Goal: Task Accomplishment & Management: Manage account settings

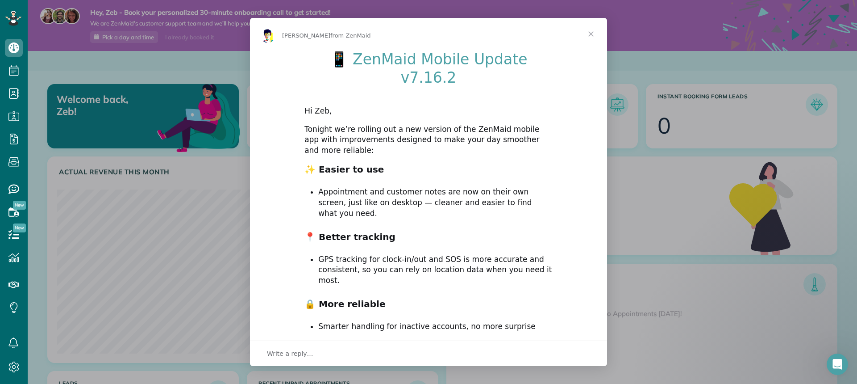
click at [592, 32] on span "Close" at bounding box center [591, 34] width 32 height 32
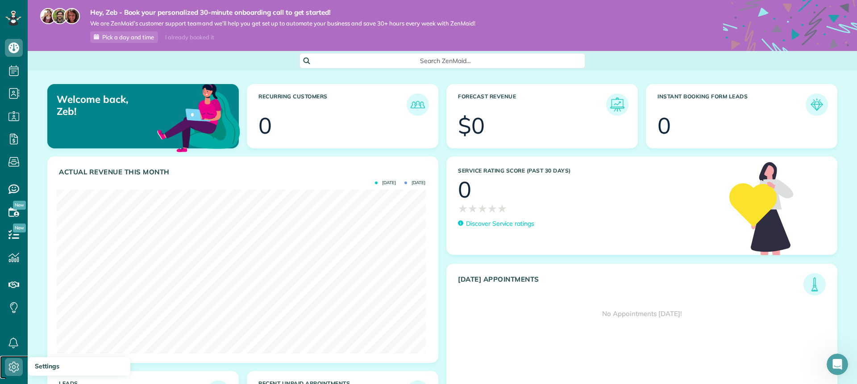
click at [16, 364] on icon at bounding box center [14, 367] width 18 height 18
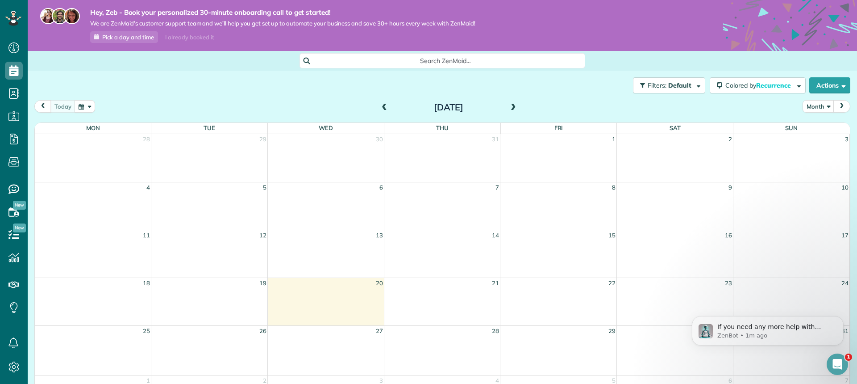
click at [510, 109] on span at bounding box center [514, 108] width 10 height 8
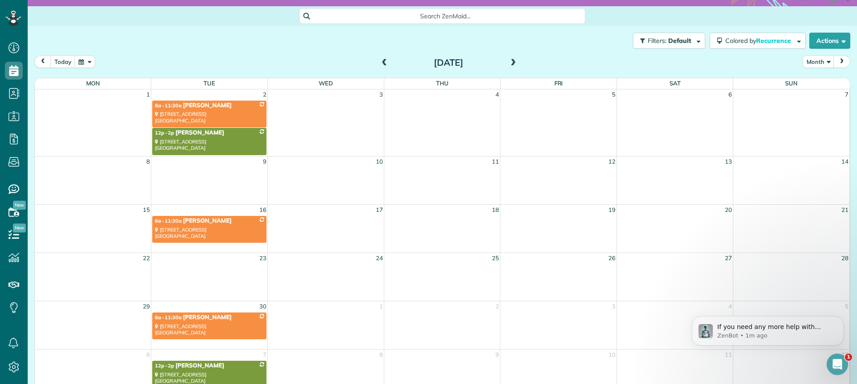
scroll to position [63, 0]
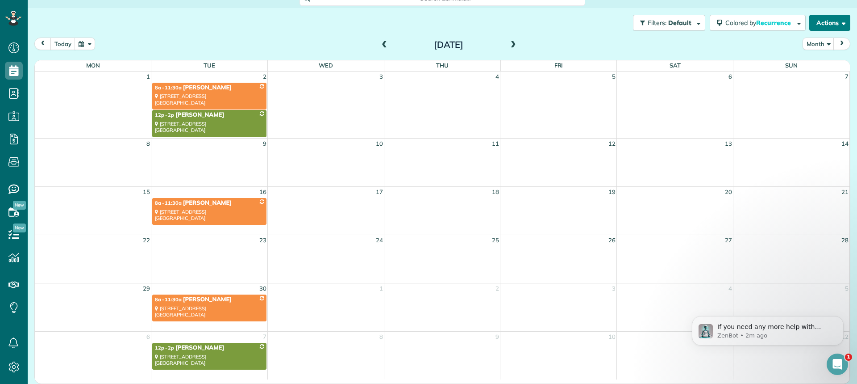
click at [839, 22] on span "button" at bounding box center [842, 22] width 7 height 7
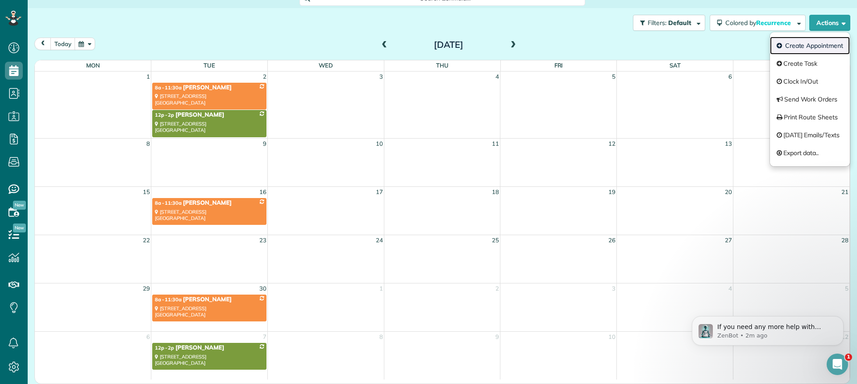
click at [822, 47] on link "Create Appointment" at bounding box center [810, 46] width 80 height 18
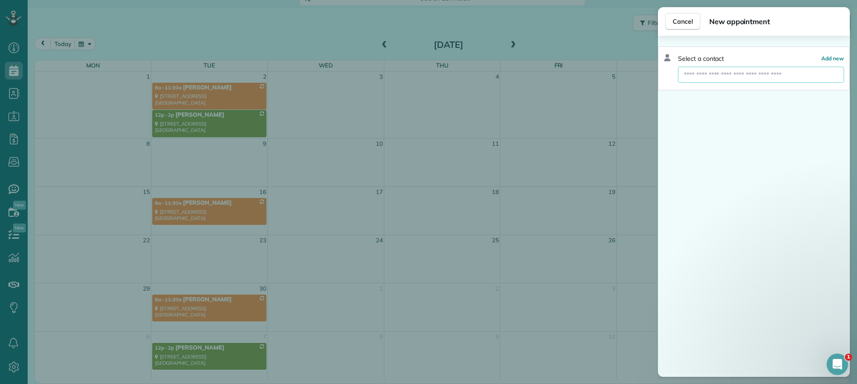
click at [714, 73] on input "text" at bounding box center [761, 75] width 166 height 16
type input "*"
click at [689, 72] on input "*********" at bounding box center [761, 75] width 166 height 16
type input "*********"
click at [857, 192] on div "Cancel New appointment Select a contact Add new ********* Create new contact" at bounding box center [428, 192] width 857 height 384
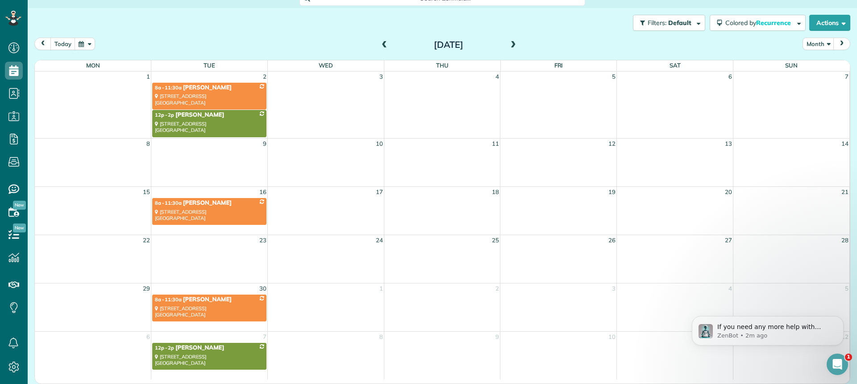
click at [838, 14] on div "Filters: Default Colored by Recurrence Color by Cleaner Color by Team Color by …" at bounding box center [443, 22] width 830 height 29
click at [837, 17] on button "Actions" at bounding box center [829, 23] width 41 height 16
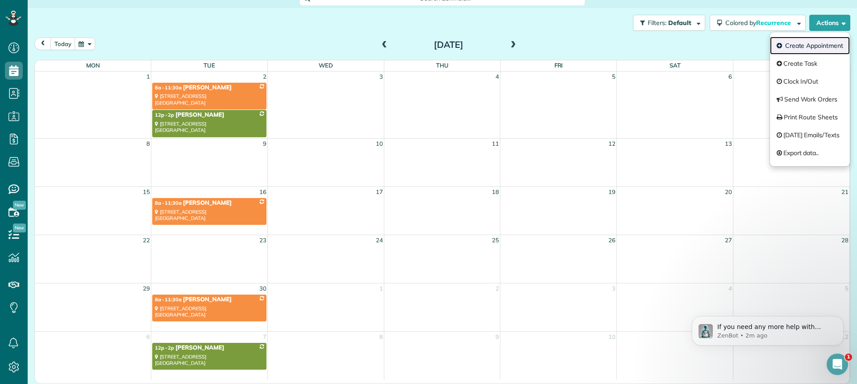
click at [803, 50] on link "Create Appointment" at bounding box center [810, 46] width 80 height 18
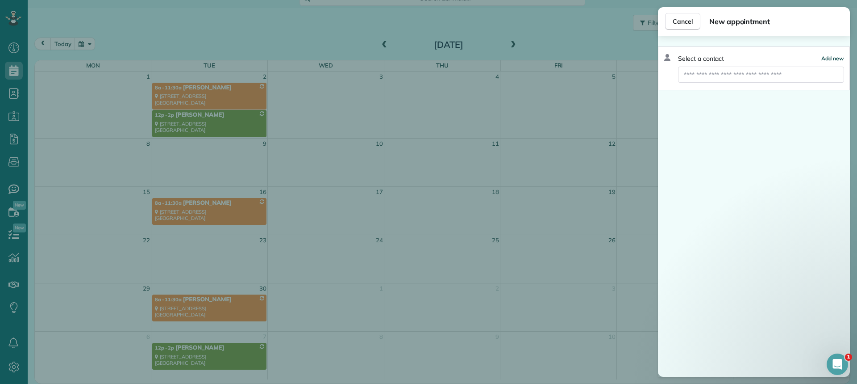
click at [836, 55] on span "Add new" at bounding box center [833, 58] width 23 height 7
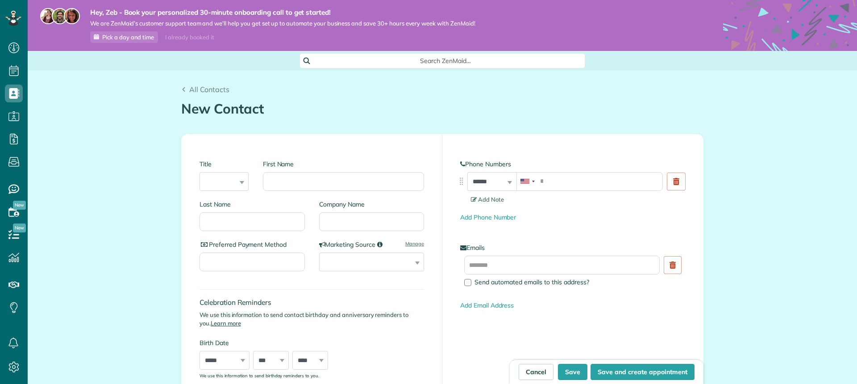
scroll to position [384, 28]
click at [308, 175] on input "First Name" at bounding box center [343, 181] width 161 height 19
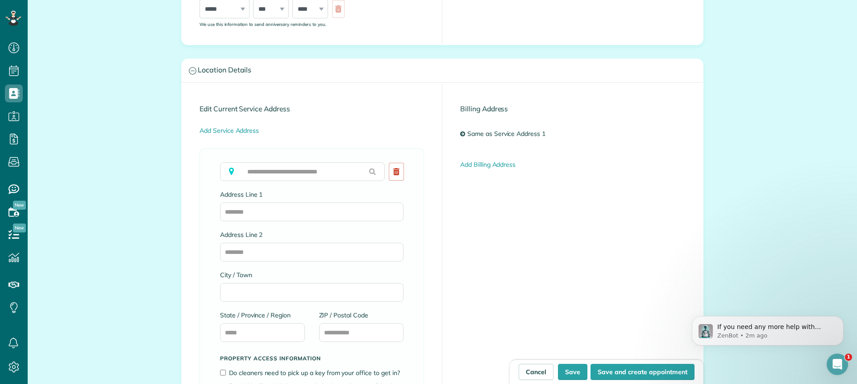
scroll to position [402, 0]
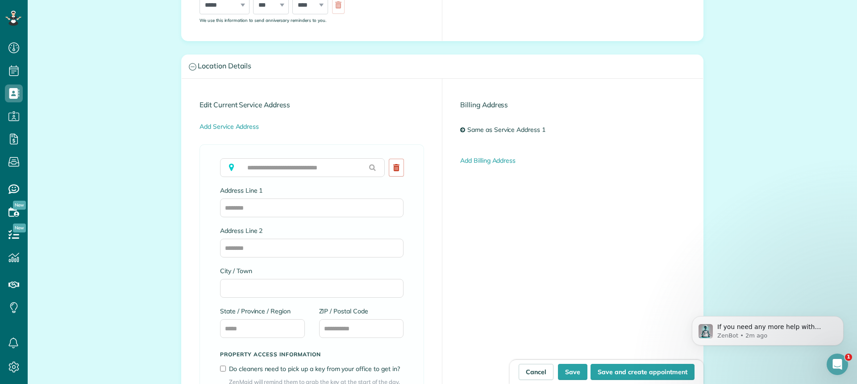
type input "*********"
click at [276, 166] on input "text" at bounding box center [302, 167] width 165 height 19
type input "**********"
type input "*****"
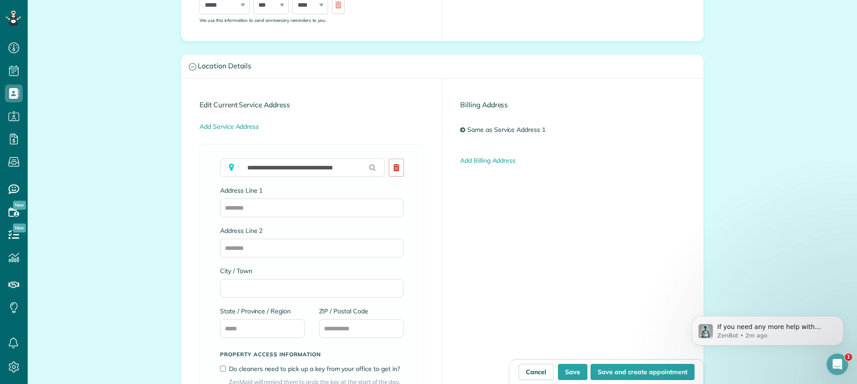
type input "**"
type input "*****"
click at [621, 371] on button "Save and create appointment" at bounding box center [643, 371] width 104 height 16
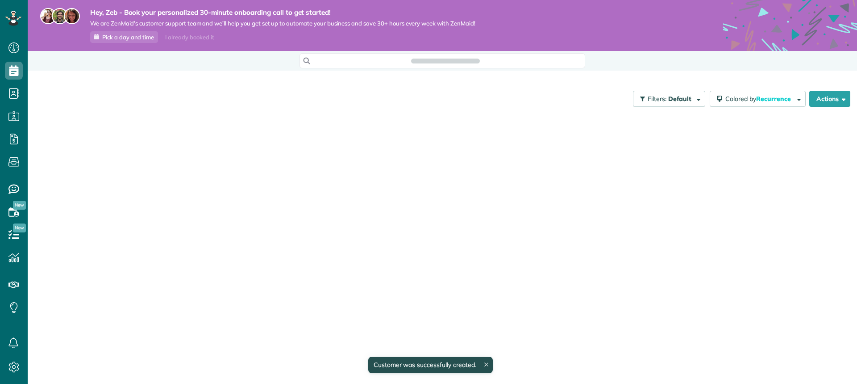
scroll to position [4, 4]
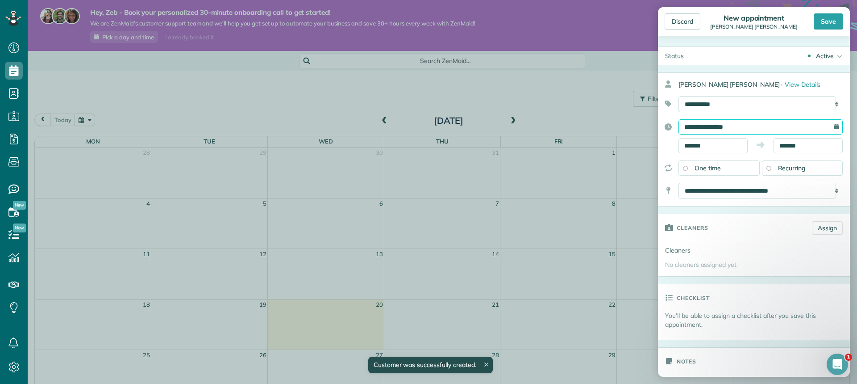
click at [772, 122] on input "**********" at bounding box center [761, 126] width 164 height 15
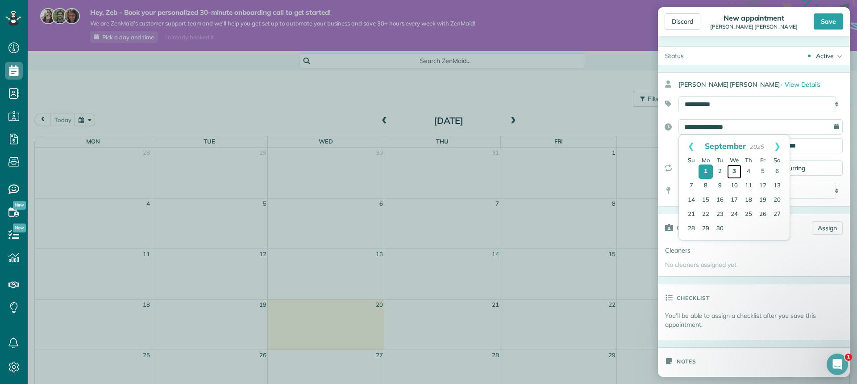
click at [732, 171] on link "3" at bounding box center [734, 171] width 14 height 14
type input "**********"
click at [727, 150] on body "Dashboard Scheduling Calendar View List View Dispatch View - Weekly scheduling …" at bounding box center [428, 192] width 857 height 384
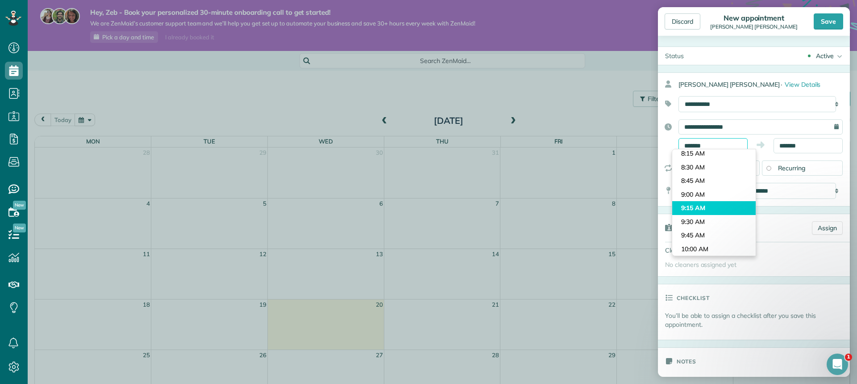
scroll to position [424, 0]
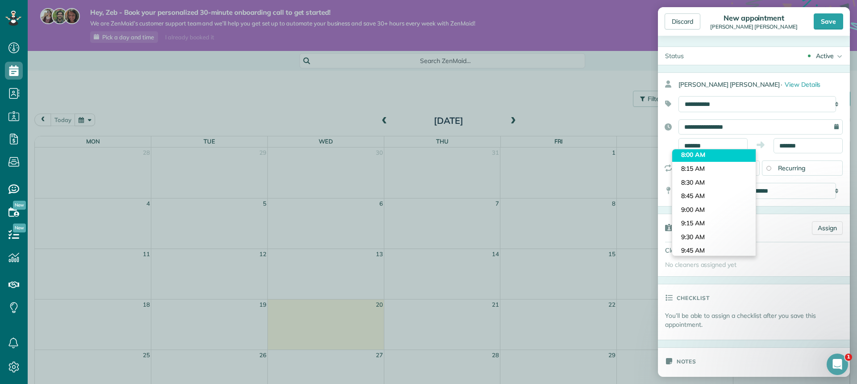
type input "*******"
click at [705, 157] on body "Dashboard Scheduling Calendar View List View Dispatch View - Weekly scheduling …" at bounding box center [428, 192] width 857 height 384
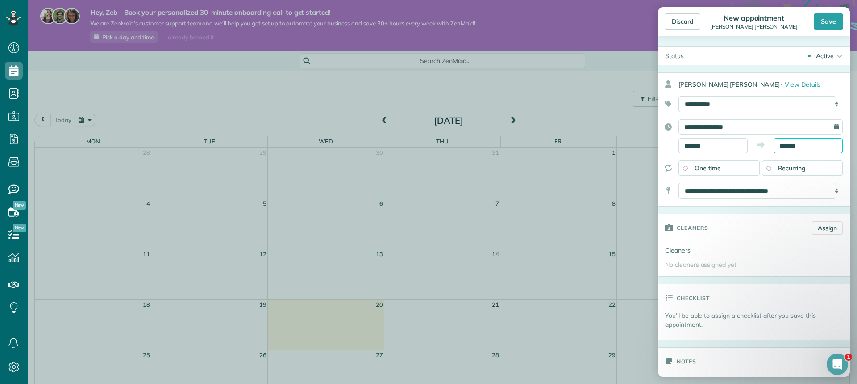
click at [806, 141] on input "*******" at bounding box center [808, 145] width 69 height 15
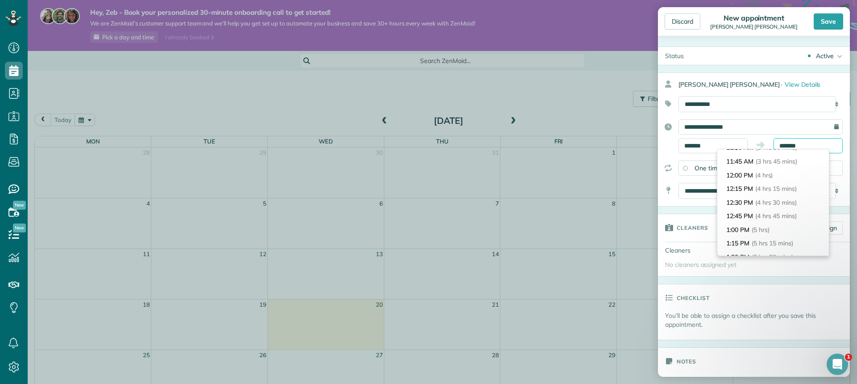
scroll to position [154, 0]
type input "********"
click at [763, 165] on span "(3 hrs)" at bounding box center [765, 165] width 19 height 8
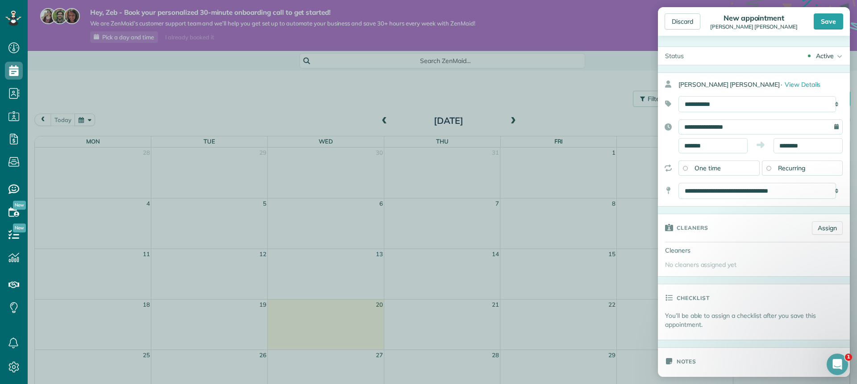
click at [799, 169] on span "Recurring" at bounding box center [792, 168] width 28 height 8
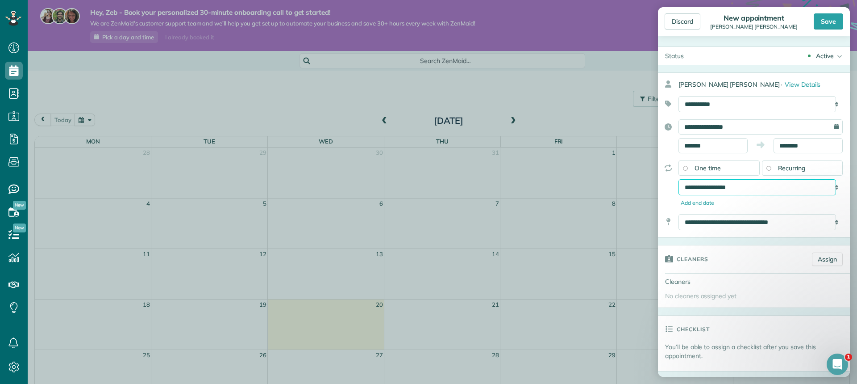
click at [756, 191] on select "**********" at bounding box center [758, 187] width 158 height 16
select select "**********"
click at [679, 179] on select "**********" at bounding box center [758, 187] width 158 height 16
click at [826, 26] on div "Save" at bounding box center [828, 21] width 29 height 16
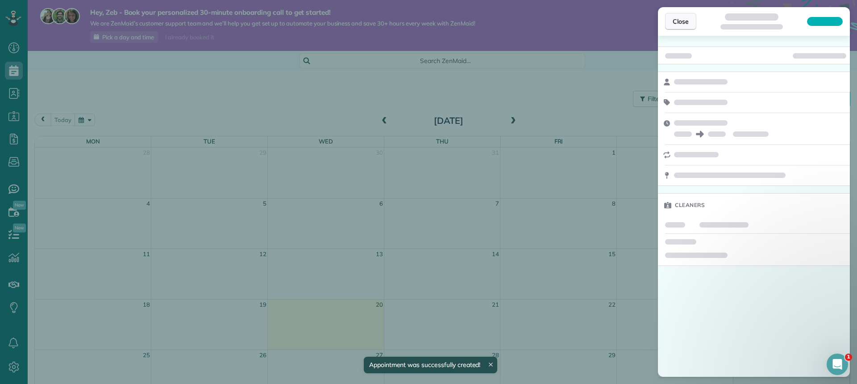
click at [687, 17] on span "Close" at bounding box center [681, 21] width 16 height 9
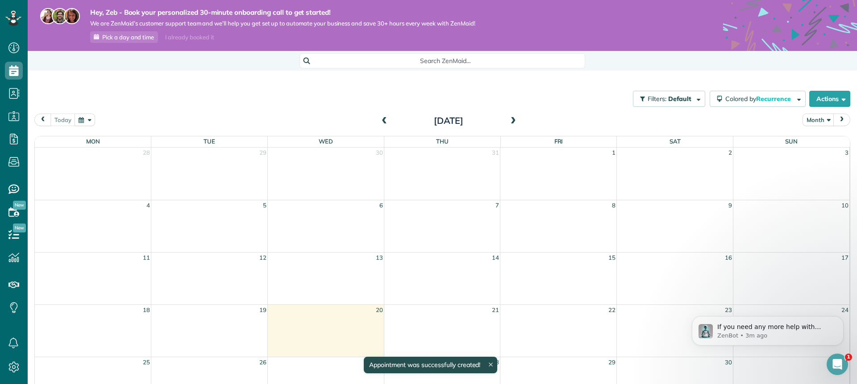
click at [511, 120] on span at bounding box center [514, 121] width 10 height 8
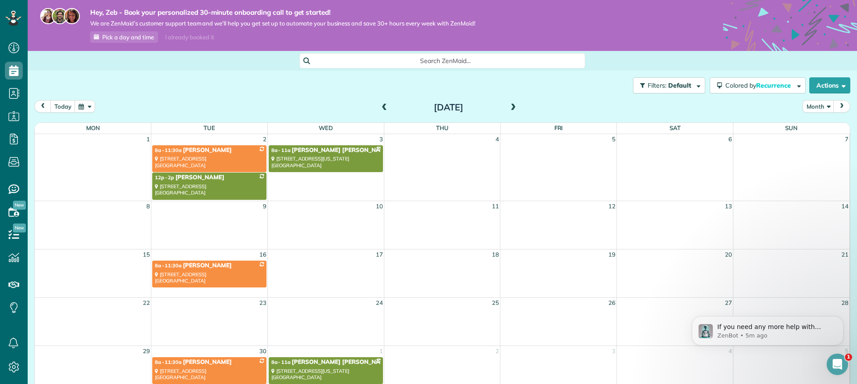
click at [438, 150] on td at bounding box center [442, 171] width 117 height 55
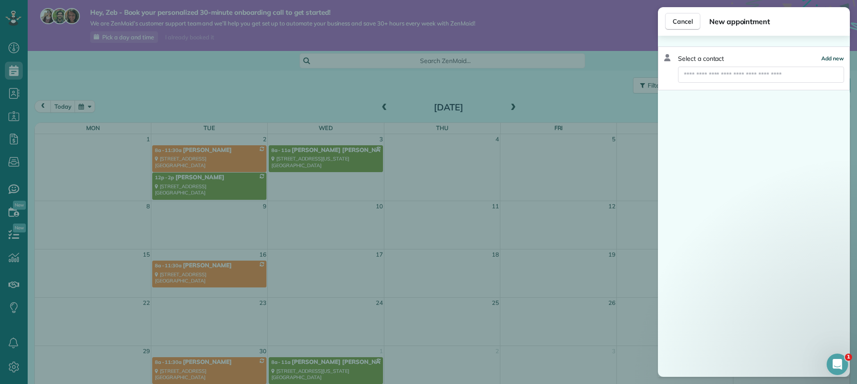
click at [841, 58] on span "Add new" at bounding box center [833, 58] width 23 height 7
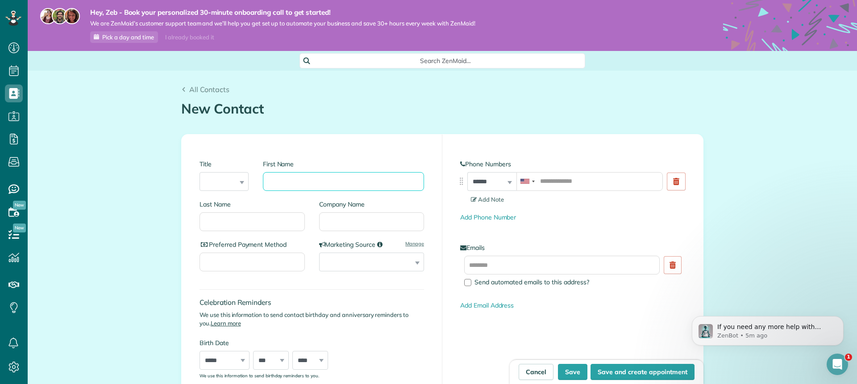
click at [308, 183] on input "First Name" at bounding box center [343, 181] width 161 height 19
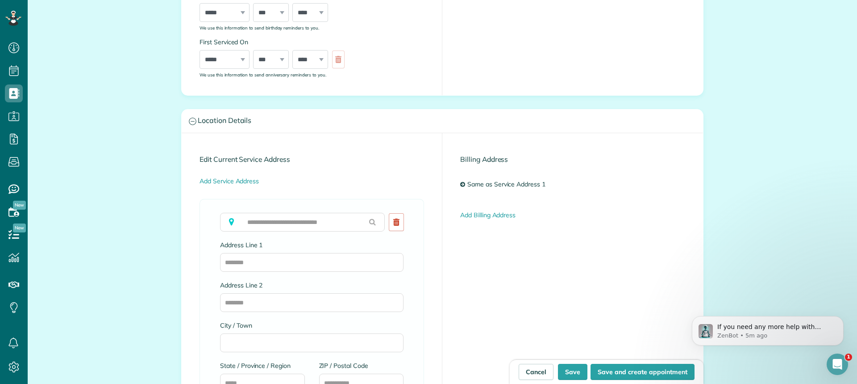
scroll to position [402, 0]
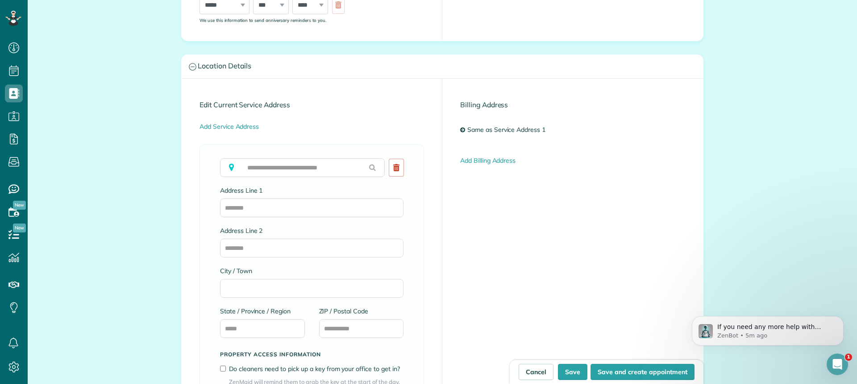
type input "*******"
click at [280, 174] on input "text" at bounding box center [302, 167] width 165 height 19
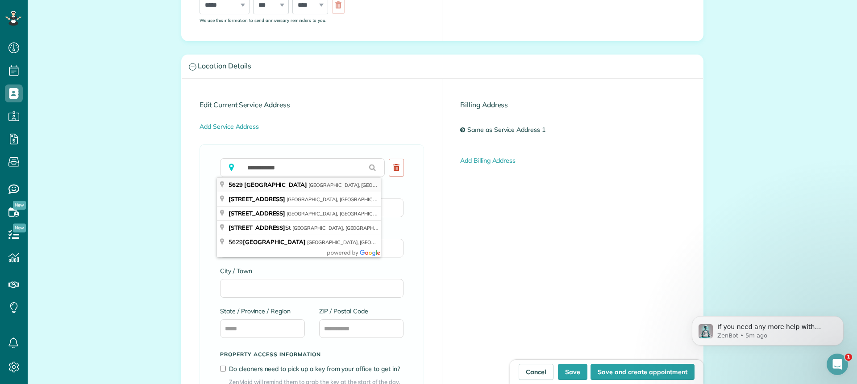
type input "**********"
type input "*****"
type input "**"
type input "*****"
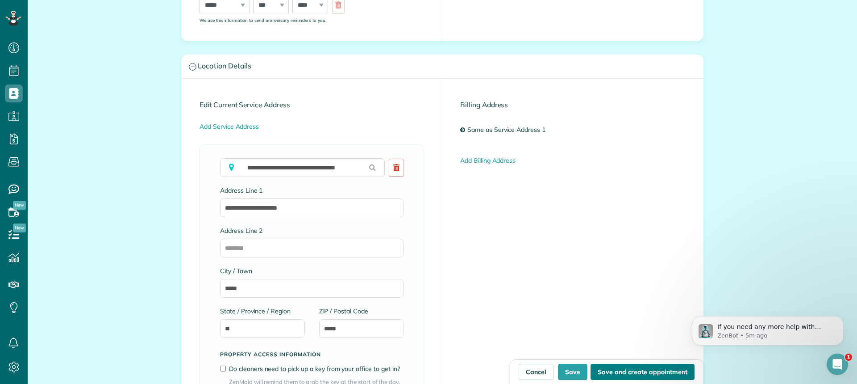
click at [621, 367] on button "Save and create appointment" at bounding box center [643, 371] width 104 height 16
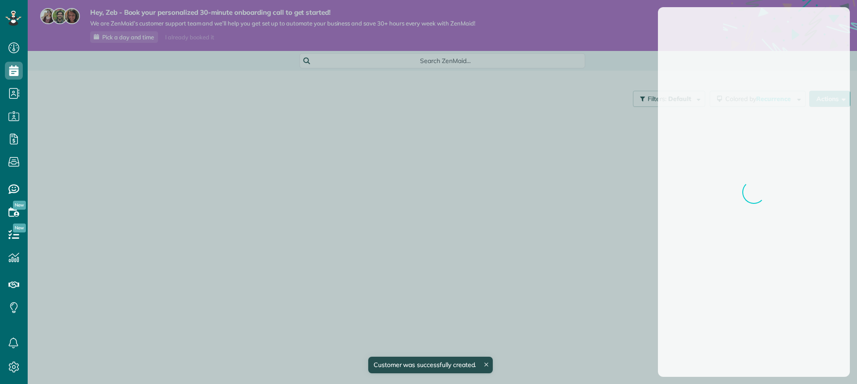
scroll to position [4, 4]
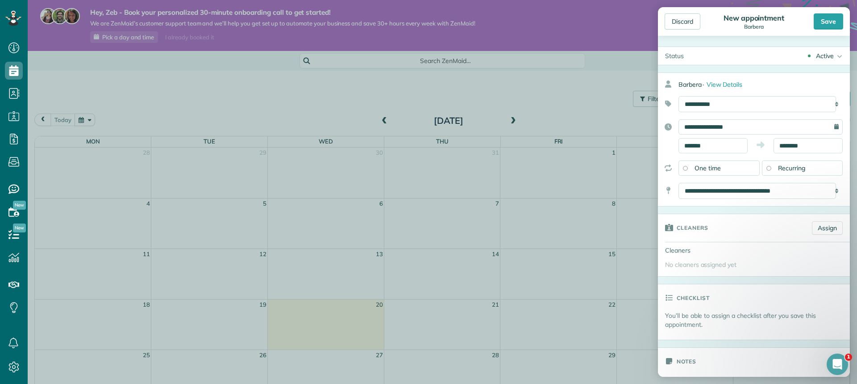
click at [780, 173] on div "Recurring" at bounding box center [802, 167] width 81 height 15
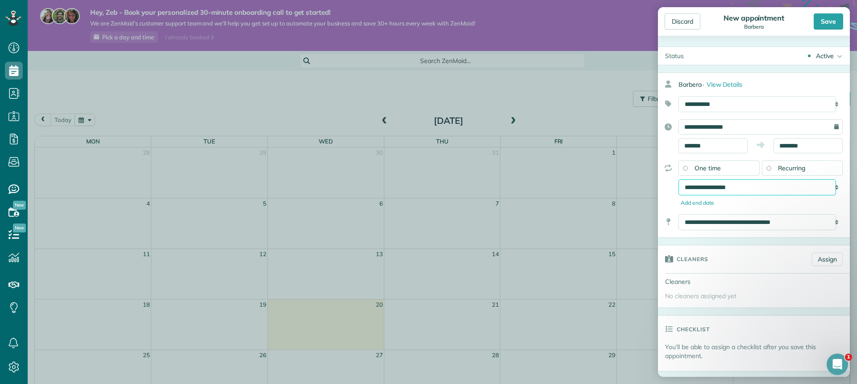
click at [762, 190] on select "**********" at bounding box center [758, 187] width 158 height 16
select select "**********"
click at [679, 179] on select "**********" at bounding box center [758, 187] width 158 height 16
click at [719, 149] on body "Dashboard Scheduling Calendar View List View Dispatch View - Weekly scheduling …" at bounding box center [428, 192] width 857 height 384
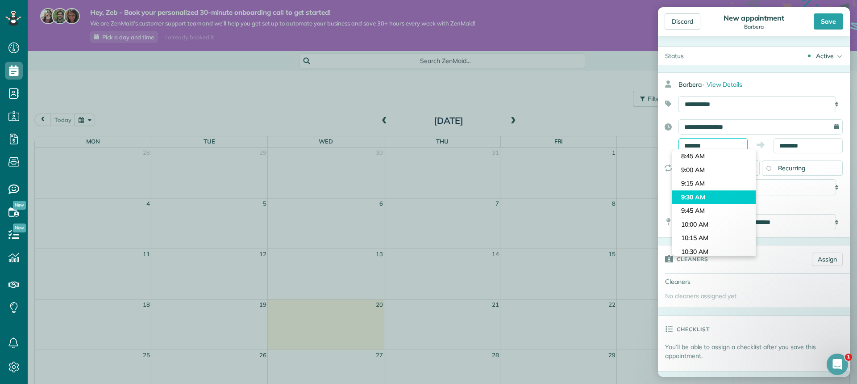
scroll to position [419, 0]
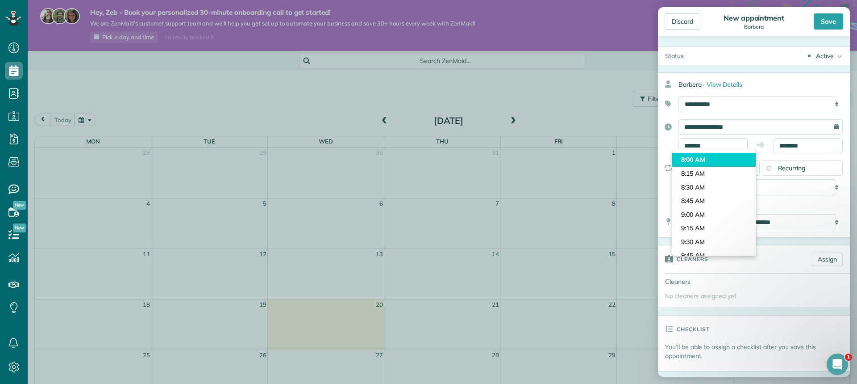
type input "*******"
click at [705, 162] on body "Dashboard Scheduling Calendar View List View Dispatch View - Weekly scheduling …" at bounding box center [428, 192] width 857 height 384
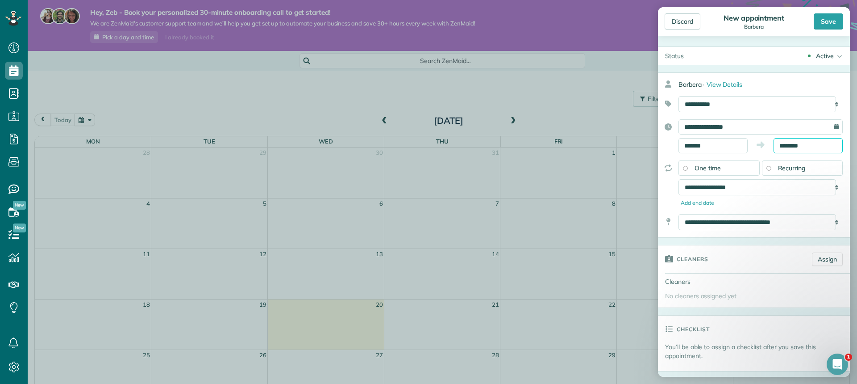
click at [797, 145] on input "********" at bounding box center [808, 145] width 69 height 15
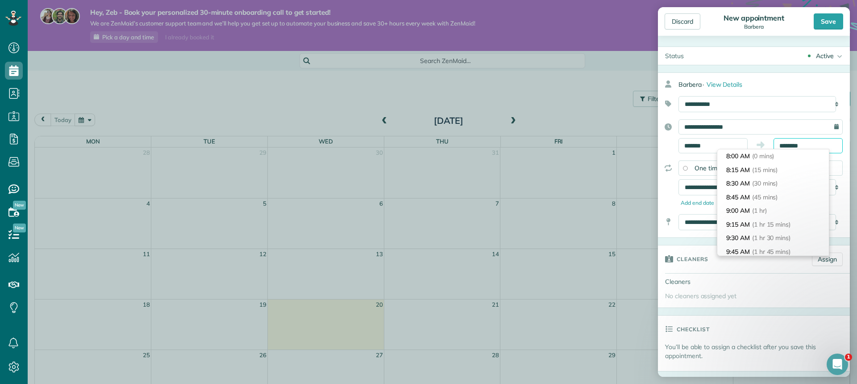
scroll to position [150, 0]
type input "********"
click at [761, 224] on span "(4 hrs)" at bounding box center [764, 224] width 19 height 8
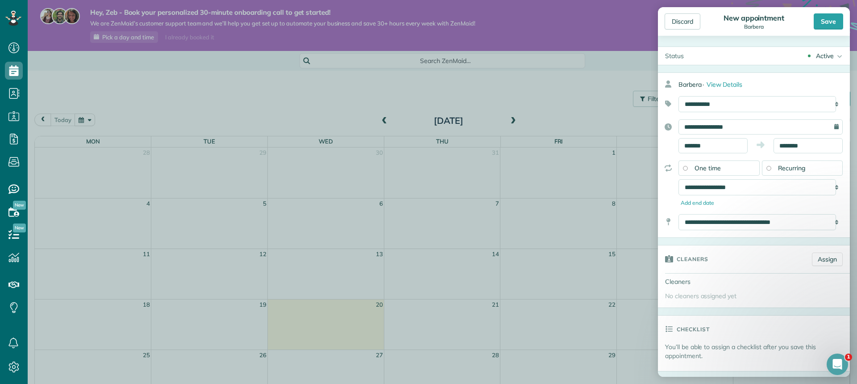
drag, startPoint x: 824, startPoint y: 23, endPoint x: 824, endPoint y: 28, distance: 4.5
click at [824, 23] on div "Save" at bounding box center [828, 21] width 29 height 16
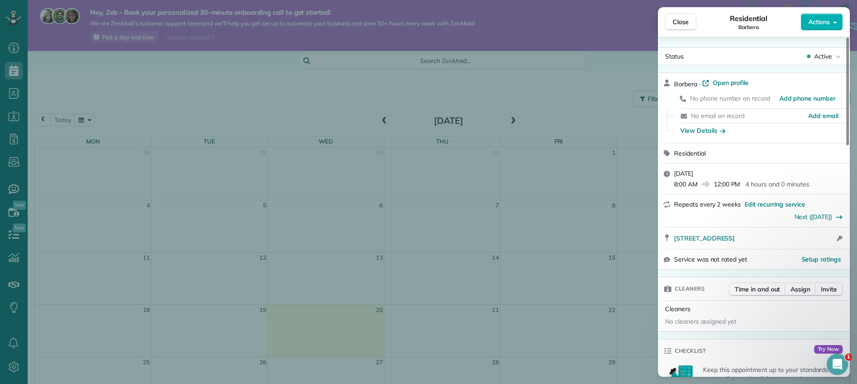
click at [405, 182] on div "Close Residential Barbera Actions Status Active Barbera · Open profile No phone…" at bounding box center [428, 192] width 857 height 384
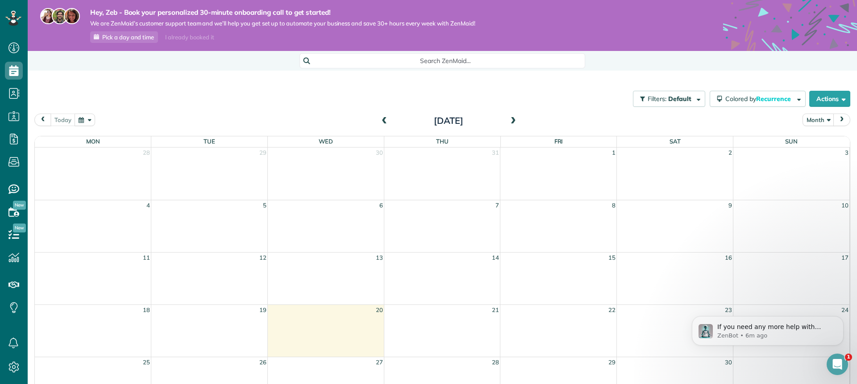
click at [509, 117] on span at bounding box center [514, 121] width 10 height 8
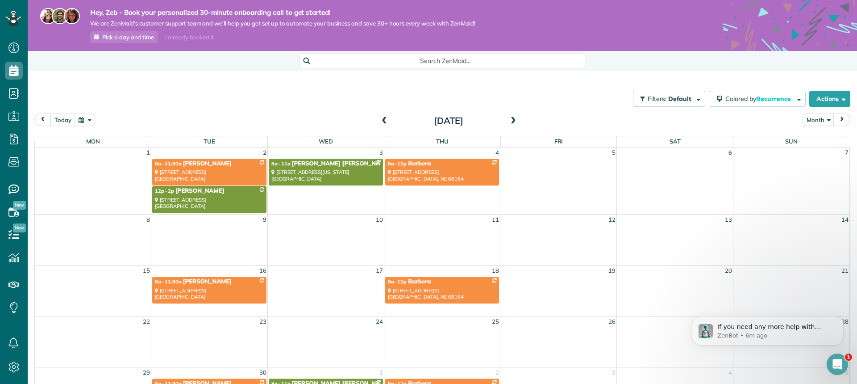
click at [448, 205] on td "8a - 12p Barbera 5629 North 142nd Avenue Omaha, NE 68164" at bounding box center [442, 185] width 117 height 55
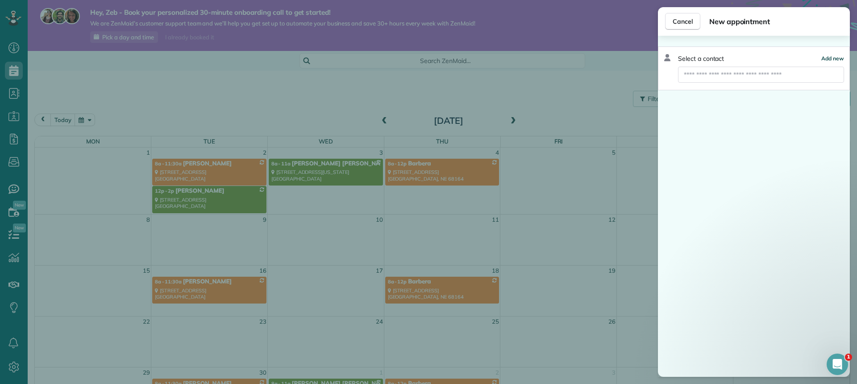
click at [832, 59] on span "Add new" at bounding box center [833, 58] width 23 height 7
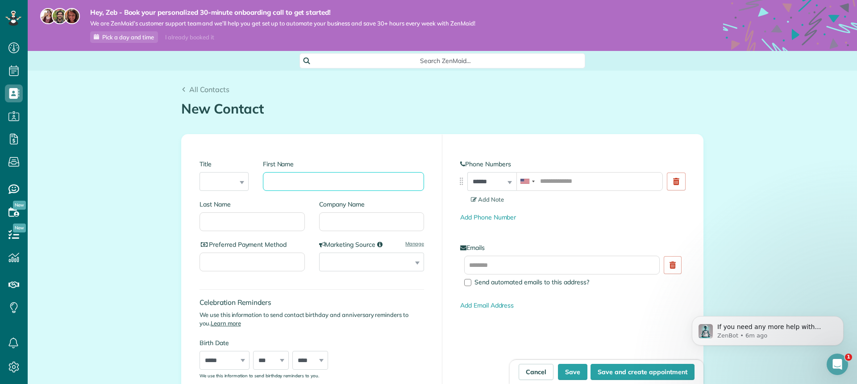
click at [297, 184] on input "First Name" at bounding box center [343, 181] width 161 height 19
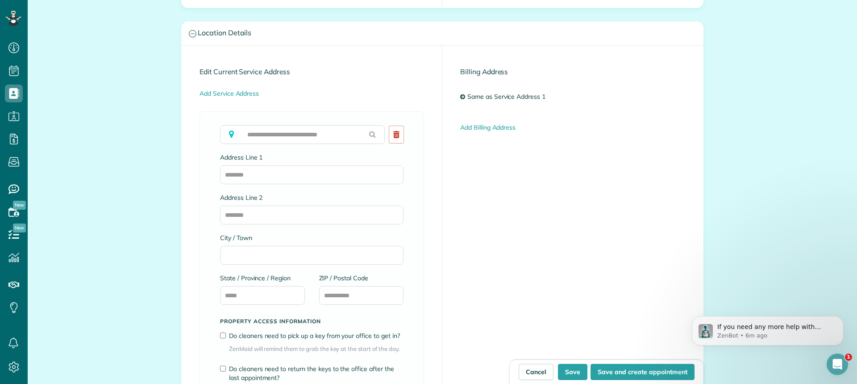
scroll to position [491, 0]
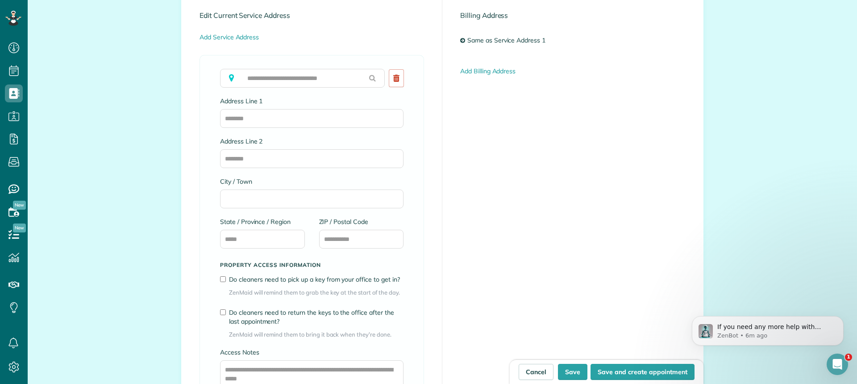
type input "****"
click at [272, 79] on input "text" at bounding box center [302, 78] width 165 height 19
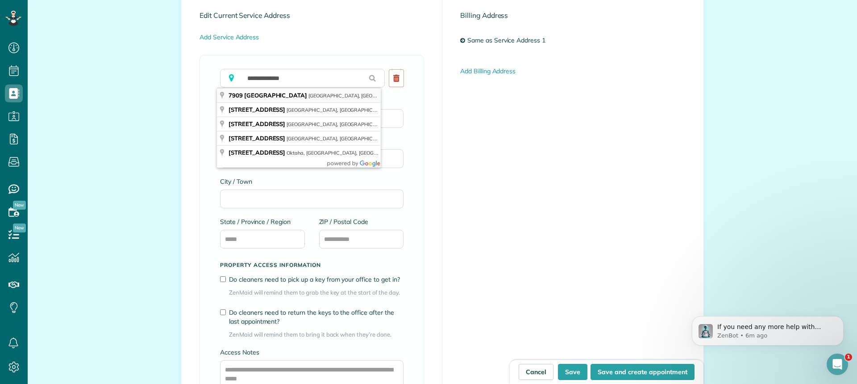
type input "**********"
type input "********"
type input "**"
type input "*****"
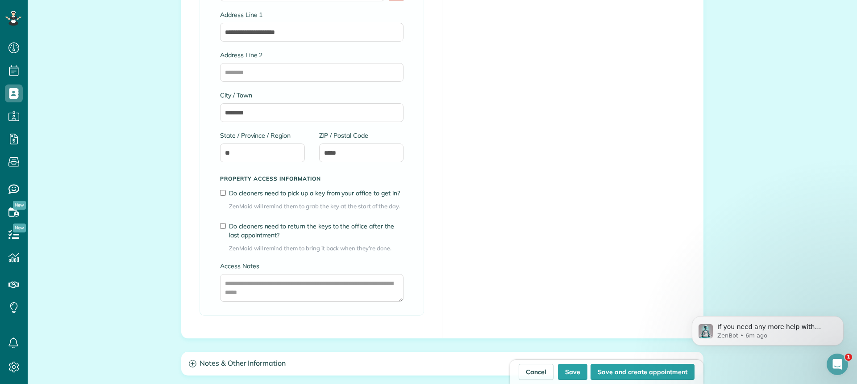
scroll to position [714, 0]
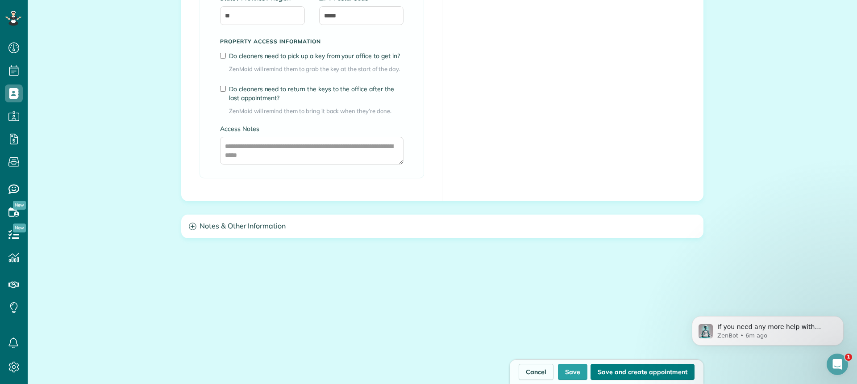
click at [638, 367] on button "Save and create appointment" at bounding box center [643, 371] width 104 height 16
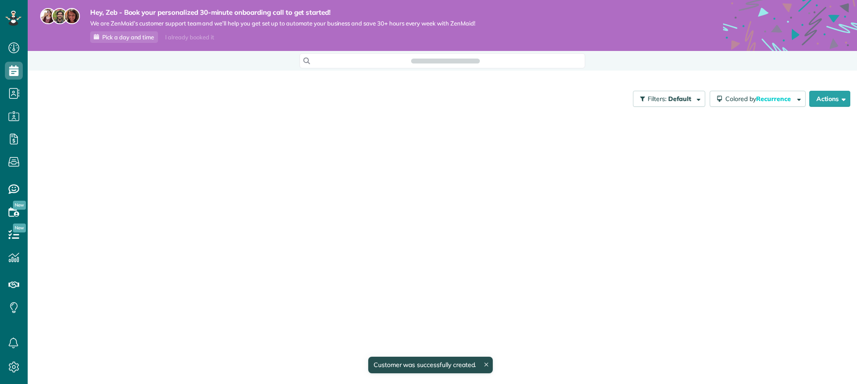
scroll to position [4, 4]
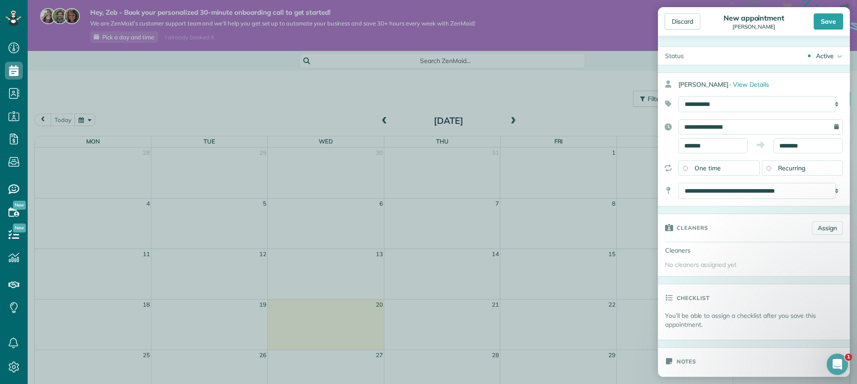
click at [781, 170] on span "Recurring" at bounding box center [792, 168] width 28 height 8
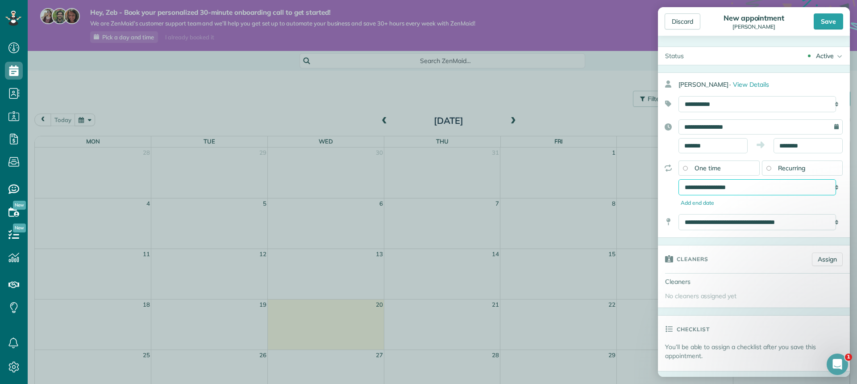
click at [752, 192] on select "**********" at bounding box center [758, 187] width 158 height 16
select select "**********"
click at [679, 179] on select "**********" at bounding box center [758, 187] width 158 height 16
click at [724, 145] on input "*******" at bounding box center [713, 145] width 69 height 15
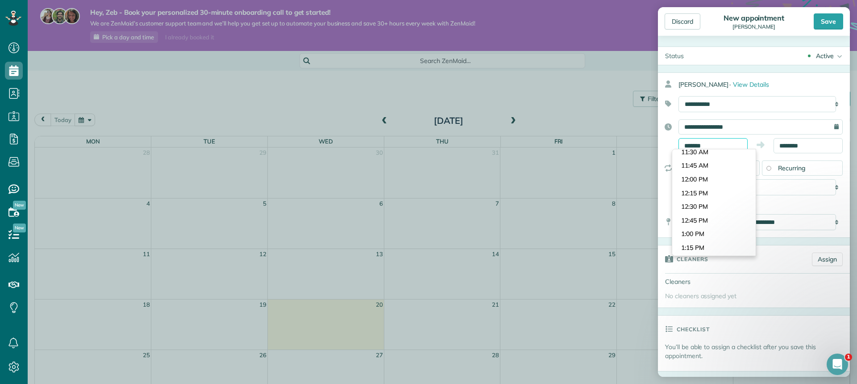
scroll to position [597, 0]
type input "********"
click at [700, 201] on body "Dashboard Scheduling Calendar View List View Dispatch View - Weekly scheduling …" at bounding box center [428, 192] width 857 height 384
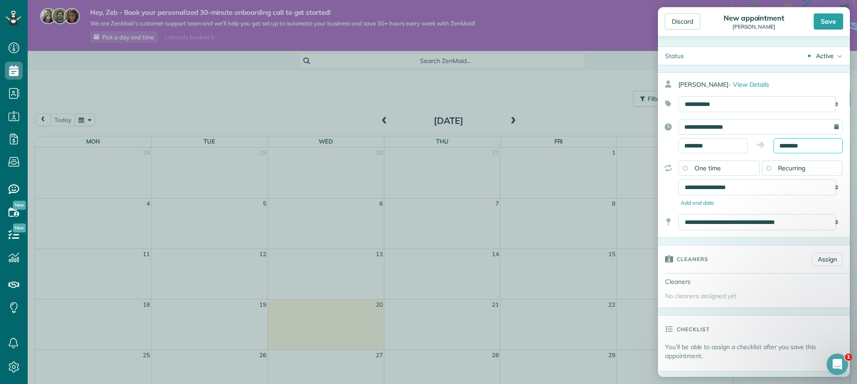
click at [808, 142] on input "********" at bounding box center [808, 145] width 69 height 15
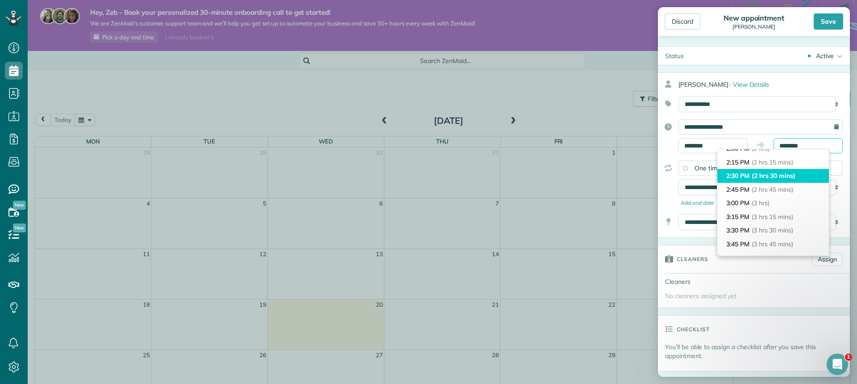
scroll to position [89, 0]
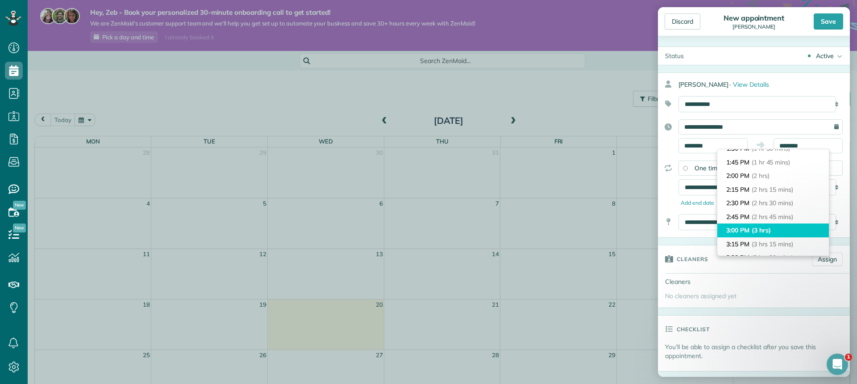
type input "*******"
click at [755, 234] on span "(3 hrs)" at bounding box center [761, 230] width 19 height 8
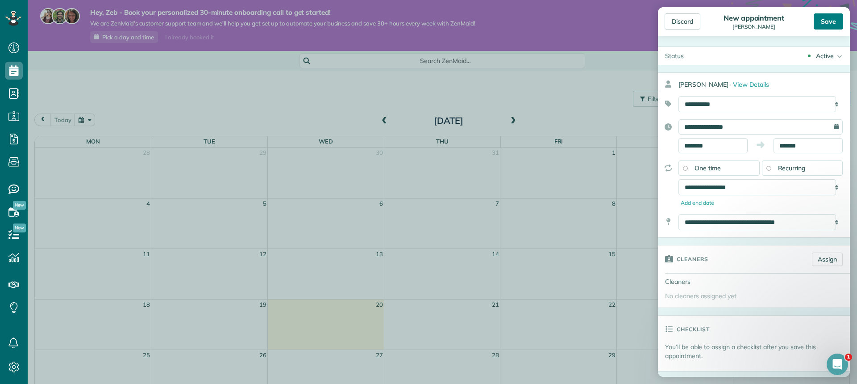
click at [828, 17] on div "Save" at bounding box center [828, 21] width 29 height 16
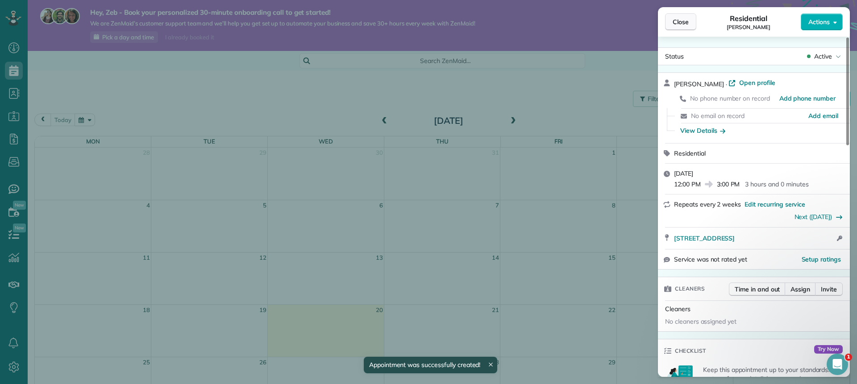
click at [679, 25] on span "Close" at bounding box center [681, 21] width 16 height 9
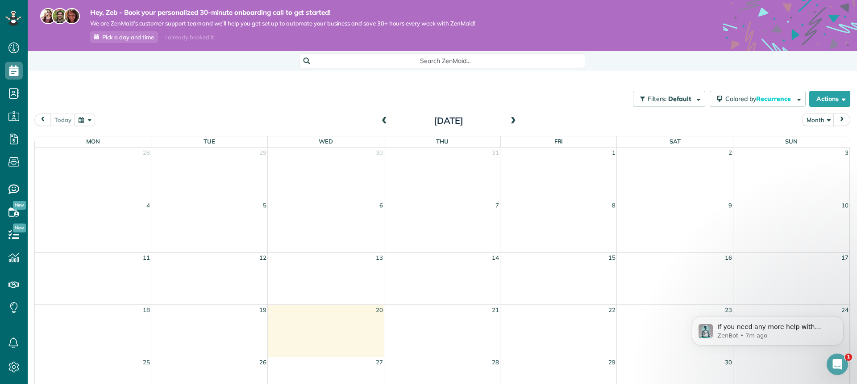
click at [514, 119] on span at bounding box center [514, 121] width 10 height 8
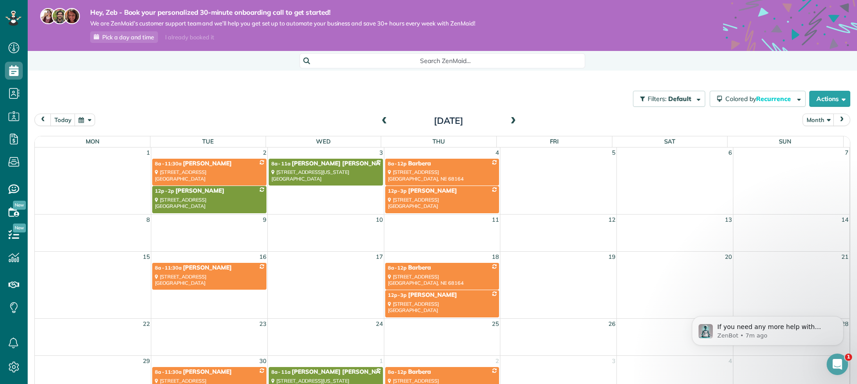
click at [214, 114] on div "today Month September 2025" at bounding box center [442, 121] width 816 height 17
click at [14, 367] on icon at bounding box center [14, 367] width 18 height 18
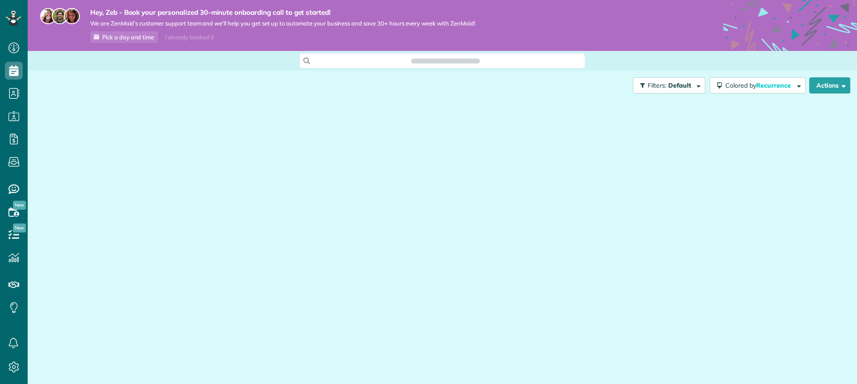
scroll to position [4, 4]
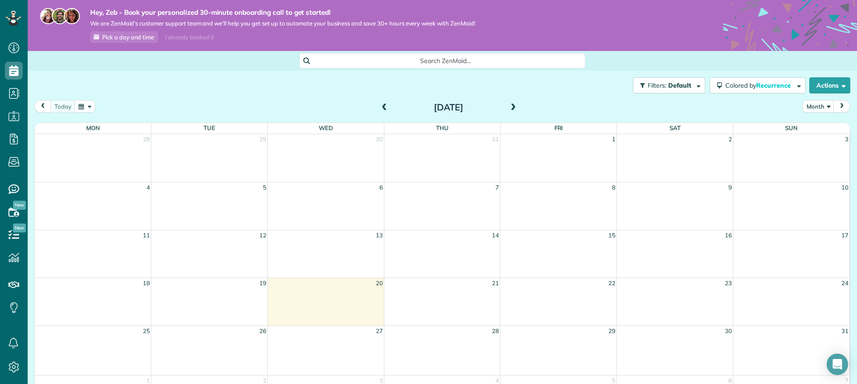
click at [509, 105] on span at bounding box center [514, 108] width 10 height 8
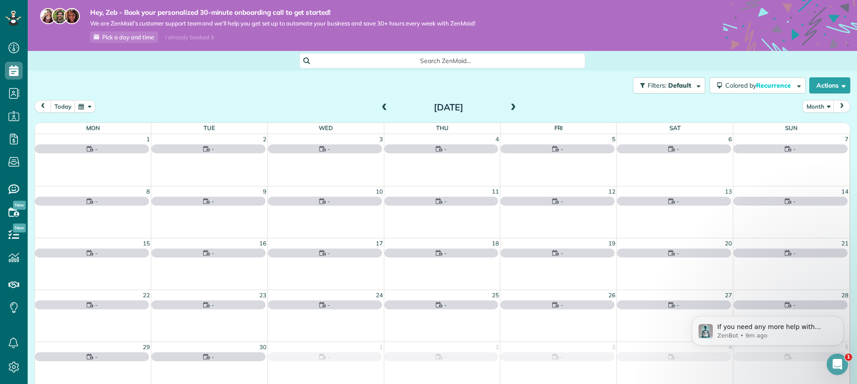
scroll to position [0, 0]
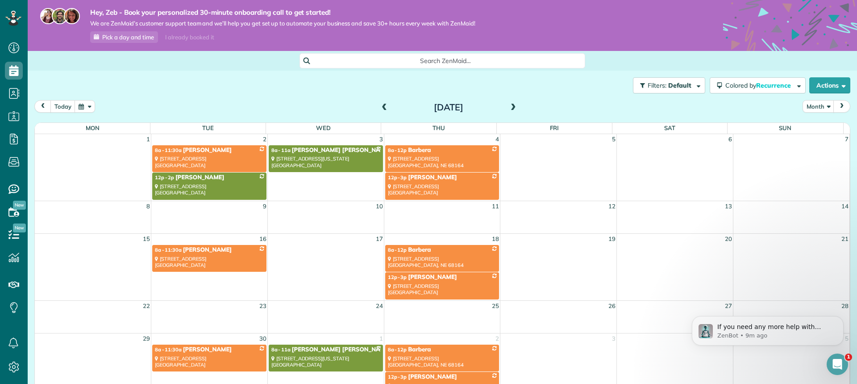
click at [409, 152] on span "Barbera" at bounding box center [419, 149] width 23 height 7
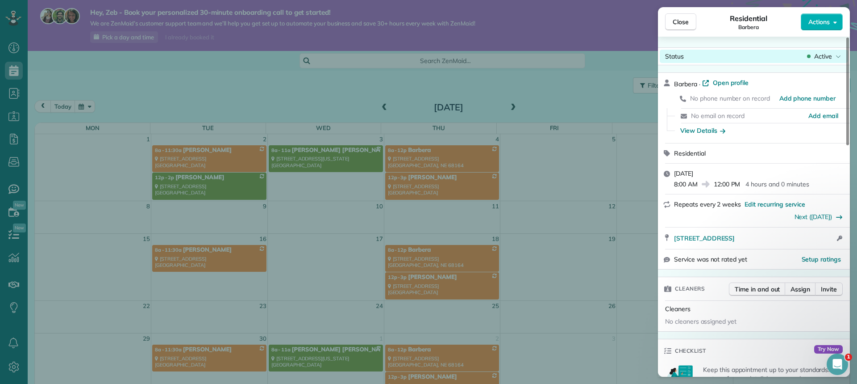
click at [818, 54] on span "Active" at bounding box center [823, 56] width 18 height 9
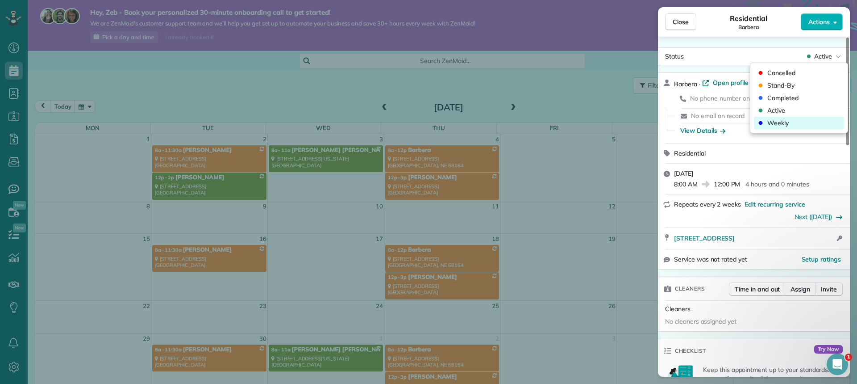
click at [777, 122] on span "Weekly" at bounding box center [778, 122] width 21 height 9
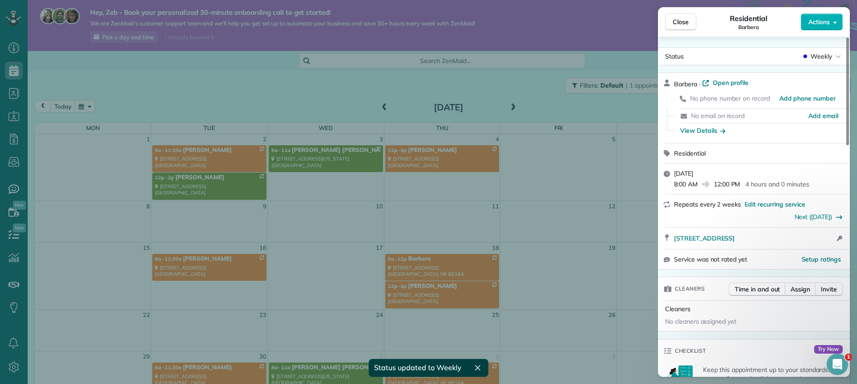
click at [589, 256] on div "Close Residential Barbera Actions Status Weekly Barbera · Open profile No phone…" at bounding box center [428, 192] width 857 height 384
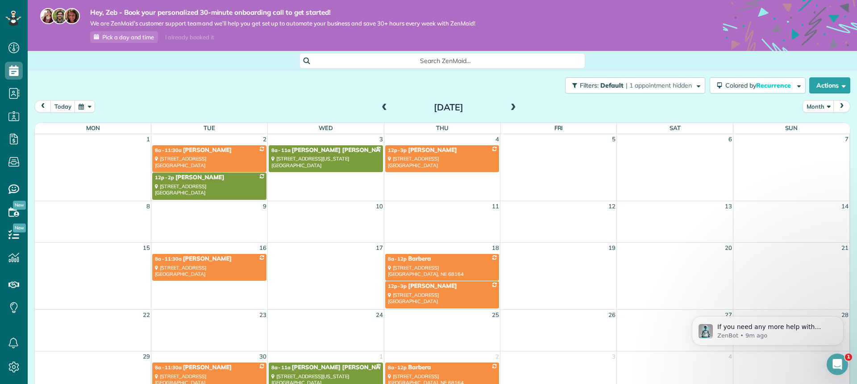
click at [455, 271] on div "[STREET_ADDRESS]" at bounding box center [442, 270] width 109 height 13
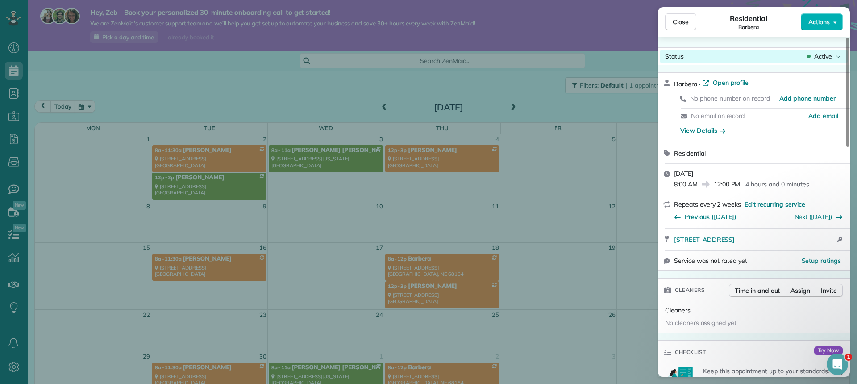
click at [821, 52] on span "Active" at bounding box center [823, 56] width 18 height 9
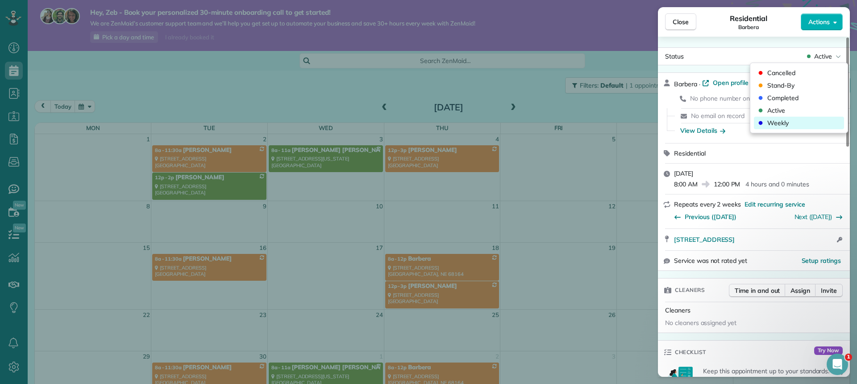
click at [772, 121] on span "Weekly" at bounding box center [778, 122] width 21 height 9
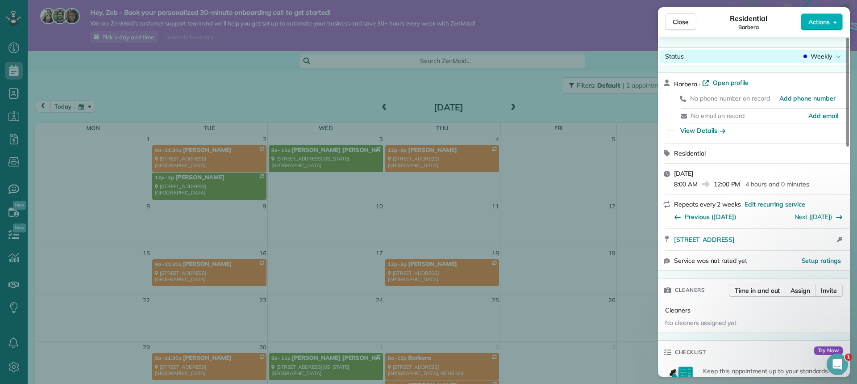
click at [828, 52] on span "Weekly" at bounding box center [821, 56] width 21 height 9
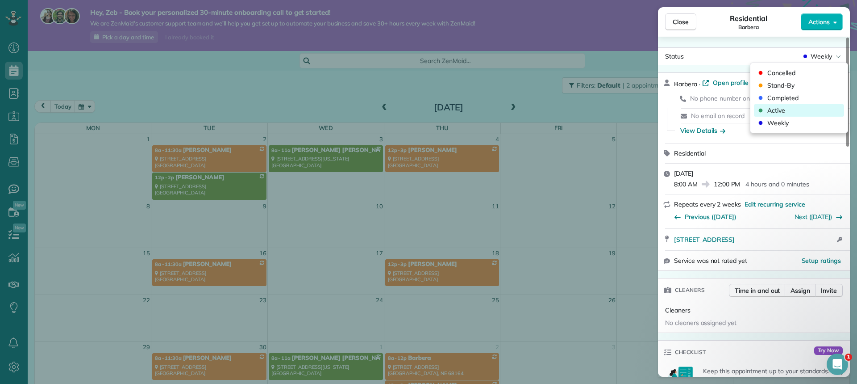
click at [793, 112] on div "Active" at bounding box center [799, 110] width 90 height 13
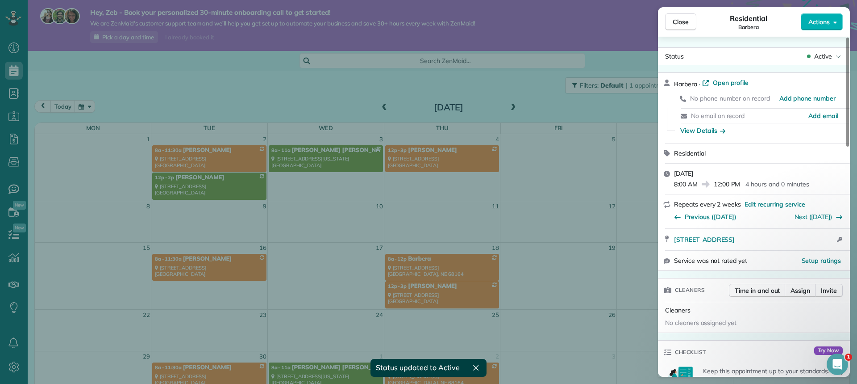
click at [546, 210] on div "Close Residential Barbera Actions Status Active Barbera · Open profile No phone…" at bounding box center [428, 192] width 857 height 384
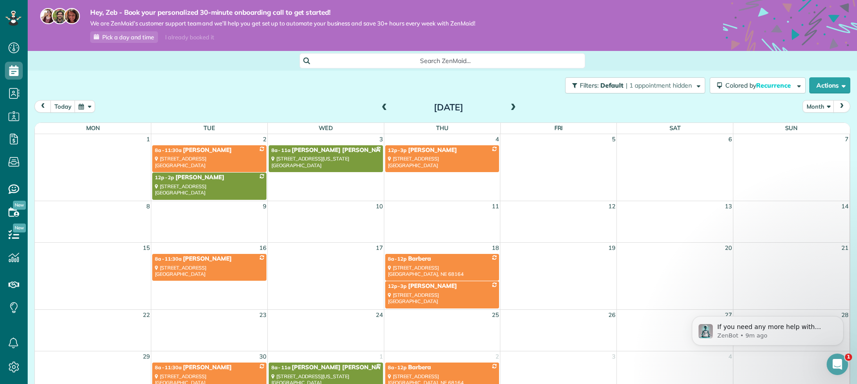
click at [439, 188] on td "12p - 3p Jane 7909 South 94th Street La Vista, NE 68128" at bounding box center [442, 171] width 117 height 55
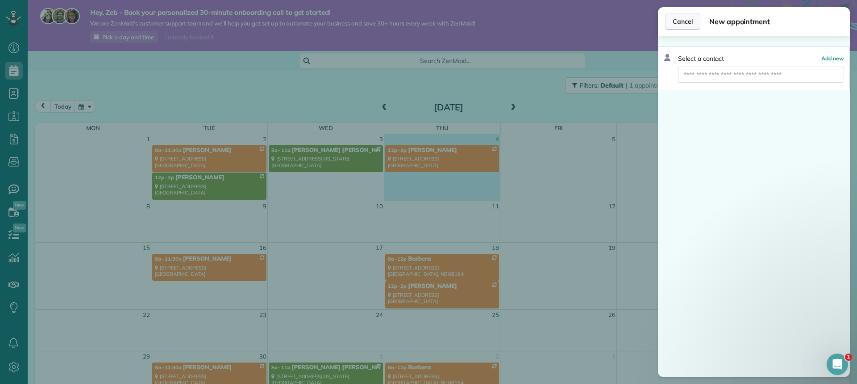
click at [685, 17] on span "Cancel" at bounding box center [683, 21] width 20 height 9
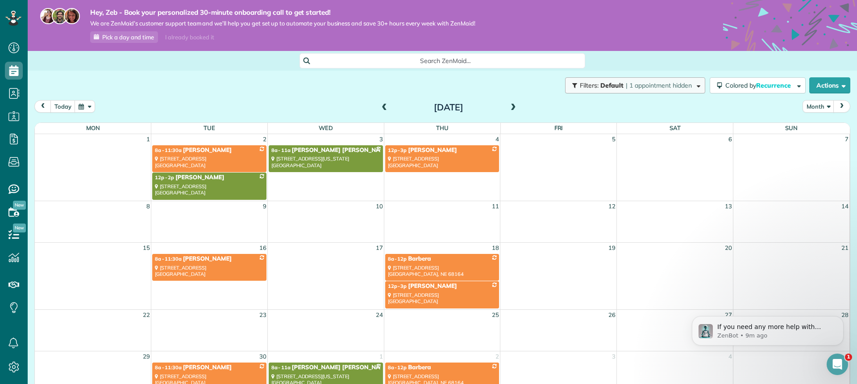
click at [607, 83] on span "Default" at bounding box center [613, 85] width 24 height 8
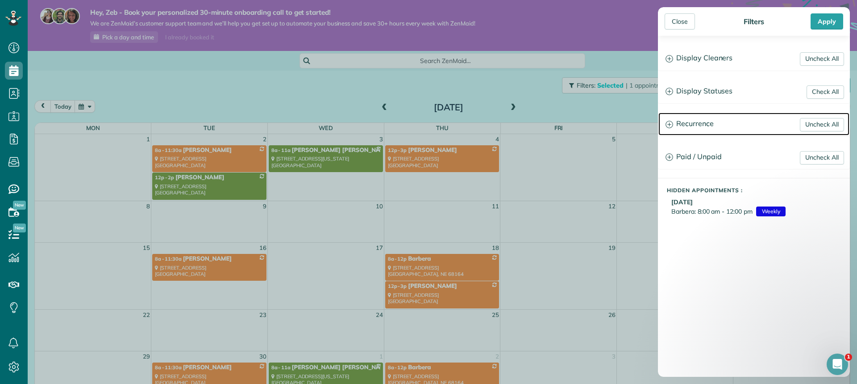
click at [671, 121] on icon at bounding box center [669, 124] width 7 height 7
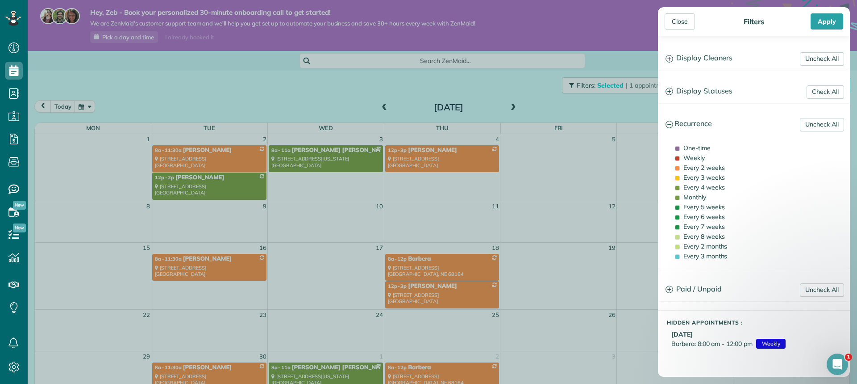
click at [739, 339] on span "Barbera: 8:00 am - 12:00 pm" at bounding box center [712, 343] width 81 height 9
click at [668, 291] on icon at bounding box center [670, 289] width 8 height 8
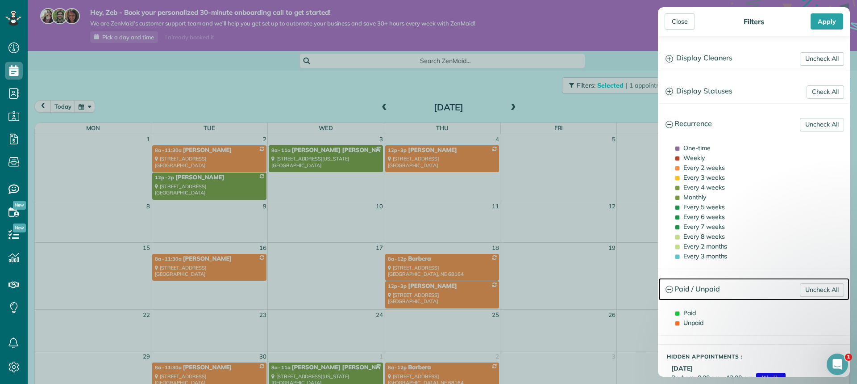
click at [668, 291] on icon at bounding box center [670, 289] width 8 height 8
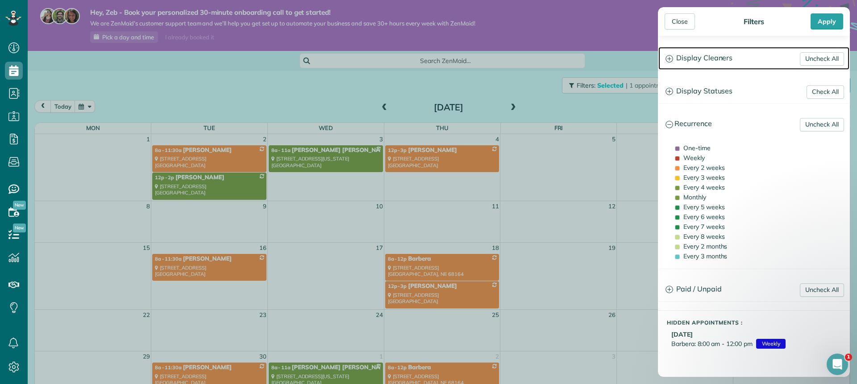
click at [673, 58] on icon at bounding box center [669, 58] width 7 height 7
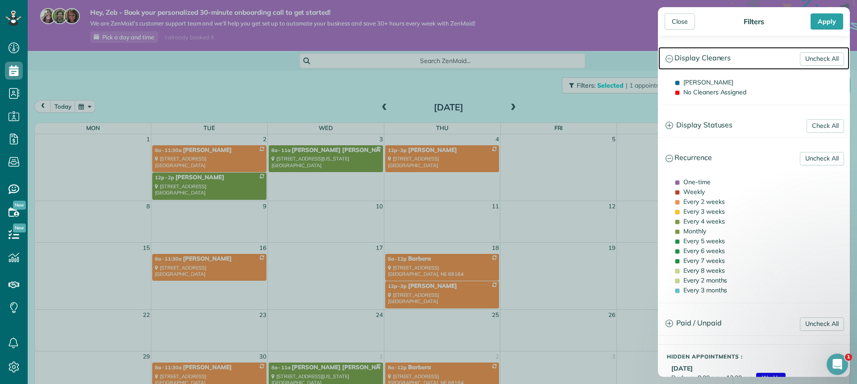
click at [673, 58] on icon at bounding box center [669, 58] width 7 height 7
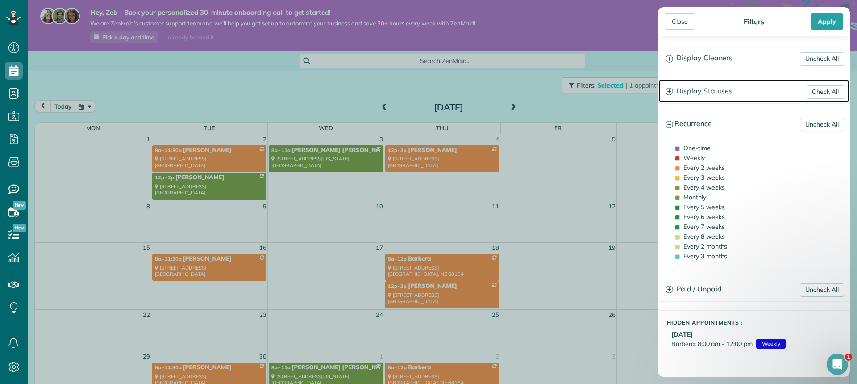
click at [668, 92] on icon at bounding box center [670, 92] width 8 height 8
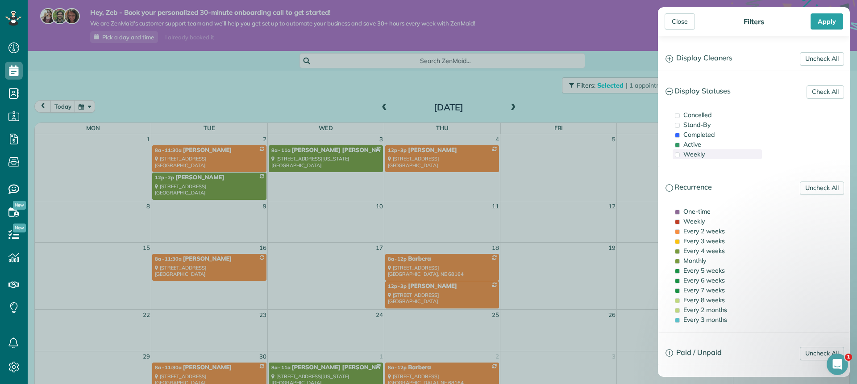
click at [677, 153] on span at bounding box center [677, 154] width 5 height 5
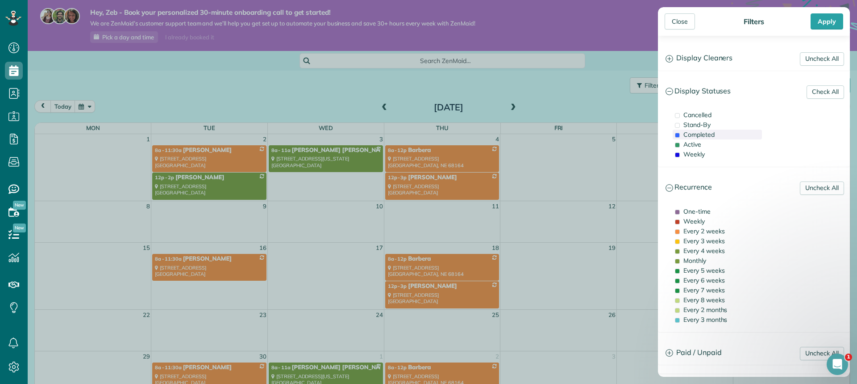
click at [678, 134] on span at bounding box center [677, 135] width 5 height 5
click at [678, 145] on span at bounding box center [677, 144] width 5 height 5
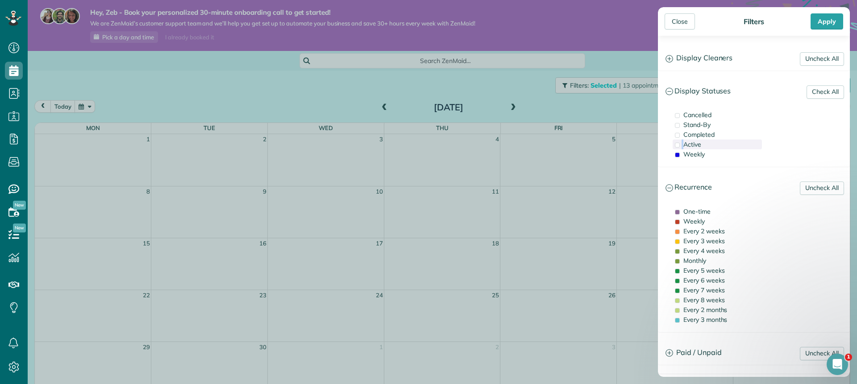
click at [678, 145] on span at bounding box center [677, 144] width 5 height 5
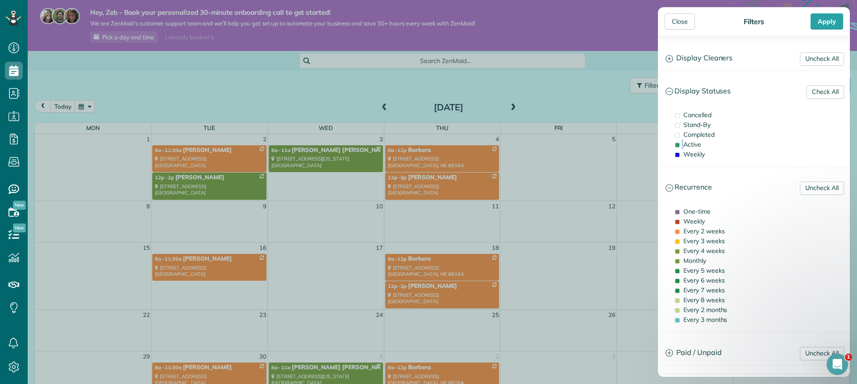
click at [591, 331] on div "Close Filters Apply Uncheck All Display Cleaners Zeb Gray No Cleaners Assigned …" at bounding box center [428, 192] width 857 height 384
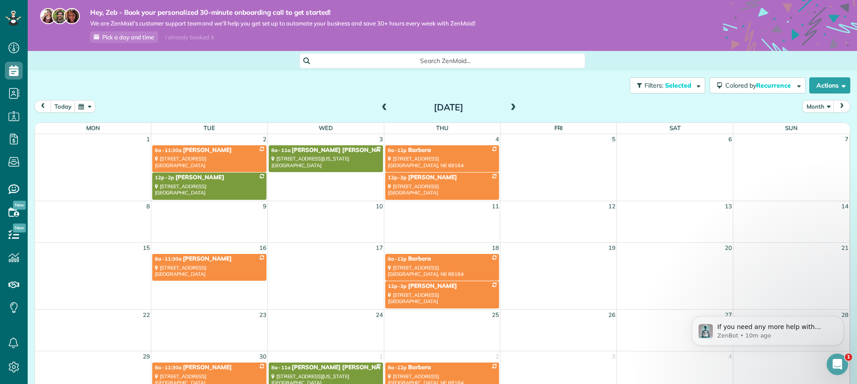
click at [449, 163] on div "[STREET_ADDRESS]" at bounding box center [442, 161] width 109 height 13
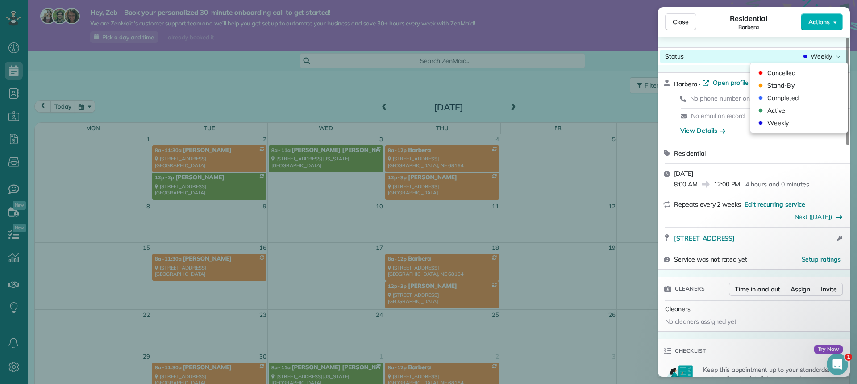
click at [813, 54] on span "Weekly" at bounding box center [821, 56] width 21 height 9
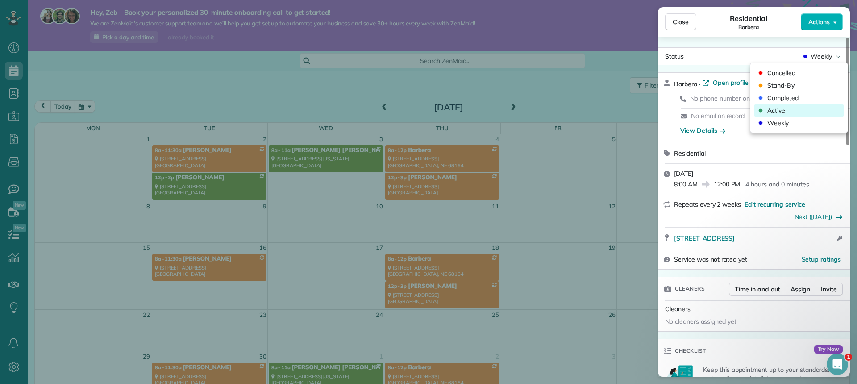
click at [776, 110] on span "Active" at bounding box center [777, 110] width 18 height 9
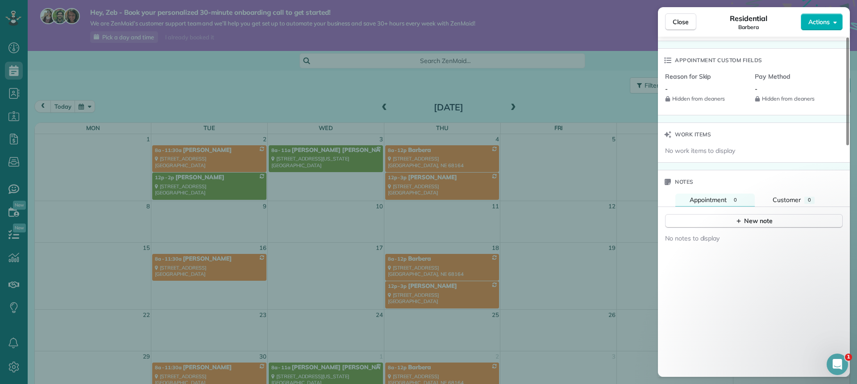
scroll to position [728, 0]
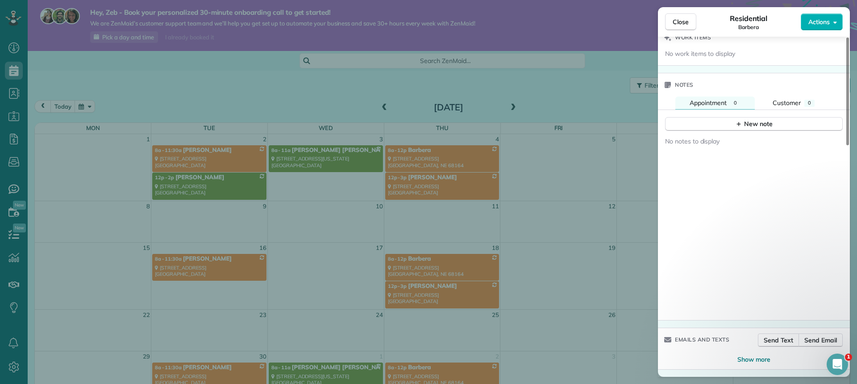
click at [576, 317] on div "Close Residential Barbera Actions Status Active Barbera · Open profile No phone…" at bounding box center [428, 192] width 857 height 384
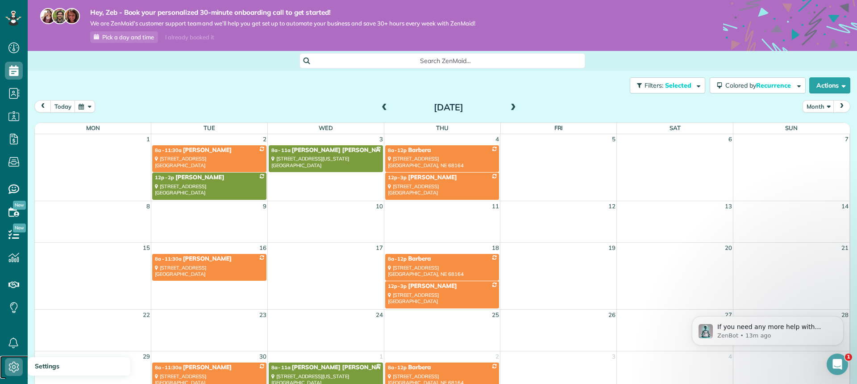
click at [11, 366] on icon at bounding box center [14, 367] width 18 height 18
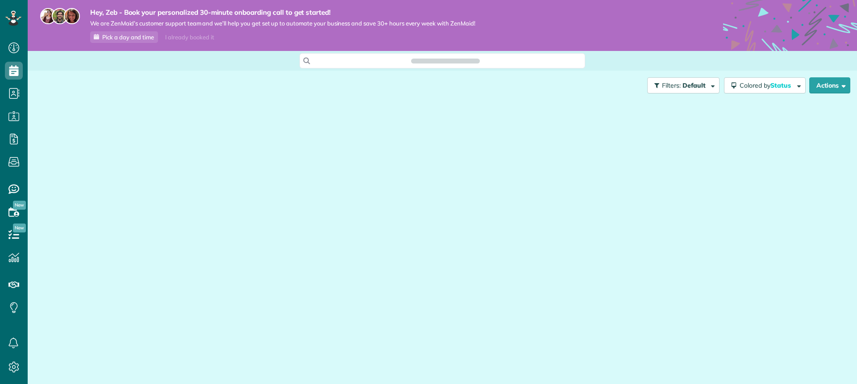
scroll to position [384, 28]
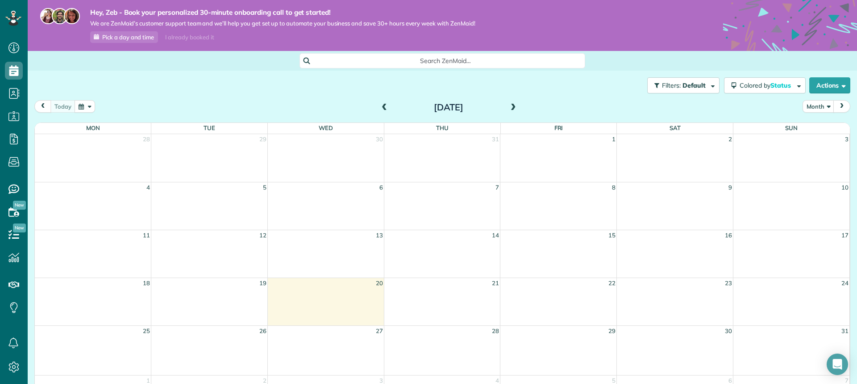
click at [509, 109] on span at bounding box center [514, 108] width 10 height 8
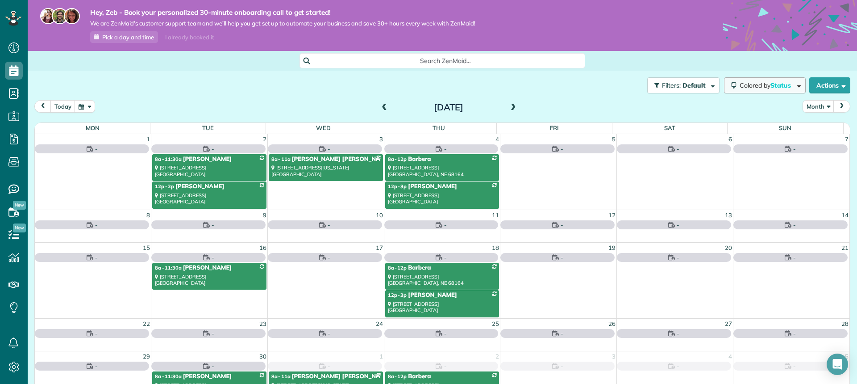
click at [794, 84] on span "button" at bounding box center [797, 85] width 7 height 7
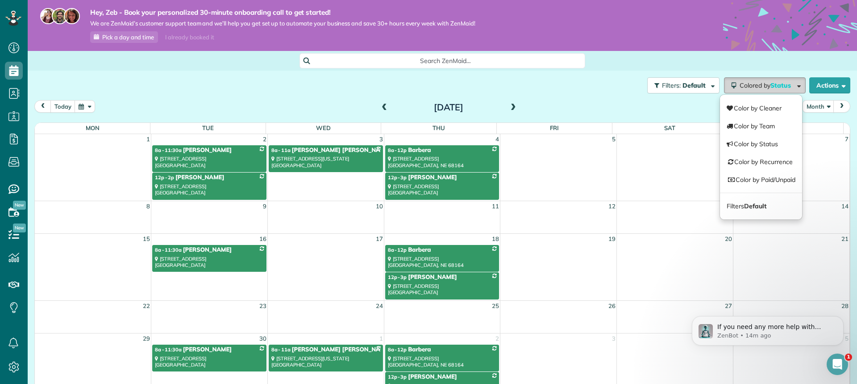
scroll to position [0, 0]
click at [648, 113] on div "[DATE] Month [DATE]" at bounding box center [442, 108] width 816 height 17
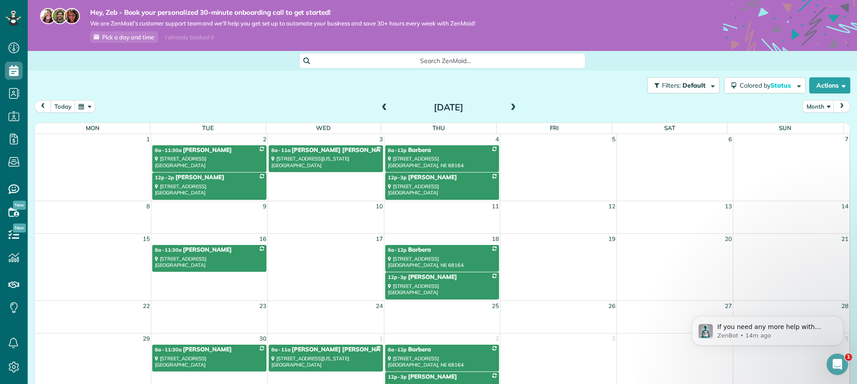
click at [470, 158] on div "[STREET_ADDRESS]" at bounding box center [442, 161] width 109 height 13
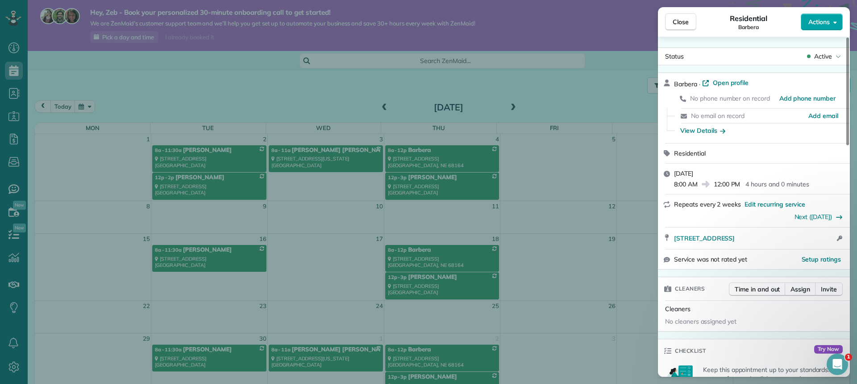
click at [831, 28] on button "Actions" at bounding box center [822, 21] width 42 height 17
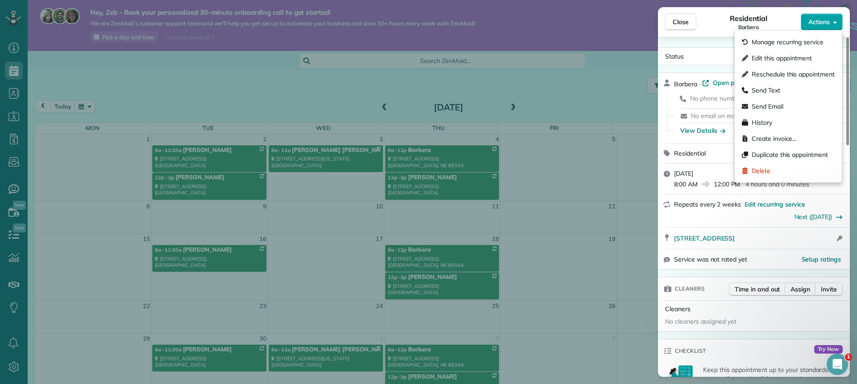
click at [831, 28] on button "Actions" at bounding box center [822, 21] width 42 height 17
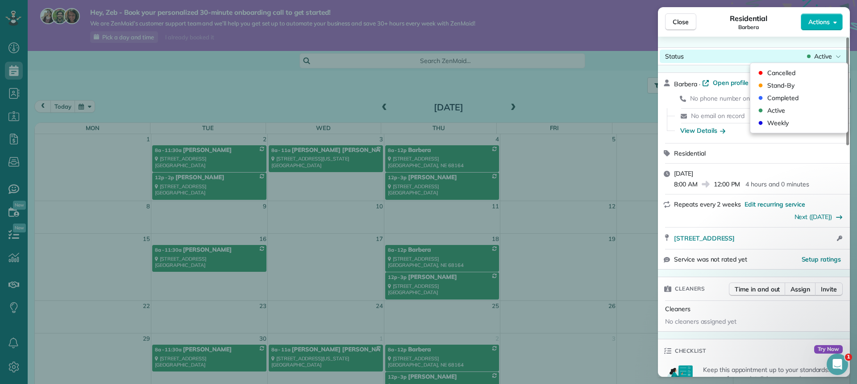
click at [816, 58] on span "Active" at bounding box center [823, 56] width 18 height 9
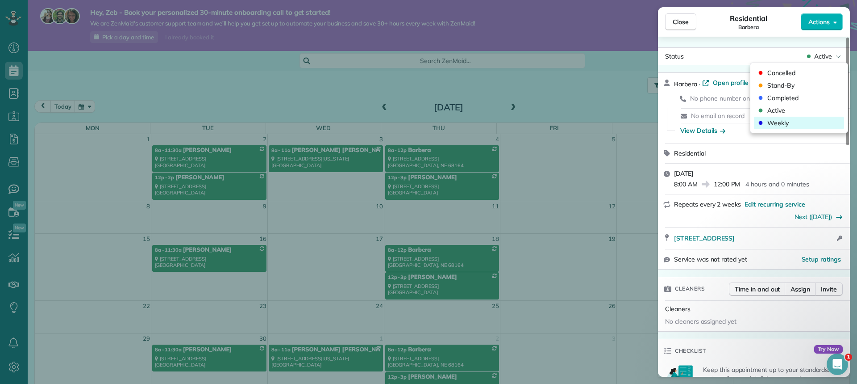
click at [793, 125] on div "Weekly" at bounding box center [799, 123] width 90 height 13
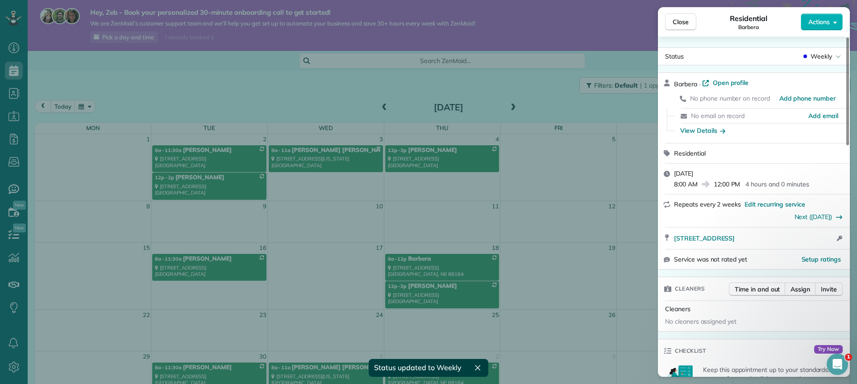
click at [624, 107] on div "Close Residential Barbera Actions Status Weekly Barbera · Open profile No phone…" at bounding box center [428, 192] width 857 height 384
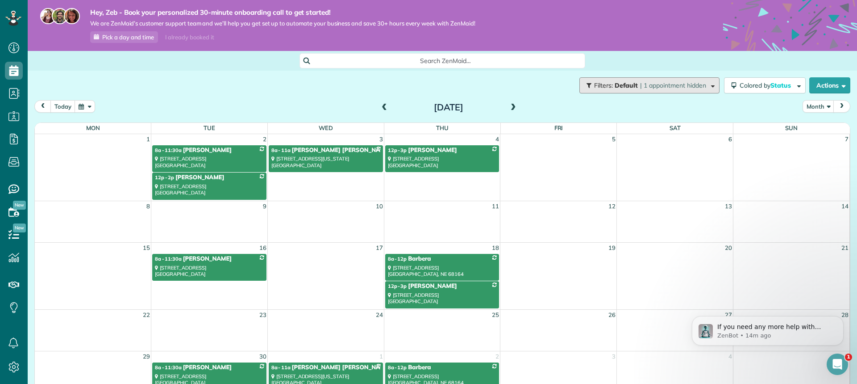
click at [653, 85] on span "| 1 appointment hidden" at bounding box center [673, 85] width 66 height 8
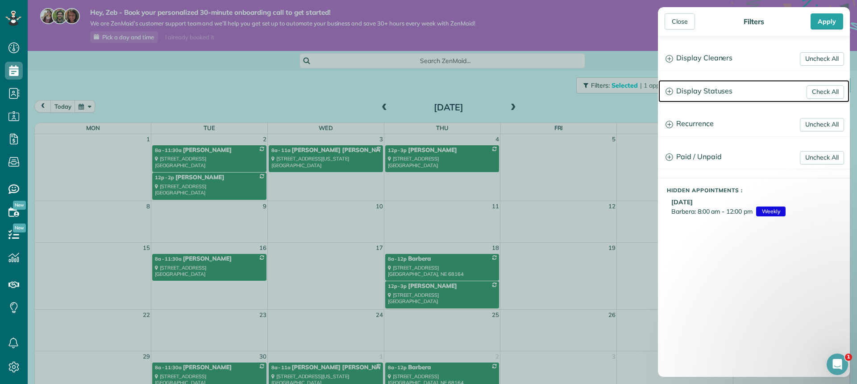
click at [672, 89] on icon at bounding box center [670, 92] width 8 height 8
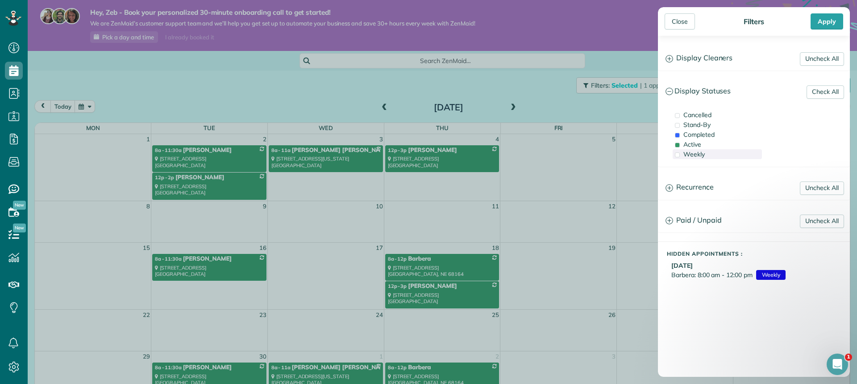
click at [683, 157] on div "Weekly" at bounding box center [717, 154] width 89 height 10
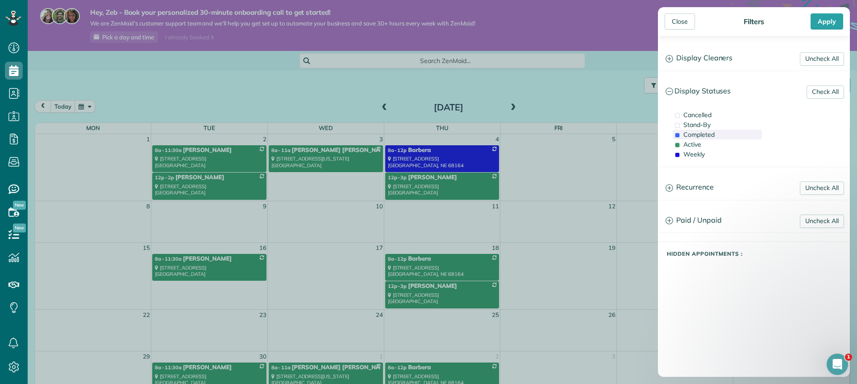
click at [680, 133] on span at bounding box center [677, 135] width 5 height 5
click at [679, 22] on div "Close" at bounding box center [680, 21] width 30 height 16
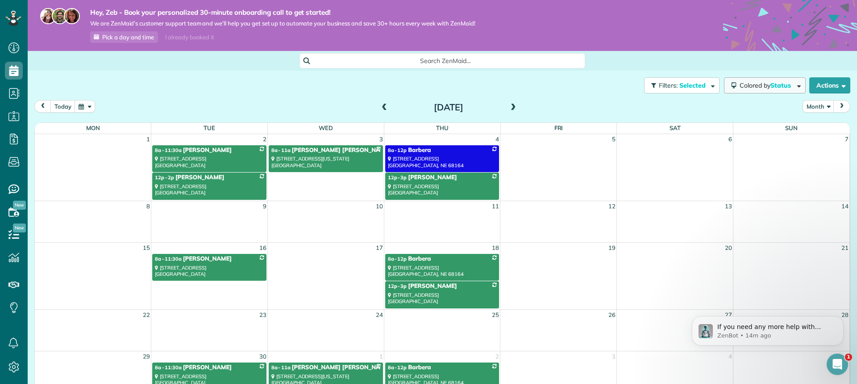
click at [762, 90] on button "Colored by Status" at bounding box center [765, 85] width 82 height 16
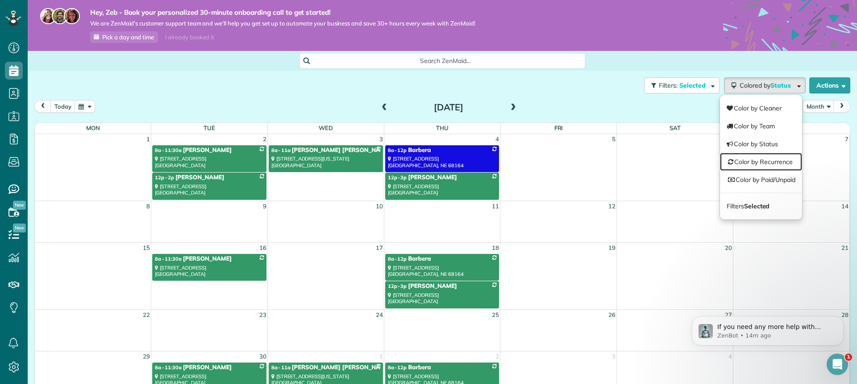
click at [759, 168] on link "Color by Recurrence" at bounding box center [761, 162] width 82 height 18
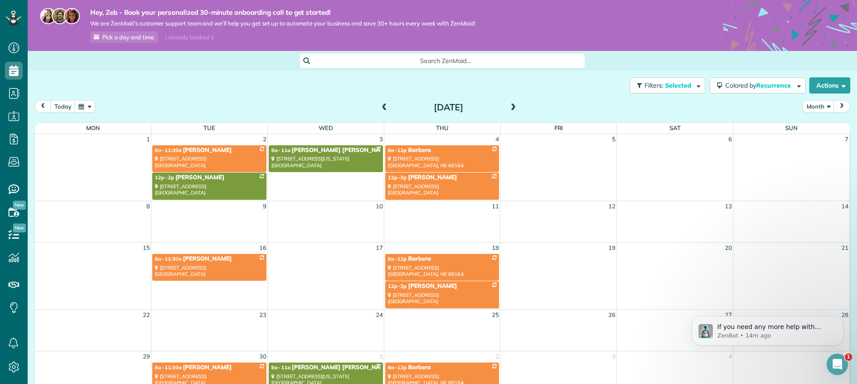
click at [463, 156] on div "5629 North 142nd Avenue Omaha, NE 68164" at bounding box center [442, 161] width 109 height 13
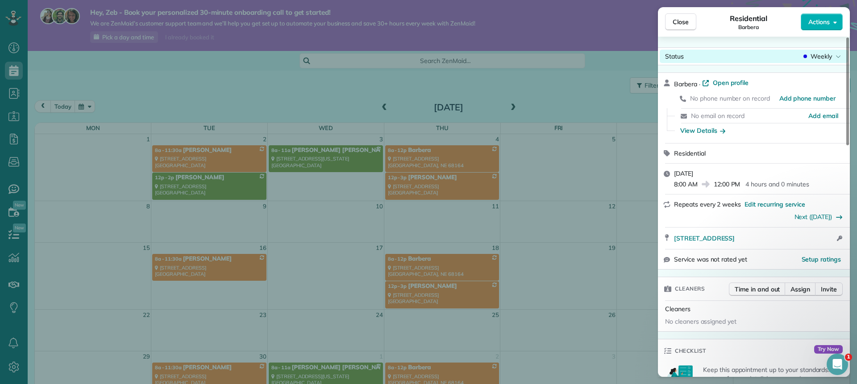
click at [828, 51] on div "Status Weekly" at bounding box center [754, 56] width 188 height 13
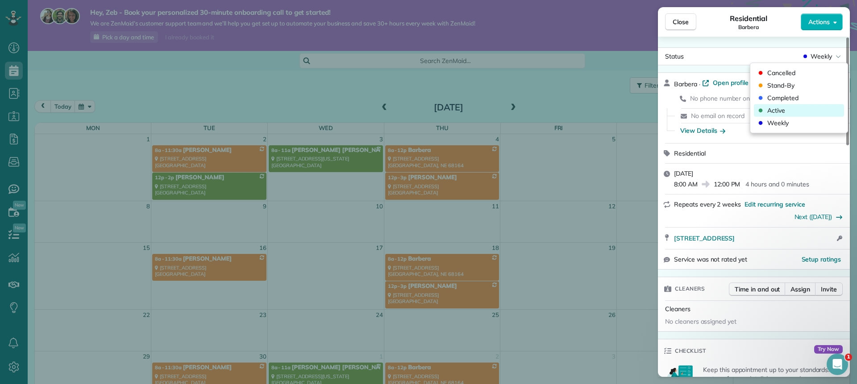
click at [779, 113] on span "Active" at bounding box center [777, 110] width 18 height 9
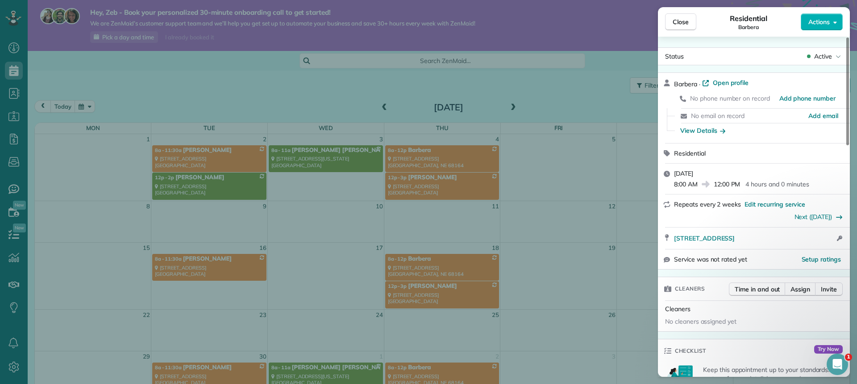
click at [630, 115] on div "Close Residential Barbera Actions Status Active Barbera · Open profile No phone…" at bounding box center [428, 192] width 857 height 384
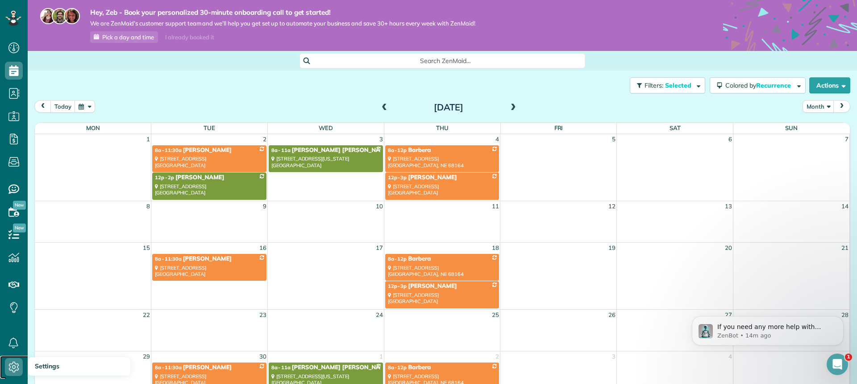
click at [9, 374] on icon at bounding box center [14, 367] width 18 height 18
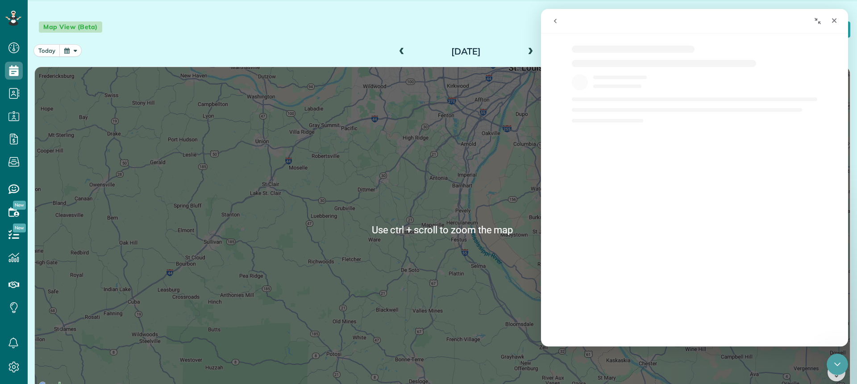
scroll to position [78, 0]
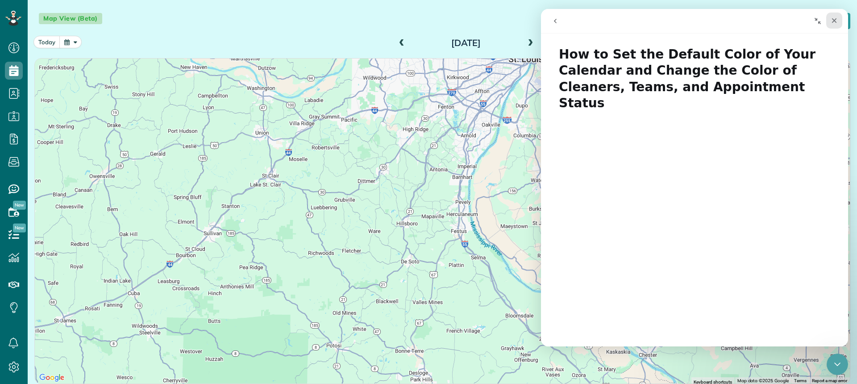
click at [835, 17] on icon "Close" at bounding box center [834, 20] width 7 height 7
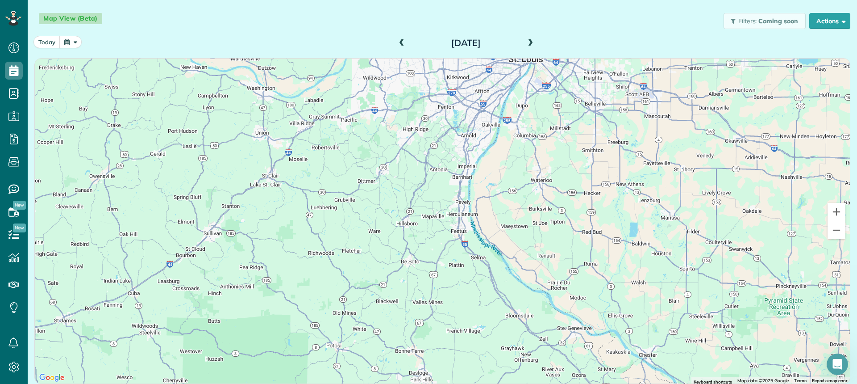
scroll to position [0, 0]
click at [776, 19] on span "Coming soon" at bounding box center [779, 21] width 40 height 8
click at [839, 21] on span "button" at bounding box center [842, 20] width 7 height 7
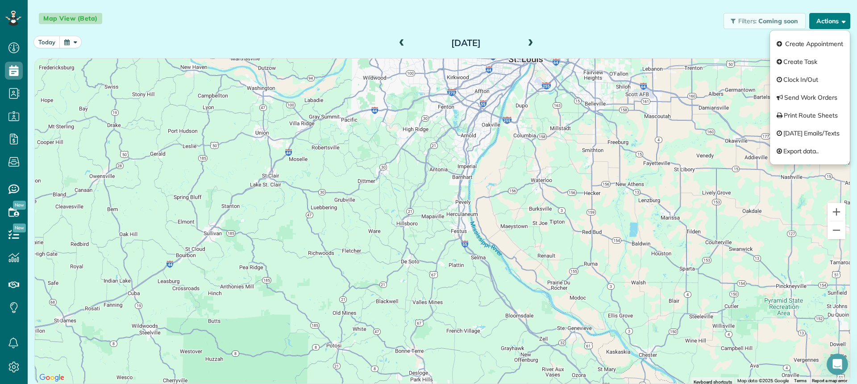
click at [839, 21] on span "button" at bounding box center [842, 20] width 7 height 7
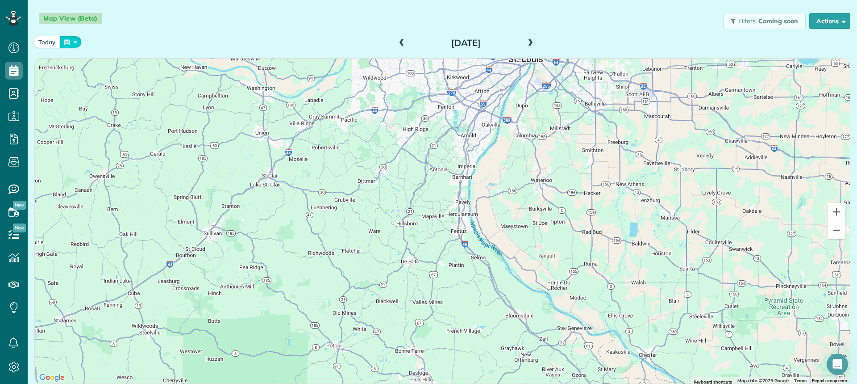
click at [69, 45] on button "button" at bounding box center [70, 42] width 22 height 12
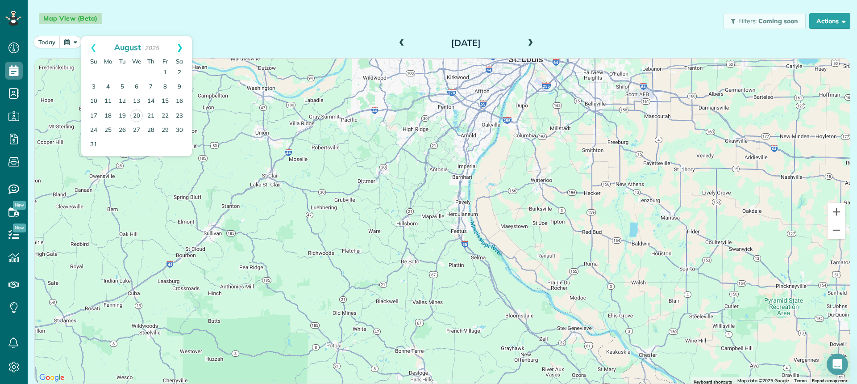
click at [186, 49] on link "Next" at bounding box center [179, 47] width 25 height 22
click at [126, 69] on link "2" at bounding box center [122, 73] width 14 height 14
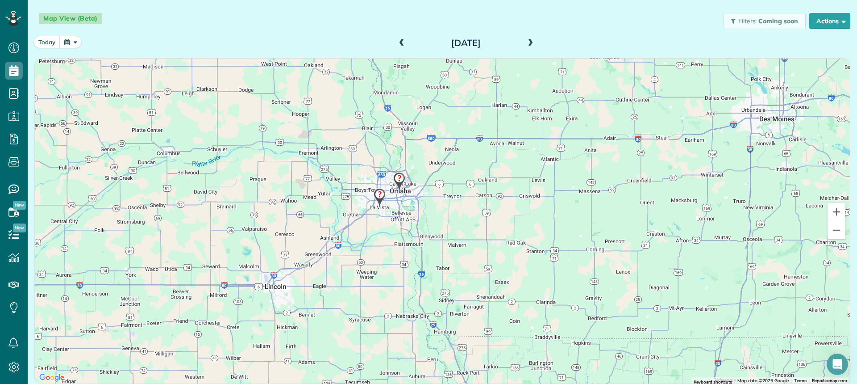
drag, startPoint x: 264, startPoint y: 184, endPoint x: 302, endPoint y: 175, distance: 39.1
click at [302, 175] on div at bounding box center [442, 220] width 815 height 325
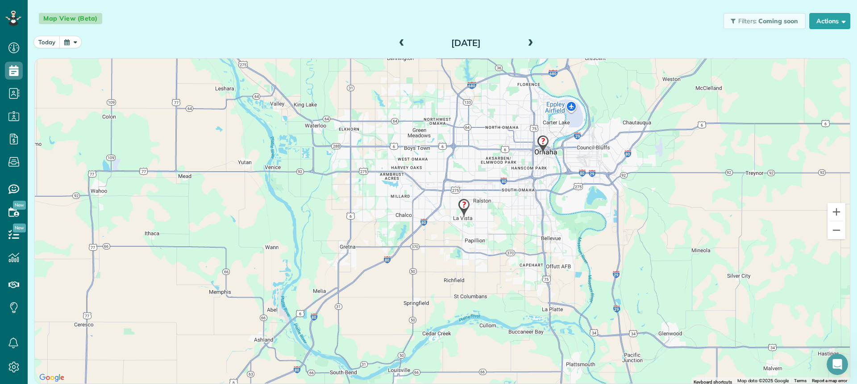
click at [458, 203] on img at bounding box center [464, 207] width 12 height 19
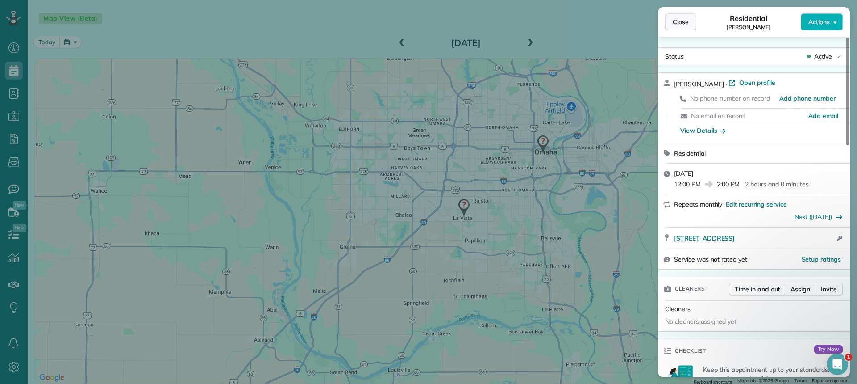
click at [685, 25] on span "Close" at bounding box center [681, 21] width 16 height 9
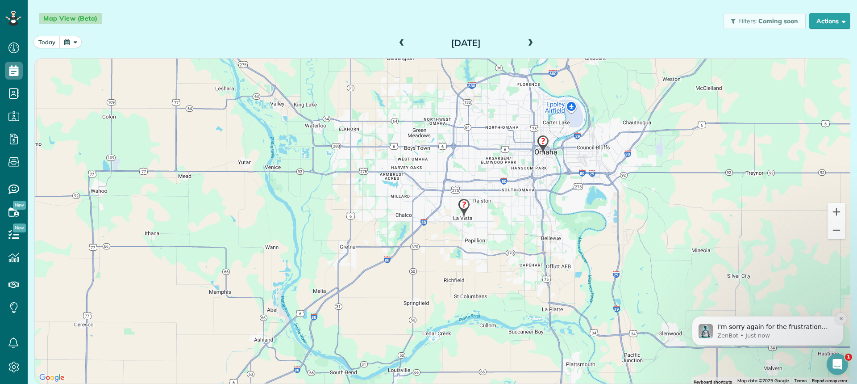
click at [839, 319] on icon "Dismiss notification" at bounding box center [841, 318] width 5 height 5
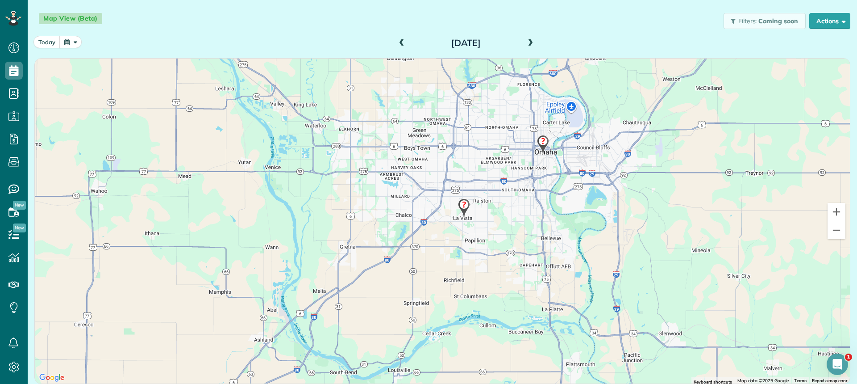
click at [527, 42] on span at bounding box center [531, 43] width 10 height 8
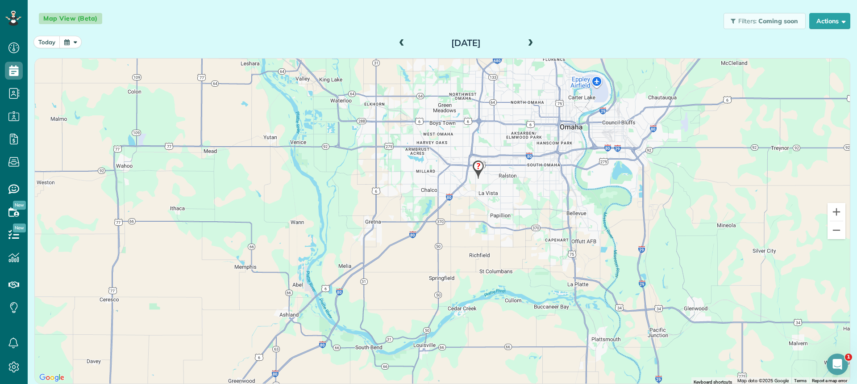
click at [527, 40] on span at bounding box center [531, 43] width 10 height 8
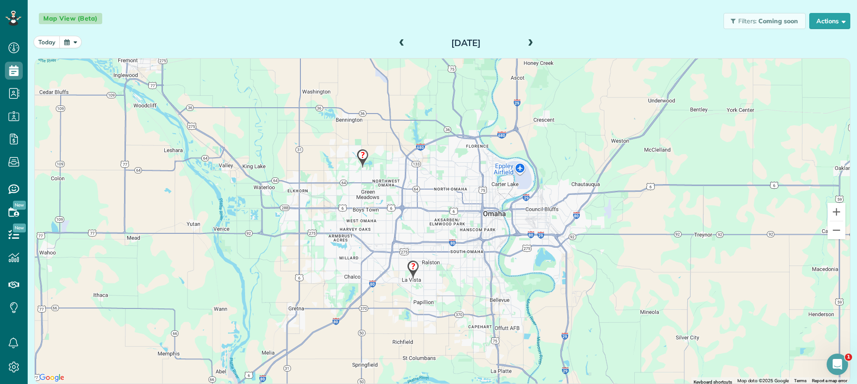
click at [402, 44] on span at bounding box center [402, 43] width 10 height 8
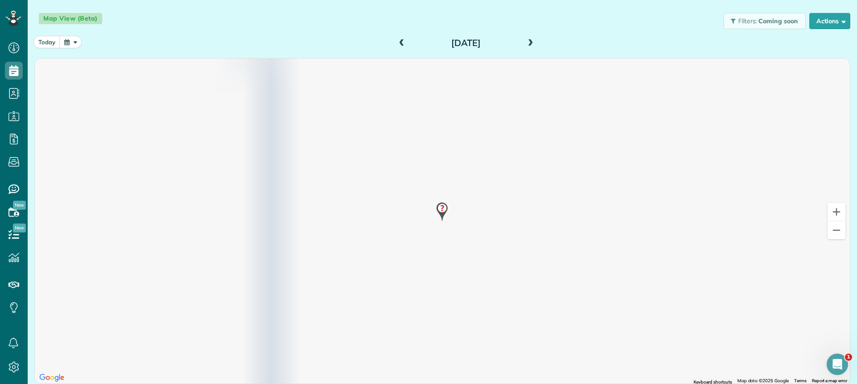
click at [402, 44] on span at bounding box center [402, 43] width 10 height 8
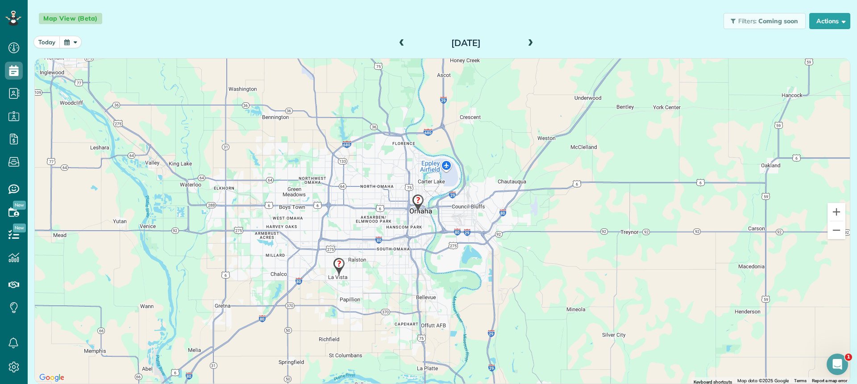
click at [71, 44] on button "button" at bounding box center [70, 42] width 22 height 12
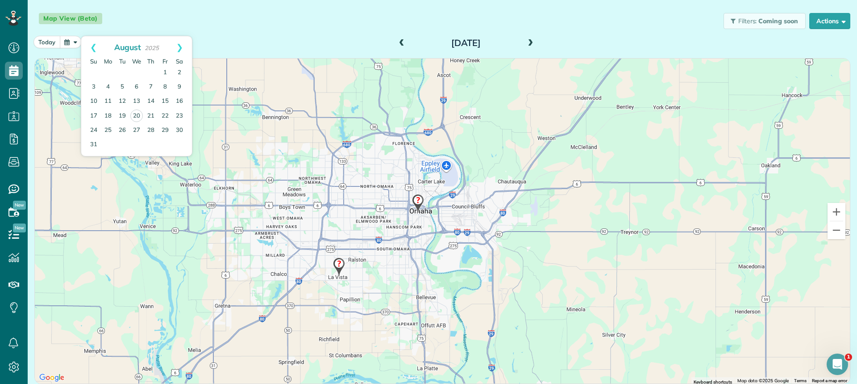
click at [51, 38] on button "today" at bounding box center [46, 42] width 27 height 12
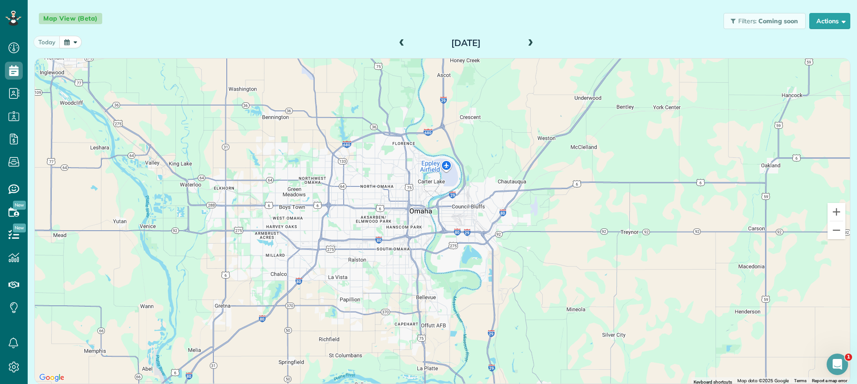
click at [64, 41] on button "button" at bounding box center [70, 42] width 22 height 12
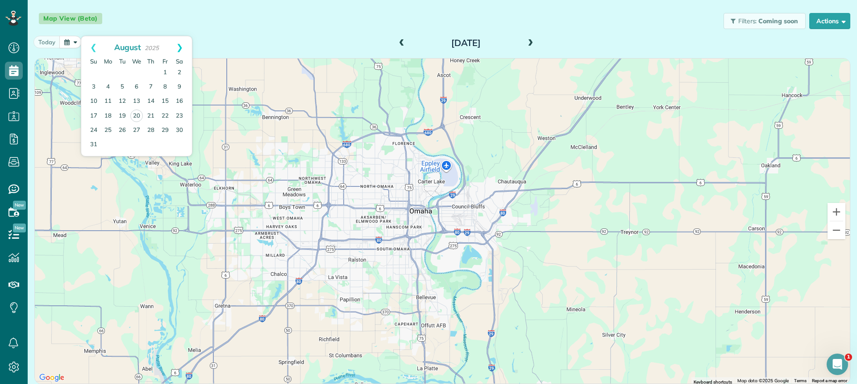
click at [180, 46] on link "Next" at bounding box center [179, 47] width 25 height 22
click at [341, 38] on div "today Wednesday Aug 20, 2025" at bounding box center [442, 44] width 816 height 17
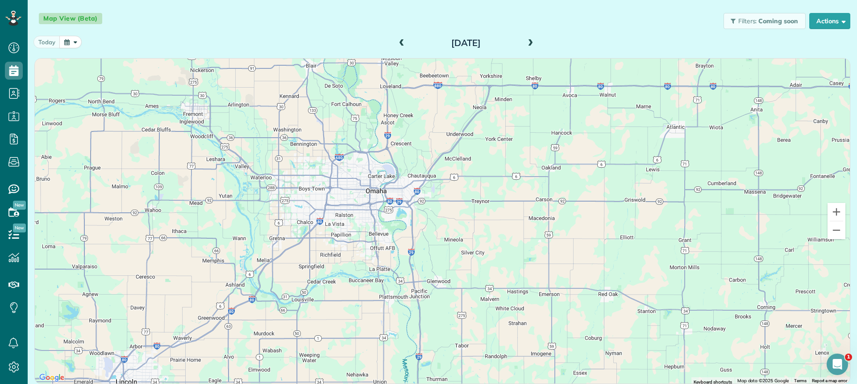
drag, startPoint x: 269, startPoint y: 246, endPoint x: 326, endPoint y: 236, distance: 57.5
click at [320, 238] on div at bounding box center [442, 220] width 815 height 325
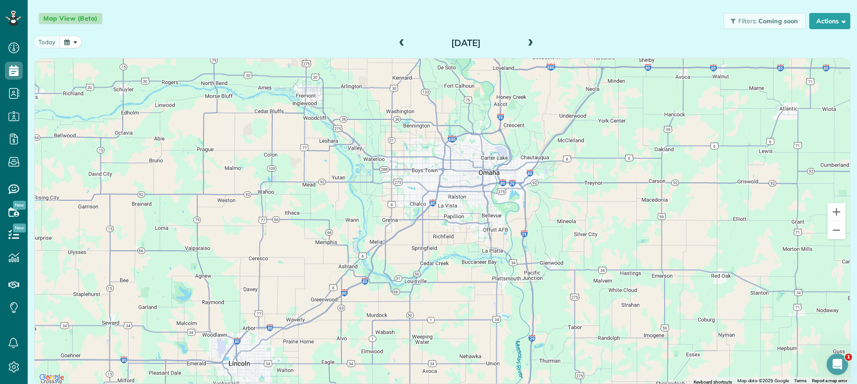
click at [75, 39] on button "button" at bounding box center [70, 42] width 22 height 12
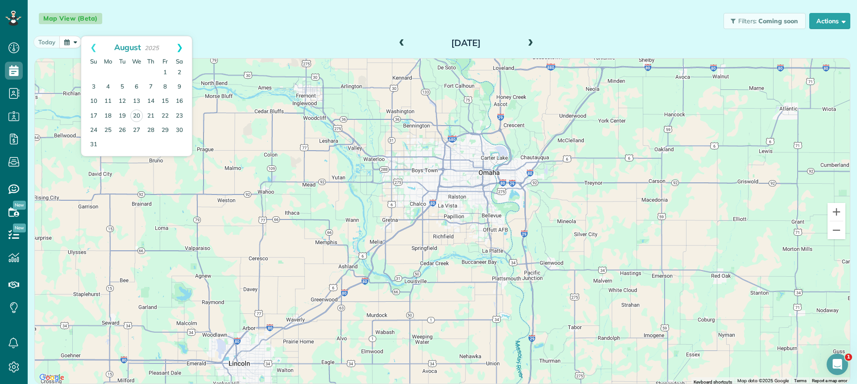
click at [186, 44] on link "Next" at bounding box center [179, 47] width 25 height 22
click at [137, 46] on span "September" at bounding box center [128, 47] width 42 height 10
click at [138, 73] on link "3" at bounding box center [136, 73] width 14 height 14
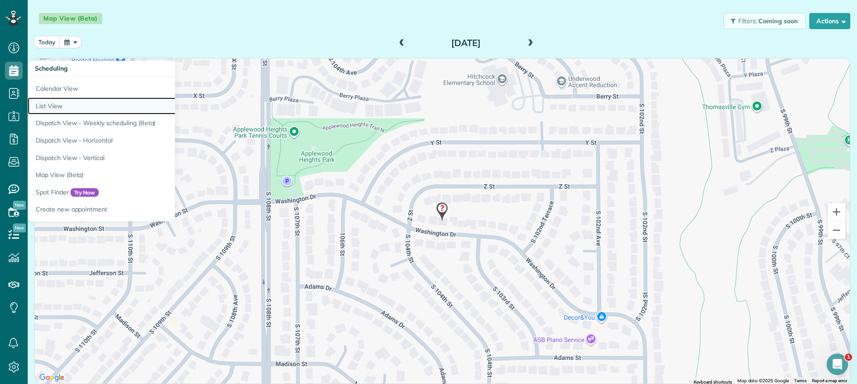
click at [48, 101] on link "List View" at bounding box center [139, 105] width 223 height 17
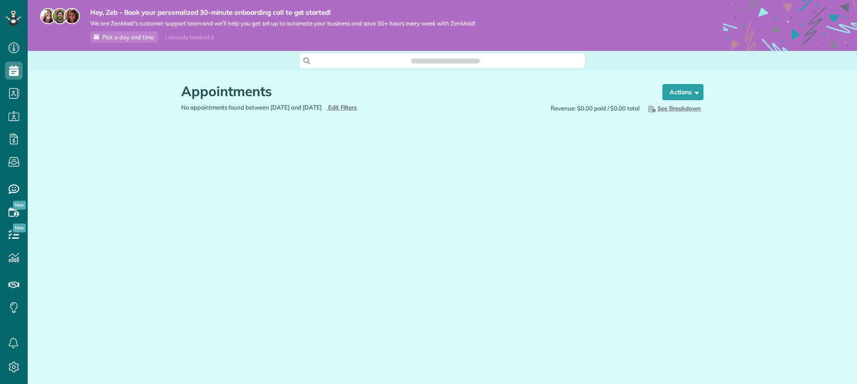
scroll to position [4, 4]
type input "**********"
click at [357, 107] on span "Edit Filters" at bounding box center [342, 107] width 29 height 7
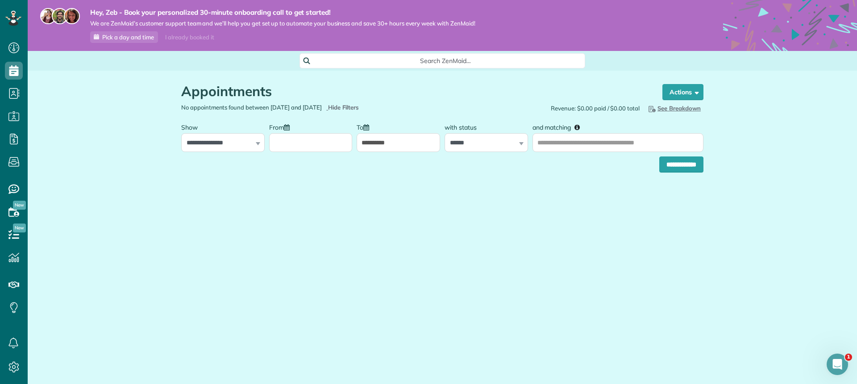
click at [284, 127] on label "From" at bounding box center [281, 126] width 25 height 17
click at [284, 133] on input "From" at bounding box center [310, 142] width 83 height 19
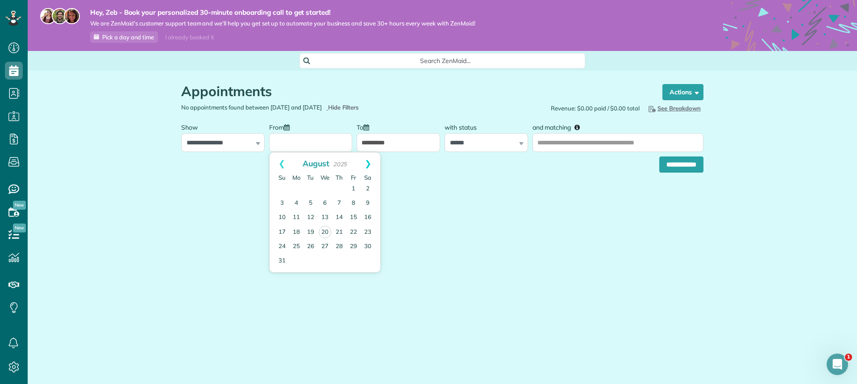
click at [367, 164] on link "Next" at bounding box center [368, 163] width 25 height 22
click at [296, 189] on link "1" at bounding box center [296, 189] width 14 height 14
type input "**********"
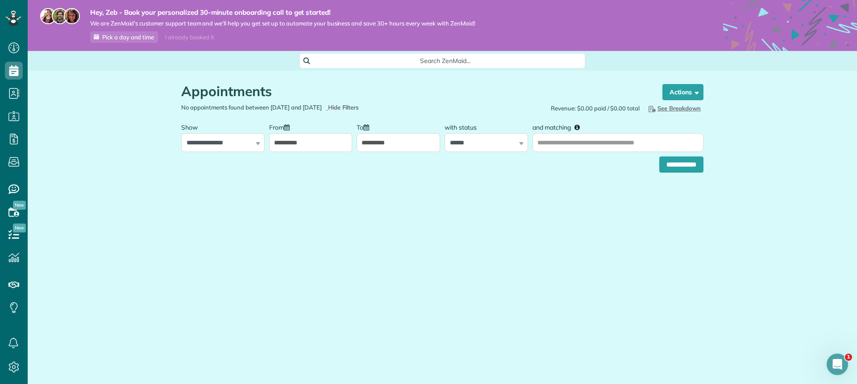
click at [367, 125] on icon at bounding box center [366, 127] width 6 height 6
click at [367, 133] on input "**********" at bounding box center [398, 142] width 83 height 19
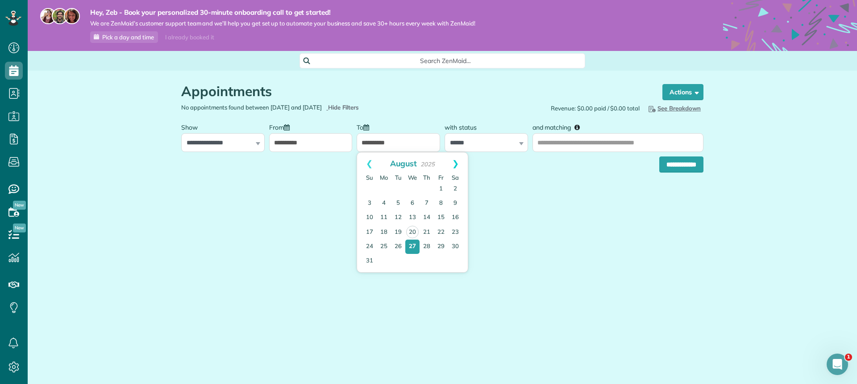
click at [460, 163] on link "Next" at bounding box center [455, 163] width 25 height 22
click at [397, 242] on link "30" at bounding box center [398, 246] width 14 height 14
type input "**********"
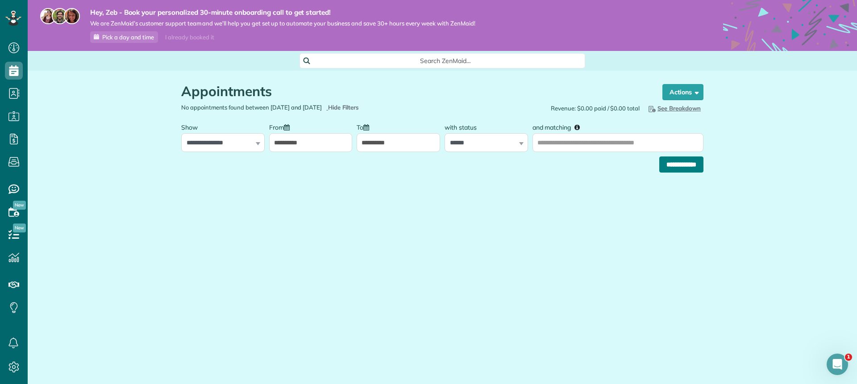
click at [686, 169] on input "**********" at bounding box center [681, 164] width 44 height 16
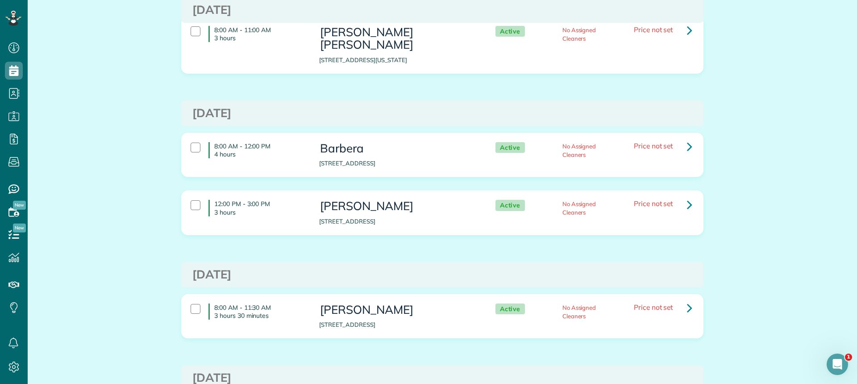
scroll to position [313, 0]
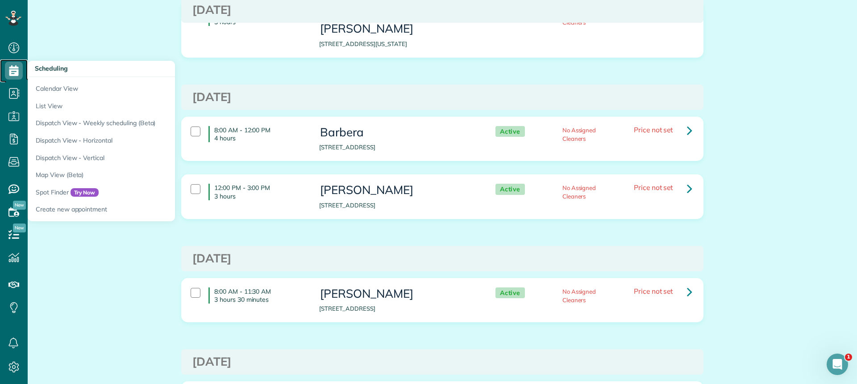
click at [13, 71] on use at bounding box center [13, 70] width 9 height 11
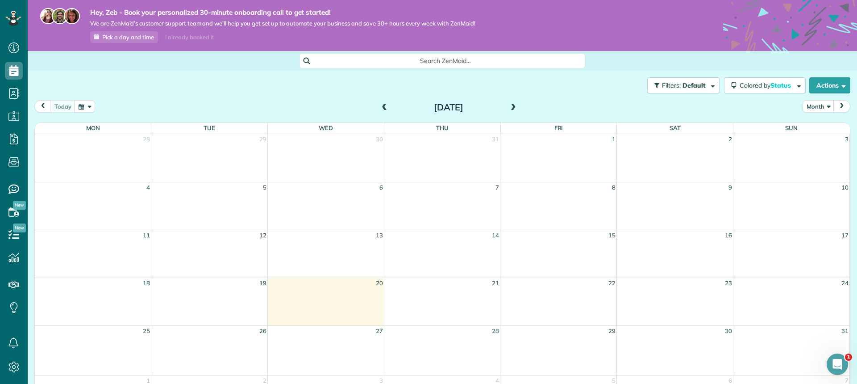
click at [509, 106] on span at bounding box center [514, 108] width 10 height 8
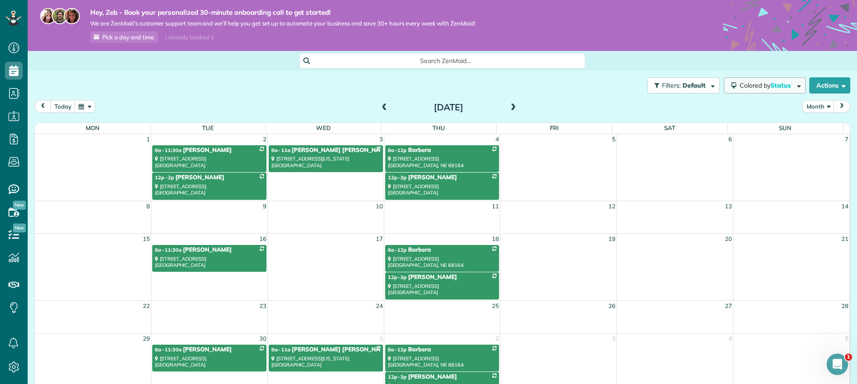
click at [779, 83] on span "Status" at bounding box center [782, 85] width 22 height 8
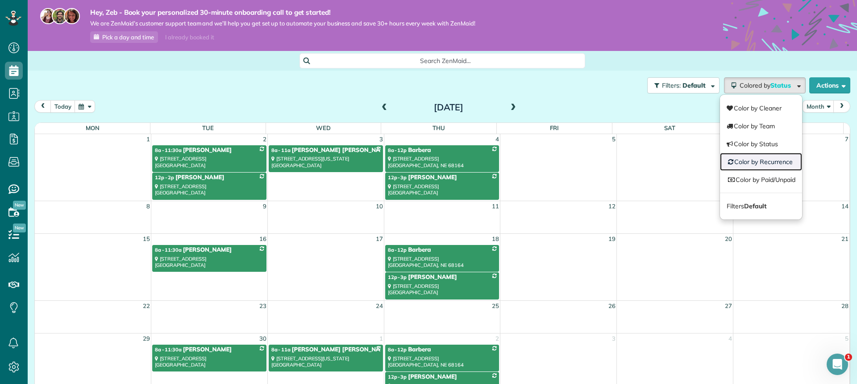
click at [756, 167] on link "Color by Recurrence" at bounding box center [761, 162] width 82 height 18
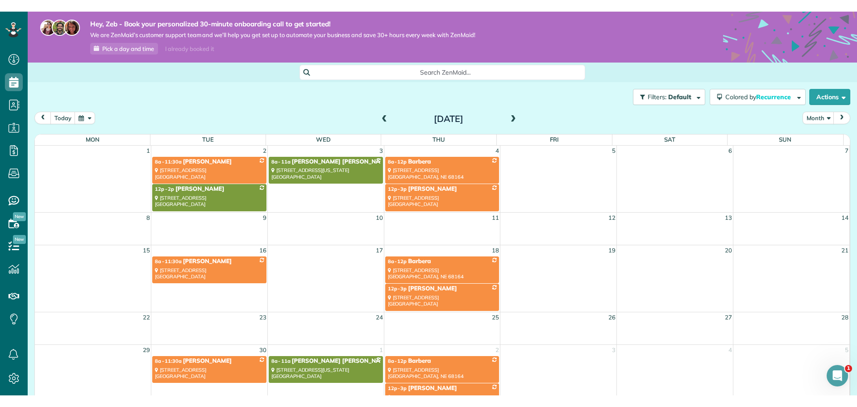
scroll to position [407, 28]
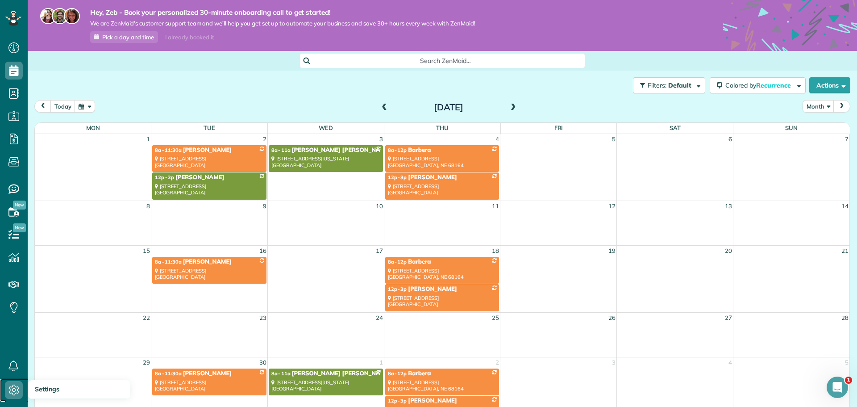
click at [0, 383] on link "Settings" at bounding box center [16, 390] width 33 height 23
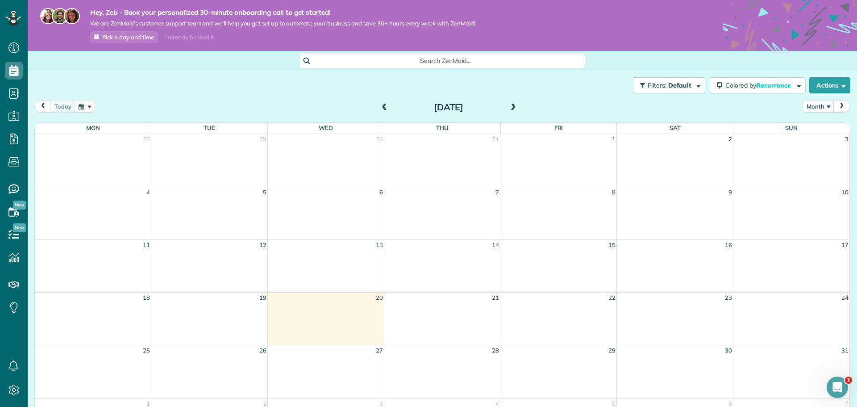
click at [512, 105] on span at bounding box center [514, 108] width 10 height 8
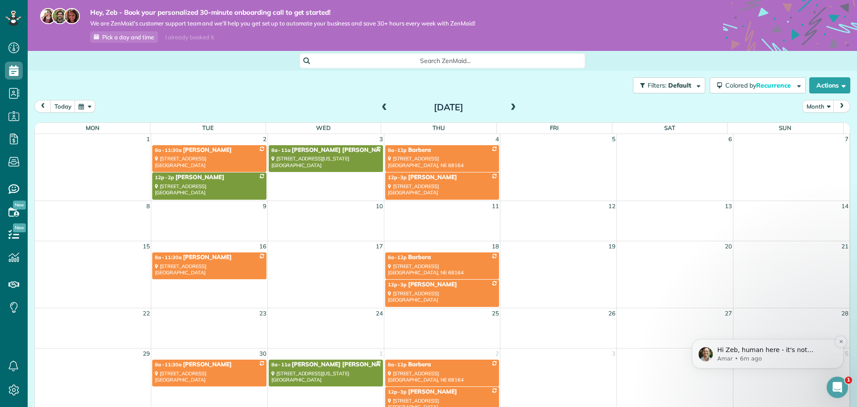
click at [788, 358] on p "Amar • 6m ago" at bounding box center [775, 359] width 115 height 8
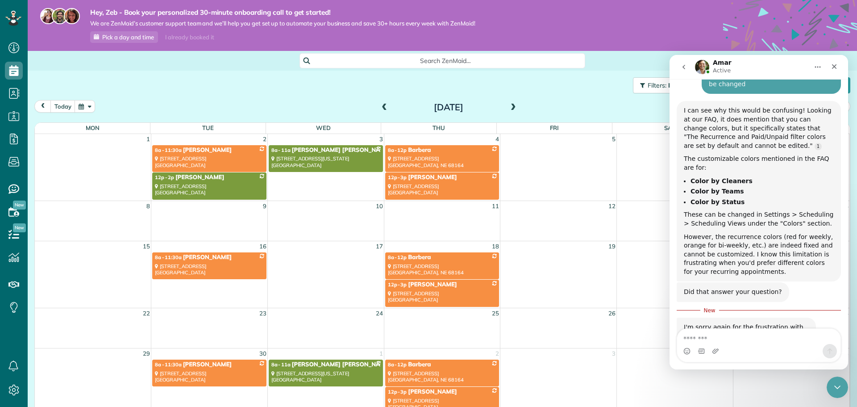
scroll to position [1185, 0]
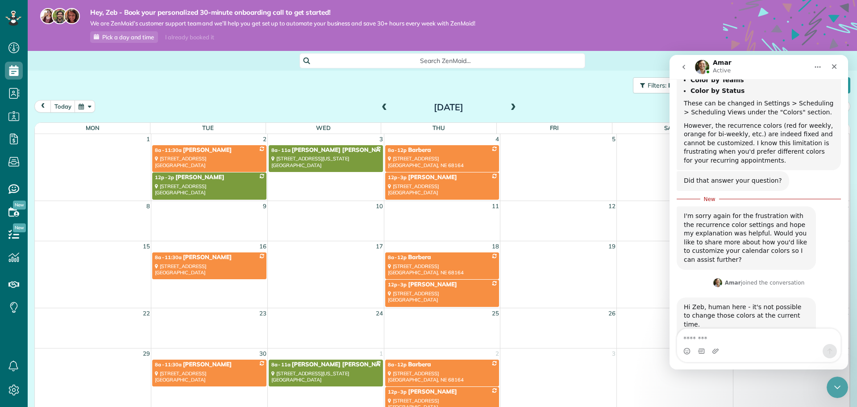
click at [738, 338] on textarea "Message…" at bounding box center [758, 336] width 163 height 15
type textarea "*"
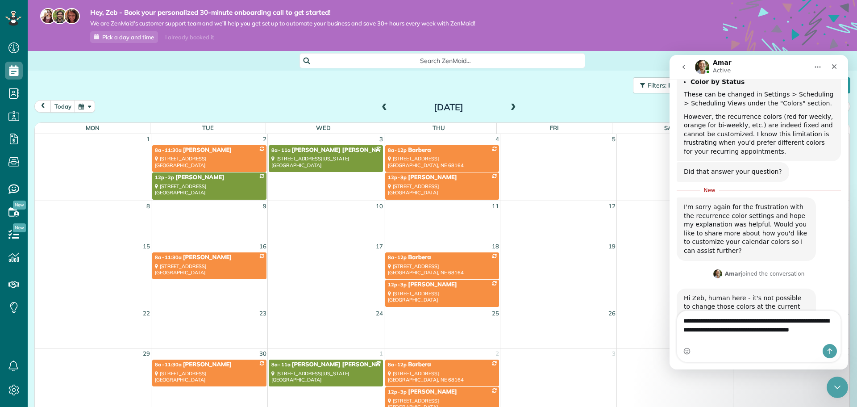
type textarea "**********"
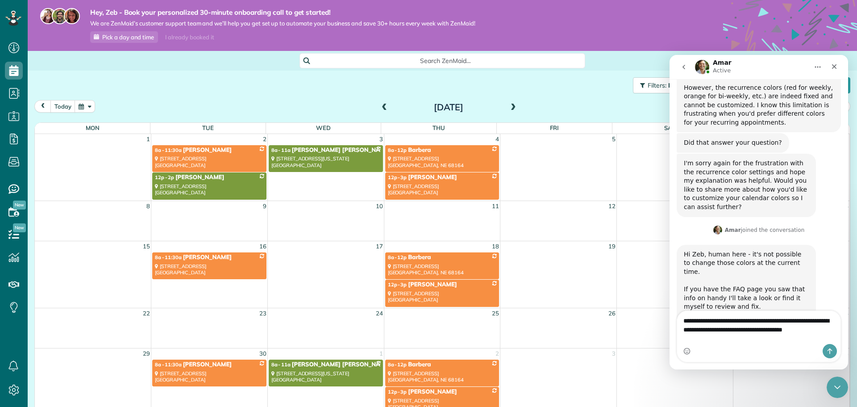
scroll to position [1232, 0]
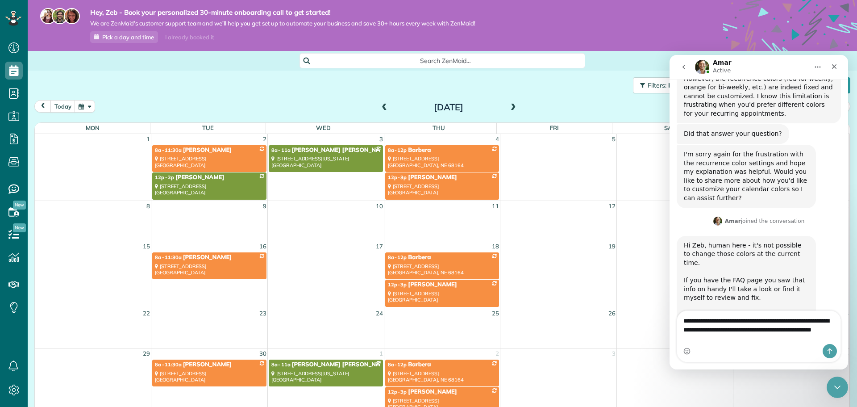
type textarea "**********"
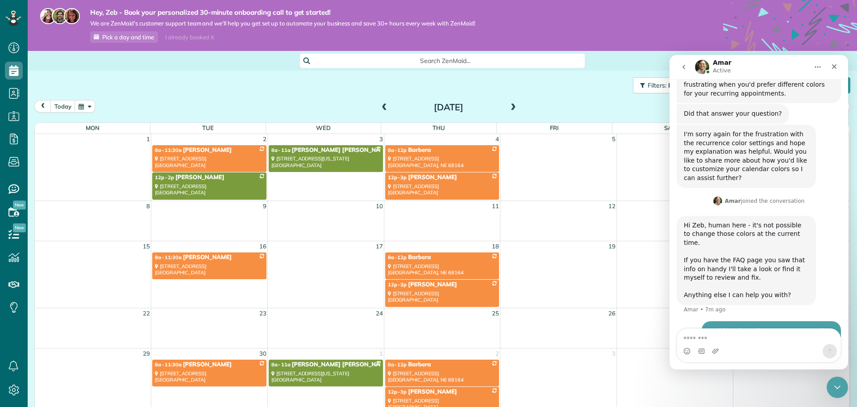
click at [812, 364] on div "and if I wanted to change the color of the status, I would have to change it on…" at bounding box center [771, 381] width 125 height 35
click at [786, 337] on textarea "Message…" at bounding box center [758, 336] width 163 height 15
type textarea "**********"
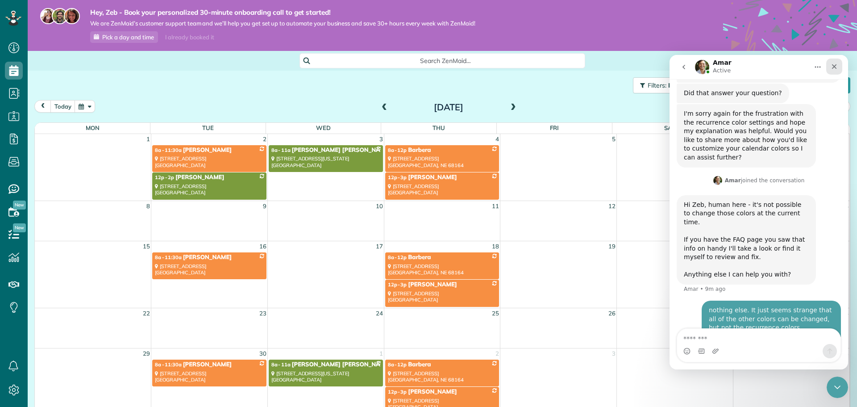
click at [836, 66] on icon "Close" at bounding box center [834, 66] width 7 height 7
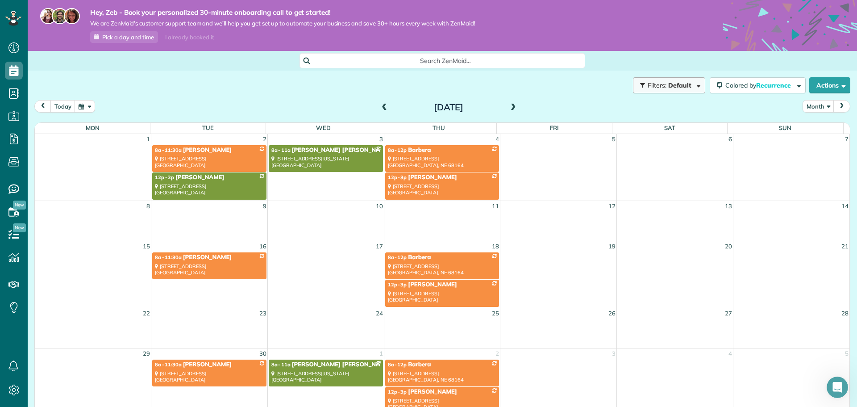
click at [653, 82] on span "Filters:" at bounding box center [657, 85] width 19 height 8
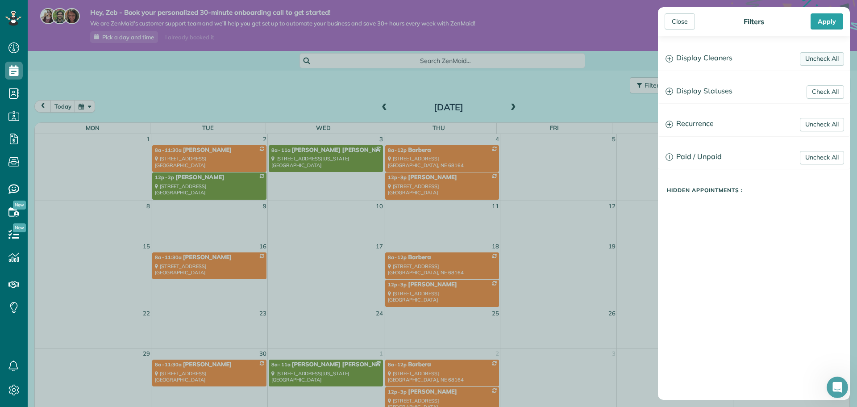
click at [816, 53] on link "Uncheck All" at bounding box center [822, 58] width 44 height 13
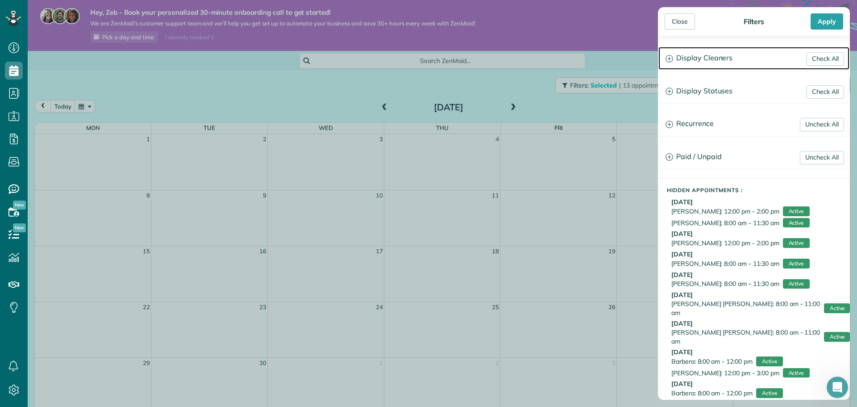
click at [672, 59] on icon at bounding box center [670, 59] width 8 height 8
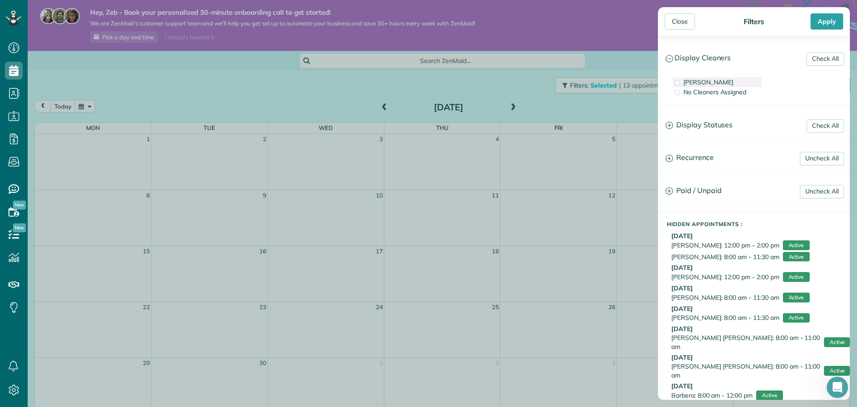
click at [681, 83] on div "Zeb Gray" at bounding box center [717, 82] width 89 height 10
click at [683, 92] on div "No Cleaners Assigned" at bounding box center [717, 92] width 89 height 10
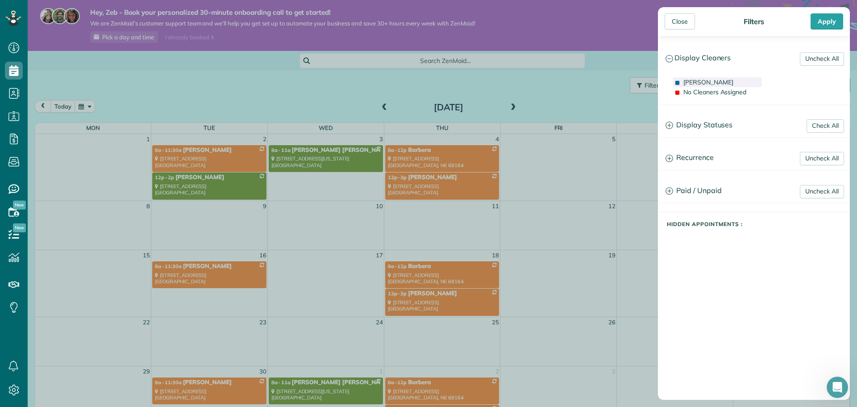
click at [679, 81] on span at bounding box center [677, 82] width 5 height 5
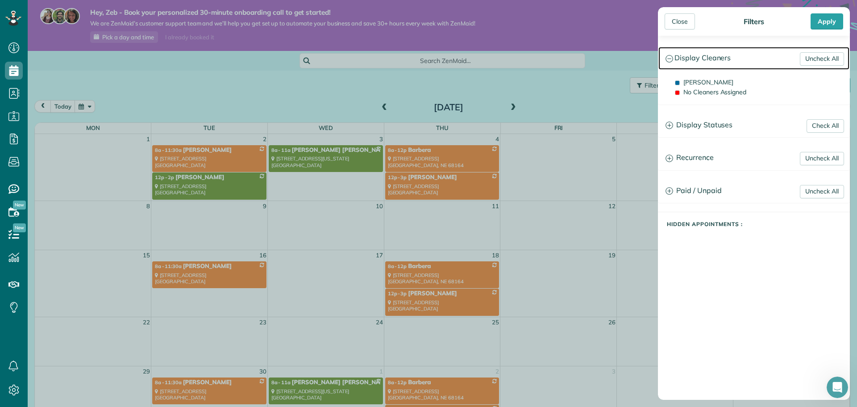
click at [672, 54] on h3 "Display Cleaners" at bounding box center [754, 58] width 191 height 23
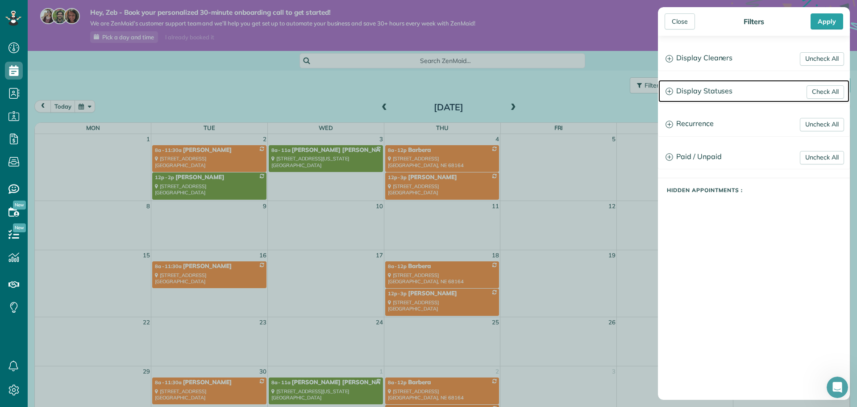
click at [675, 93] on h3 "Display Statuses" at bounding box center [754, 91] width 191 height 23
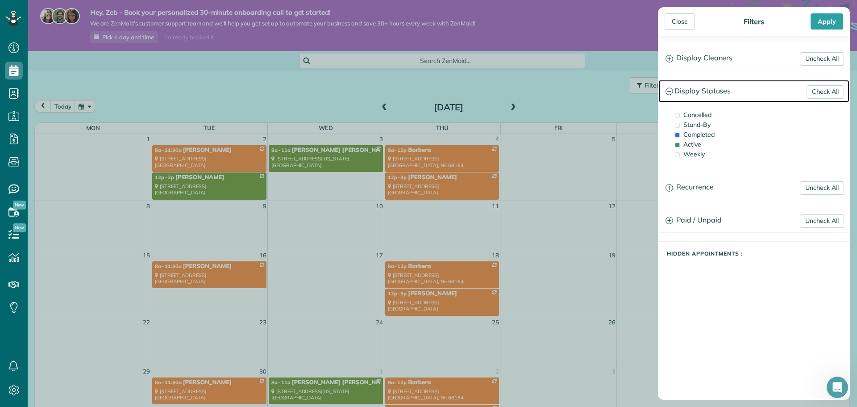
click at [675, 93] on h3 "Display Statuses" at bounding box center [754, 91] width 191 height 23
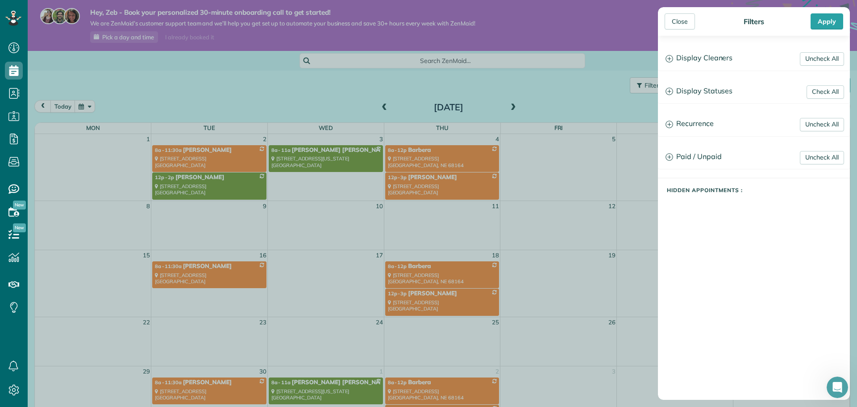
click at [583, 98] on div "Close Filters Apply Uncheck All Display Cleaners Zeb Gray No Cleaners Assigned …" at bounding box center [428, 203] width 857 height 407
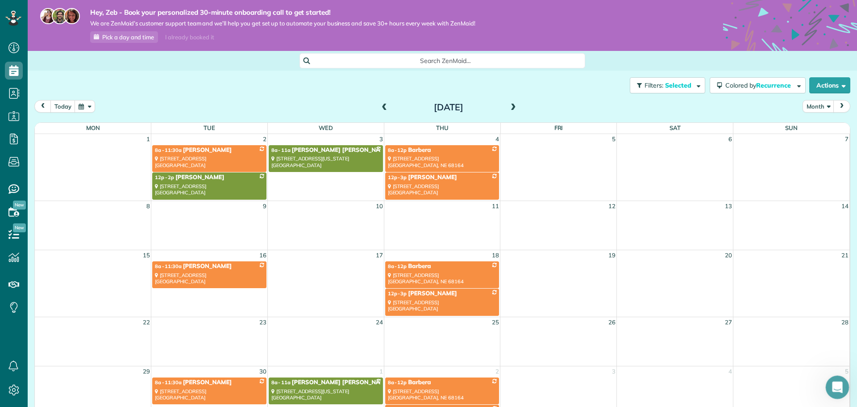
click at [834, 391] on div "Open Intercom Messenger" at bounding box center [836, 385] width 29 height 29
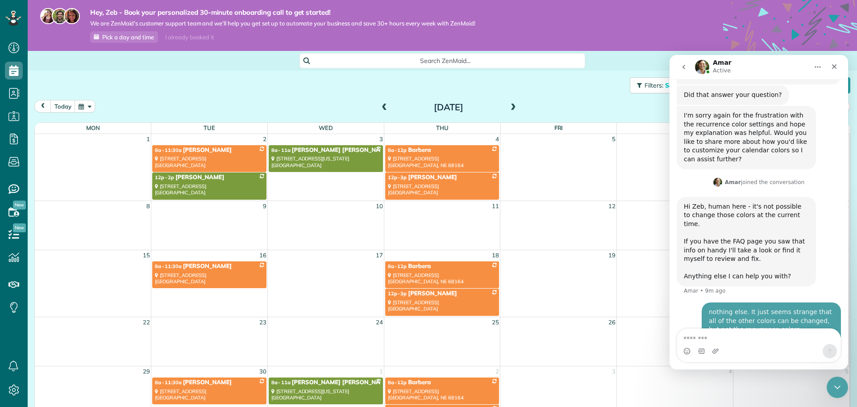
scroll to position [1273, 0]
click at [764, 348] on div "Intercom messenger" at bounding box center [758, 351] width 163 height 14
click at [531, 242] on div "8 9 10 11 12 13 14" at bounding box center [442, 224] width 815 height 49
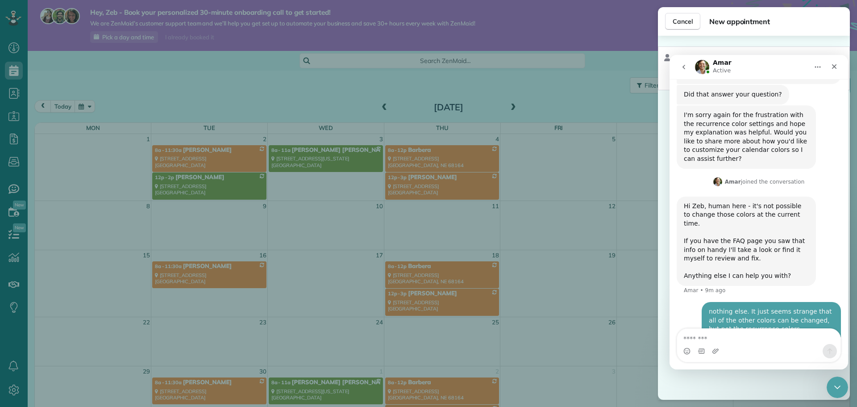
click at [566, 37] on div "Cancel New appointment Select a contact Add new" at bounding box center [428, 203] width 857 height 407
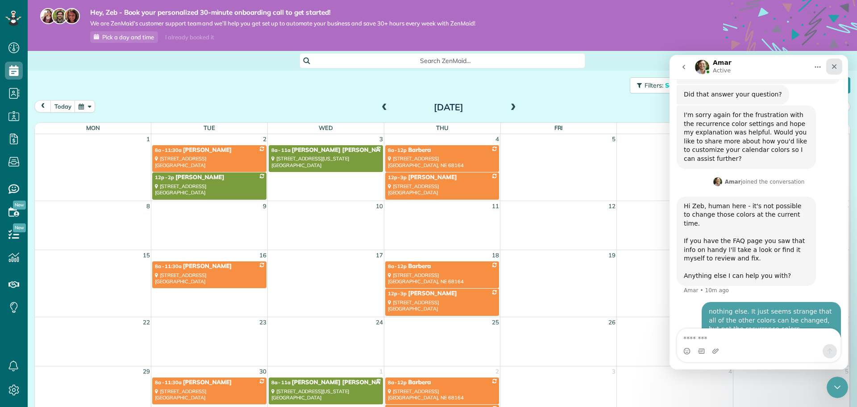
drag, startPoint x: 839, startPoint y: 67, endPoint x: 1271, endPoint y: 244, distance: 466.6
click at [839, 67] on div "Close" at bounding box center [834, 66] width 16 height 16
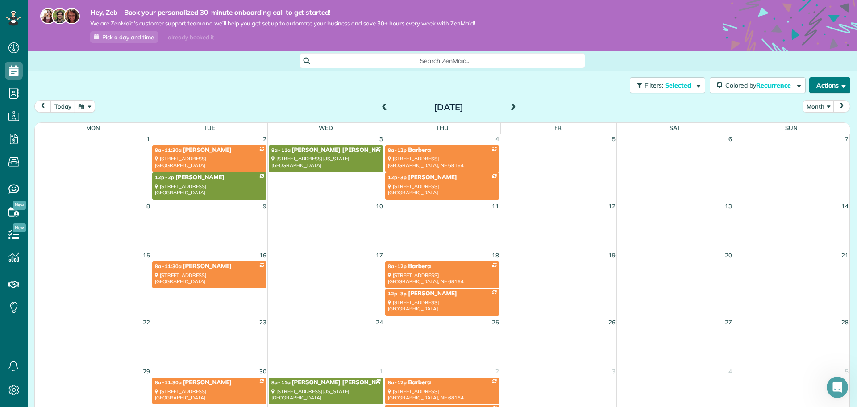
click at [839, 86] on span "button" at bounding box center [842, 85] width 7 height 7
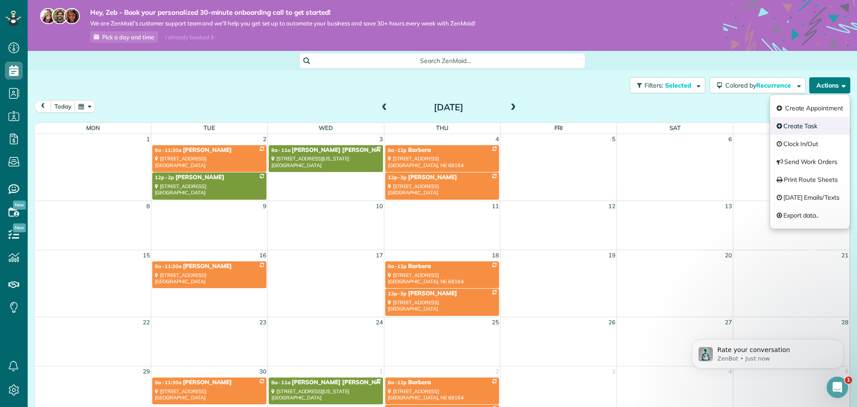
scroll to position [1397, 0]
click at [809, 109] on link "Create Appointment" at bounding box center [810, 108] width 80 height 18
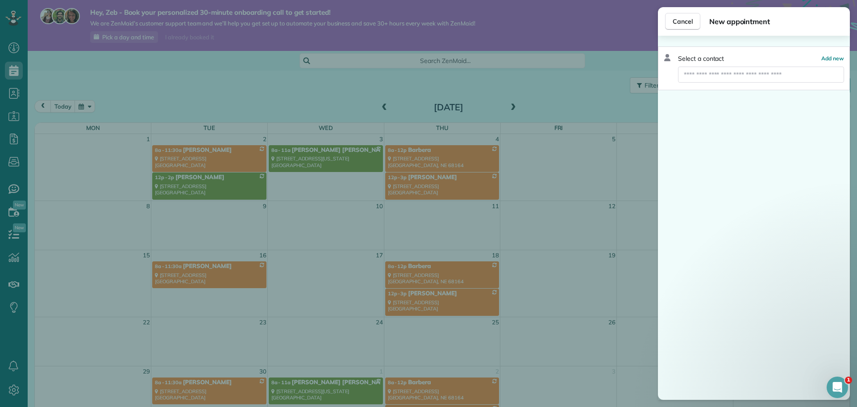
click at [587, 299] on div "Cancel New appointment Select a contact Add new" at bounding box center [428, 203] width 857 height 407
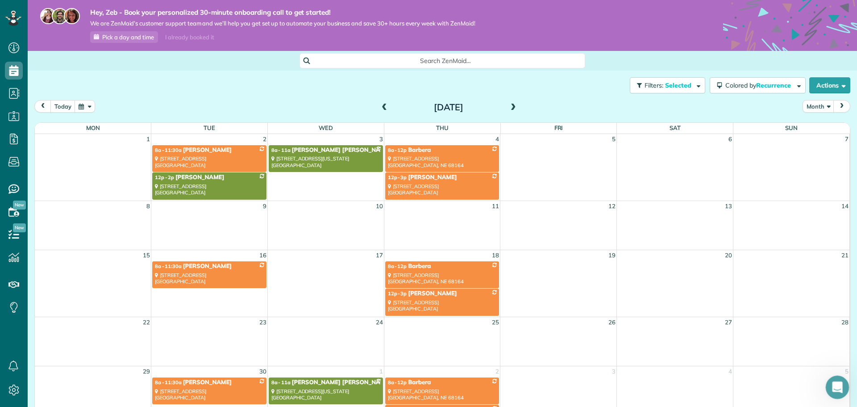
click at [839, 389] on icon "Open Intercom Messenger" at bounding box center [836, 386] width 15 height 15
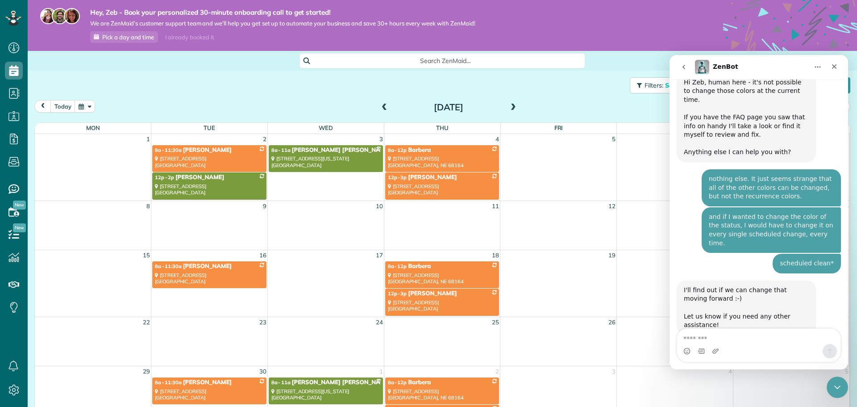
scroll to position [1397, 0]
click at [685, 67] on icon "go back" at bounding box center [683, 66] width 7 height 7
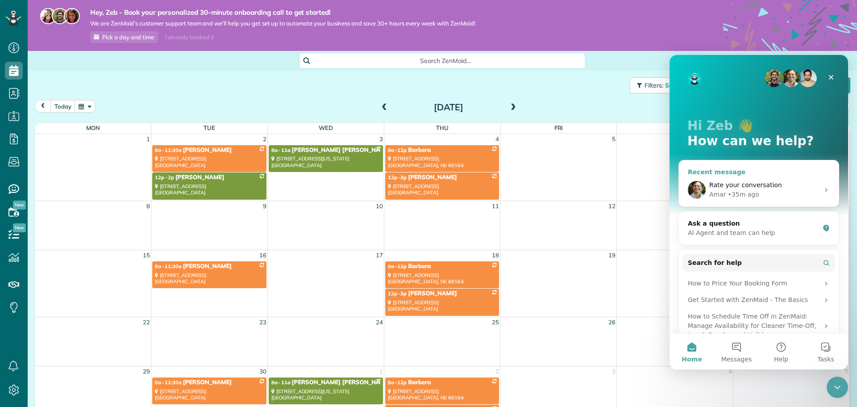
click at [735, 200] on div "Rate your conversation Amar • 35m ago" at bounding box center [759, 189] width 160 height 33
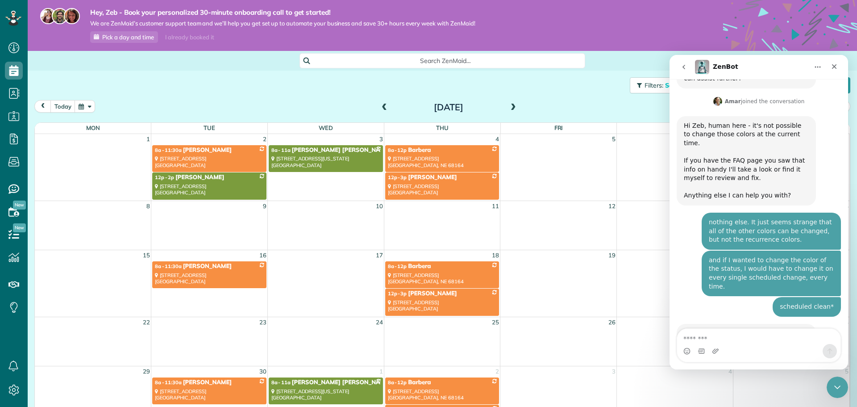
scroll to position [1397, 0]
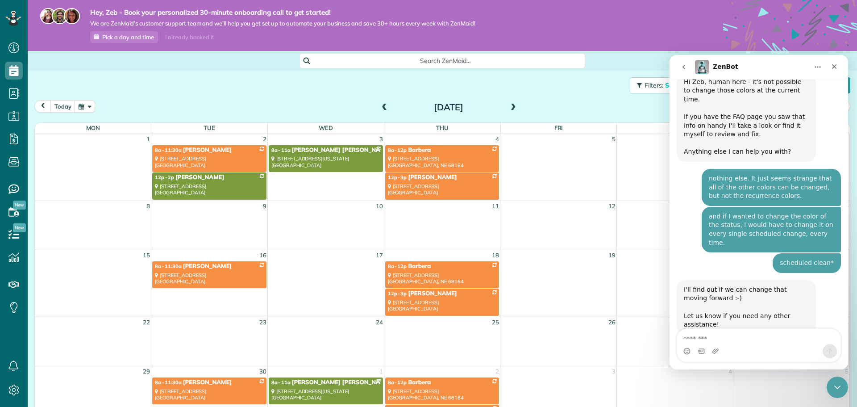
click at [758, 395] on span "Great" at bounding box center [760, 403] width 16 height 16
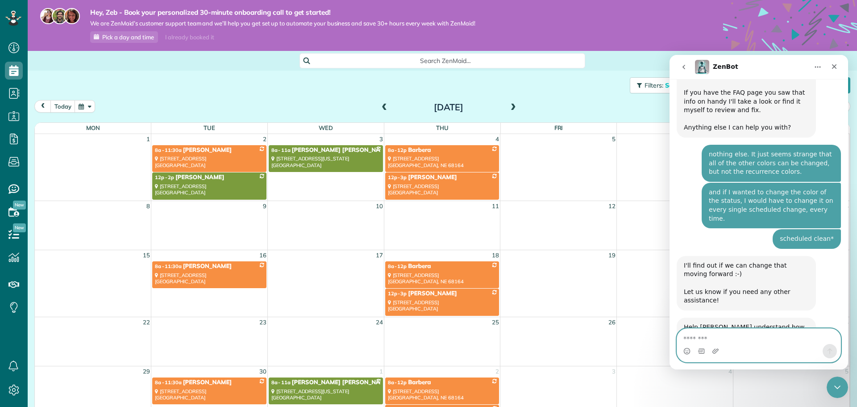
click at [751, 337] on textarea "Message…" at bounding box center [758, 336] width 163 height 15
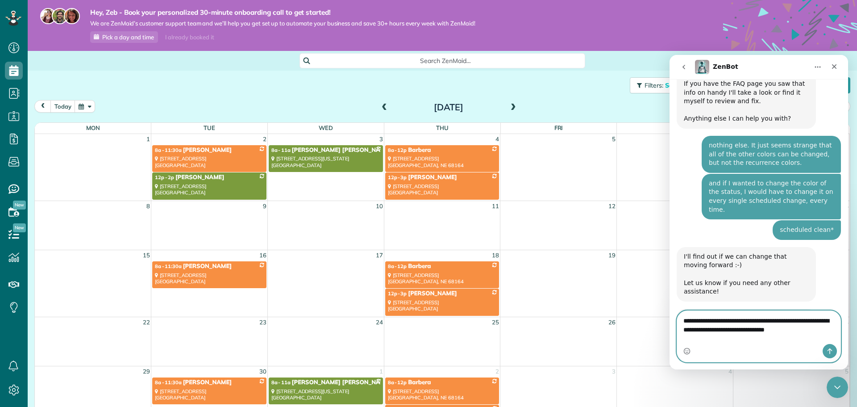
type textarea "**********"
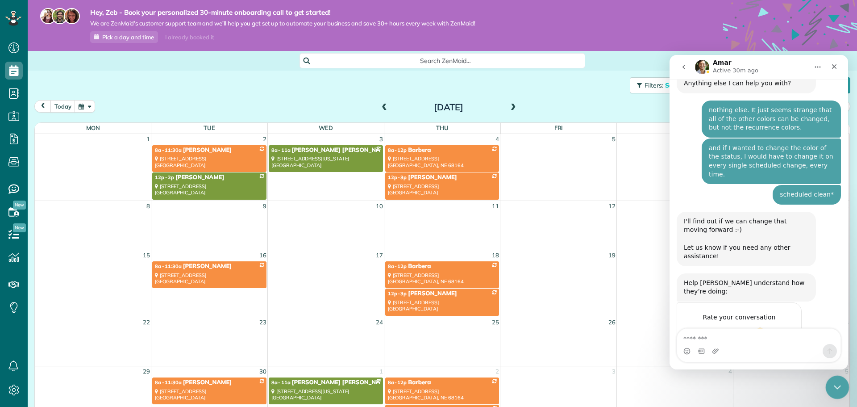
click at [839, 386] on icon "Close Intercom Messenger" at bounding box center [836, 385] width 11 height 11
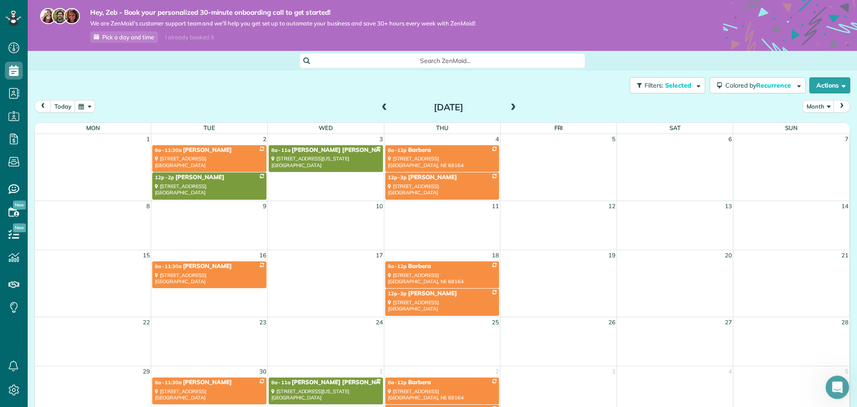
click at [839, 386] on icon "Open Intercom Messenger" at bounding box center [836, 386] width 15 height 15
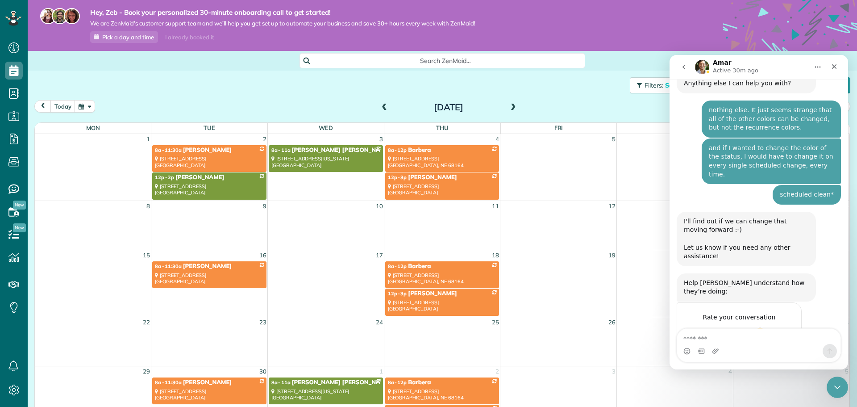
click at [682, 67] on icon "go back" at bounding box center [683, 66] width 7 height 7
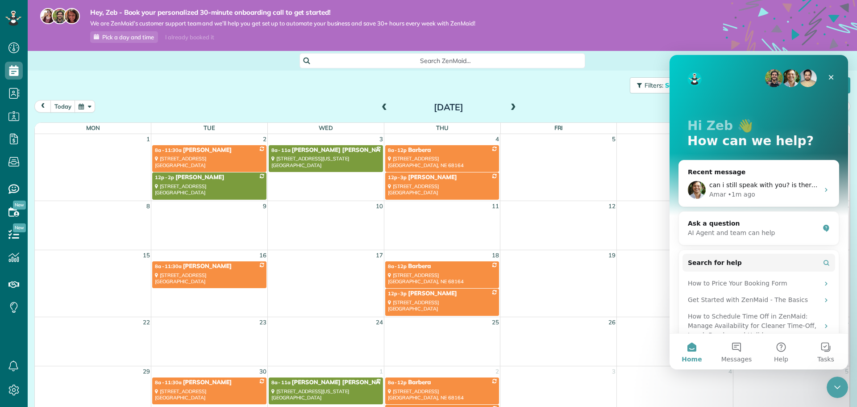
scroll to position [0, 0]
click at [762, 231] on div "AI Agent and team can help" at bounding box center [753, 232] width 131 height 9
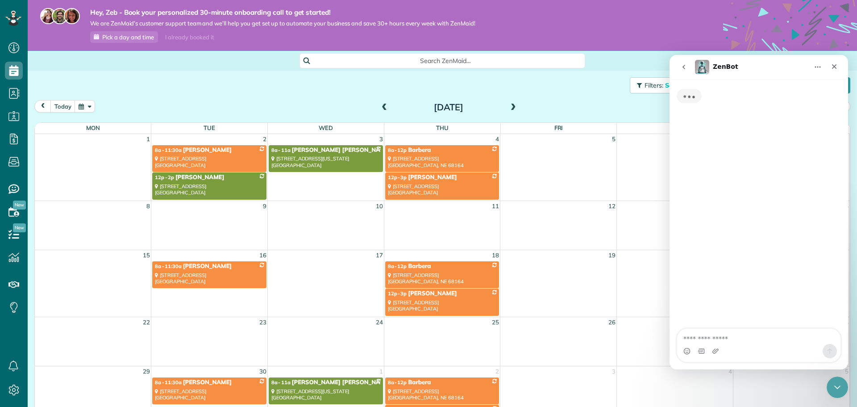
click at [717, 332] on textarea "Ask a question…" at bounding box center [758, 336] width 163 height 15
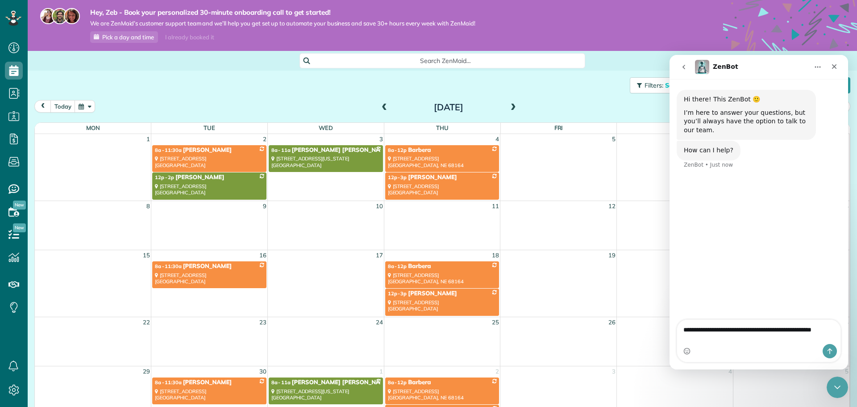
type textarea "**********"
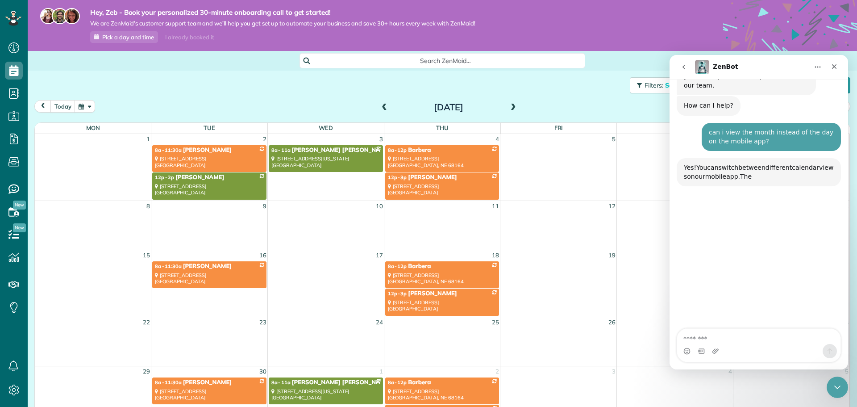
scroll to position [82, 0]
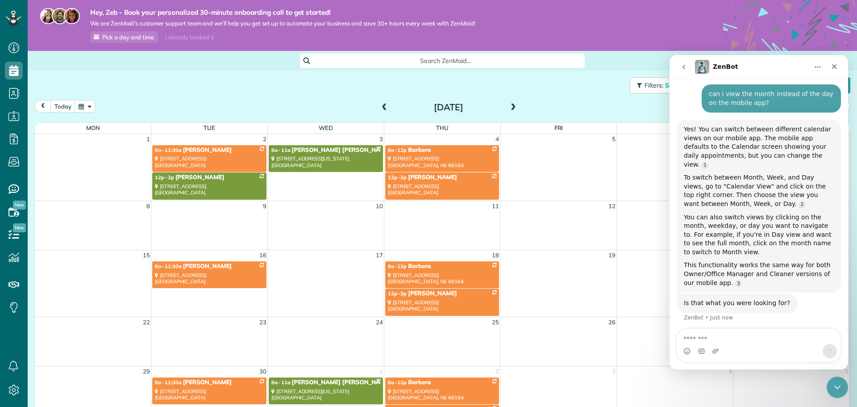
drag, startPoint x: 777, startPoint y: 62, endPoint x: 733, endPoint y: 74, distance: 45.4
click at [733, 74] on div "ZenBot" at bounding box center [759, 66] width 167 height 17
click at [759, 340] on textarea "Message…" at bounding box center [758, 336] width 163 height 15
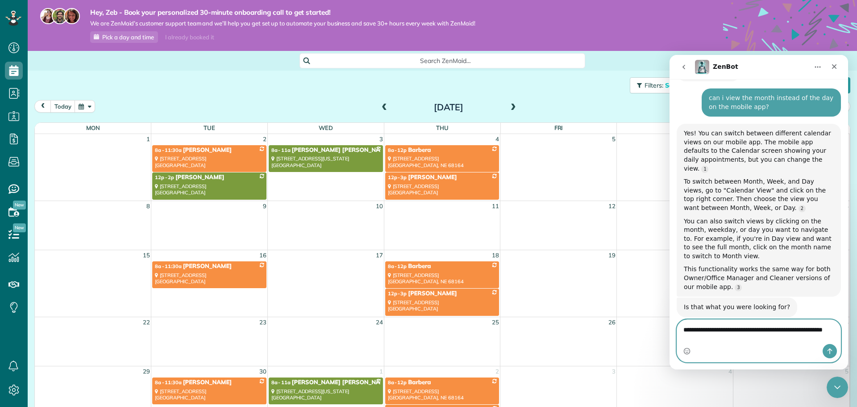
type textarea "**********"
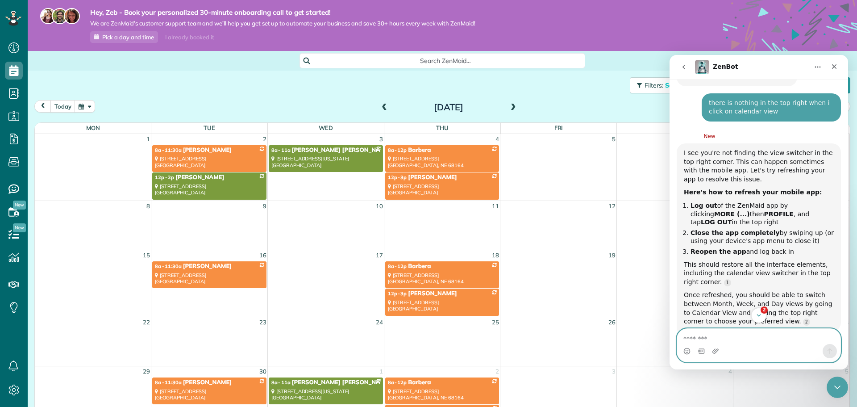
scroll to position [326, 0]
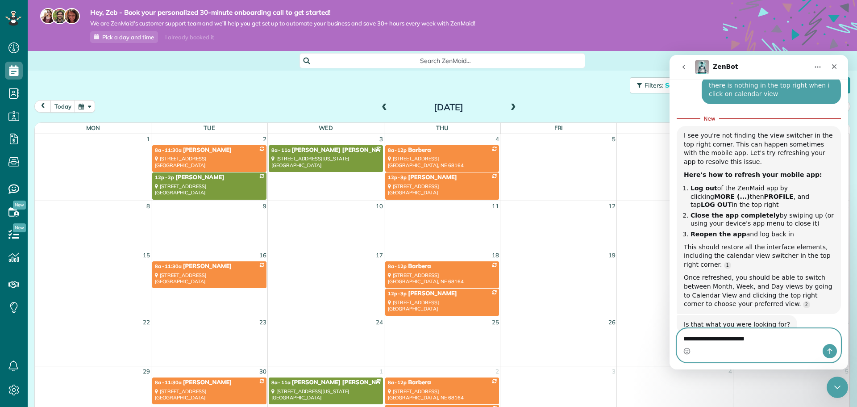
type textarea "**********"
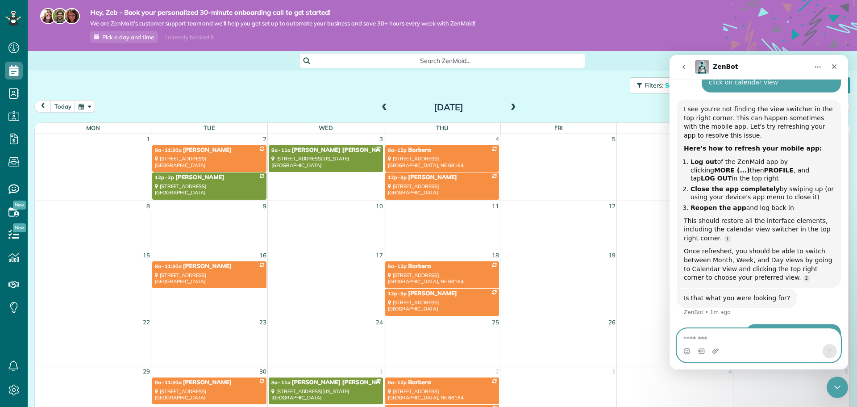
scroll to position [367, 0]
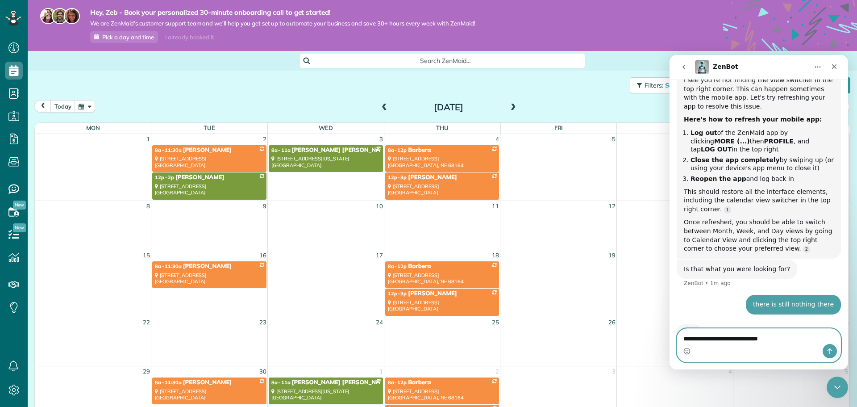
type textarea "**********"
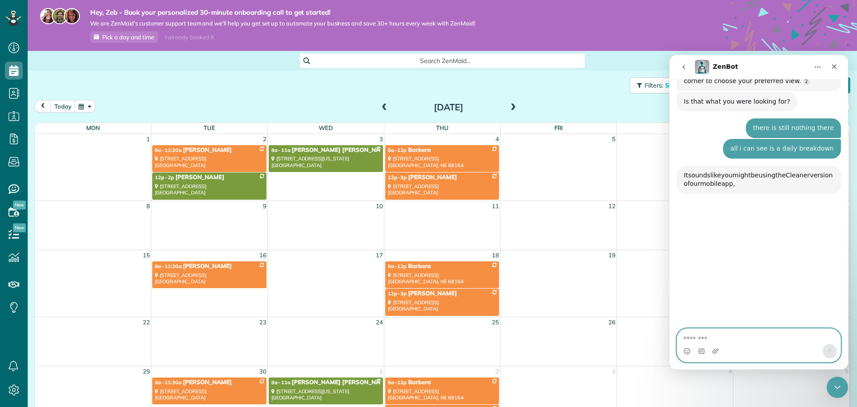
scroll to position [572, 0]
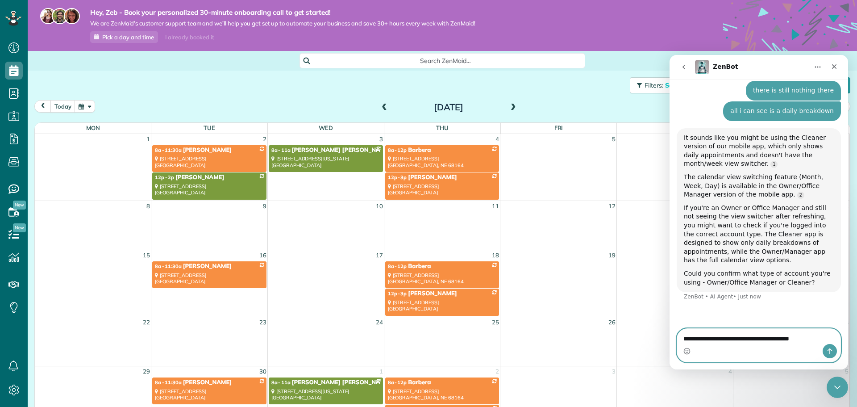
type textarea "**********"
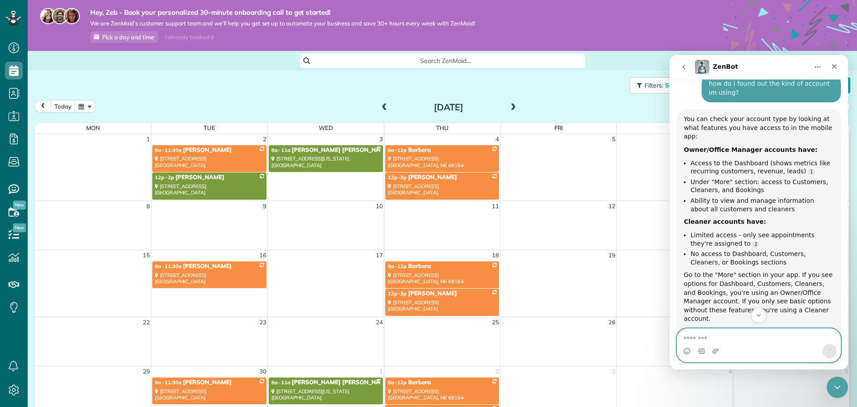
scroll to position [824, 0]
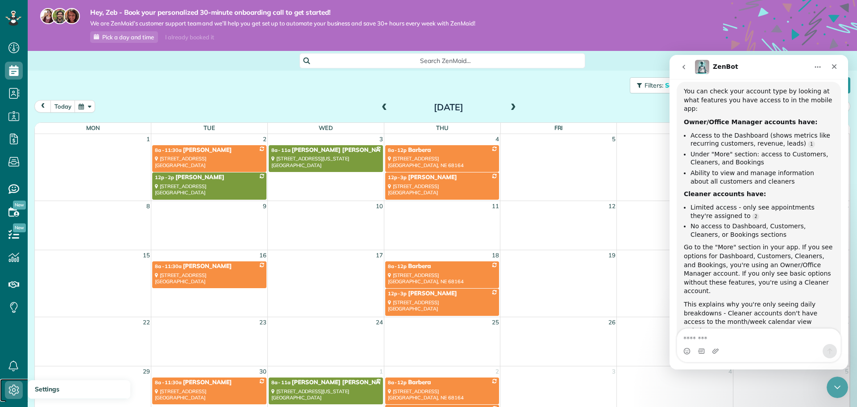
click at [8, 389] on icon at bounding box center [14, 390] width 18 height 18
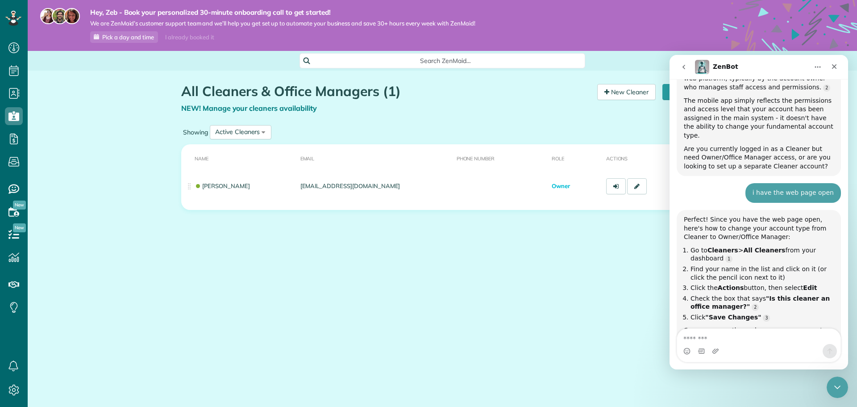
scroll to position [1259, 0]
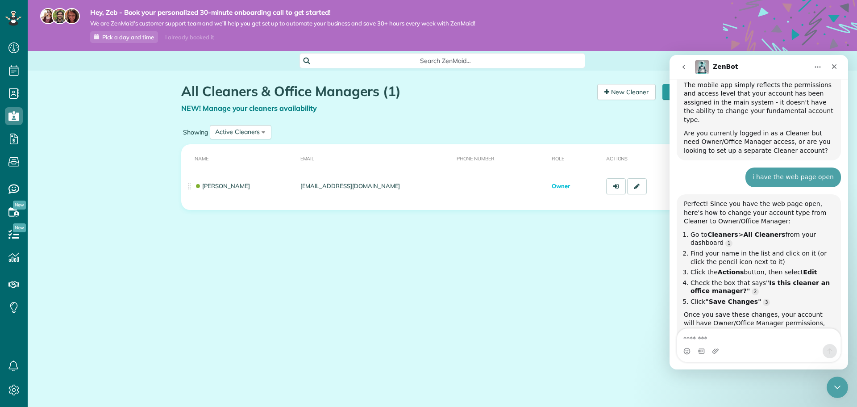
click at [748, 338] on textarea "Message…" at bounding box center [758, 336] width 163 height 15
type textarea "**********"
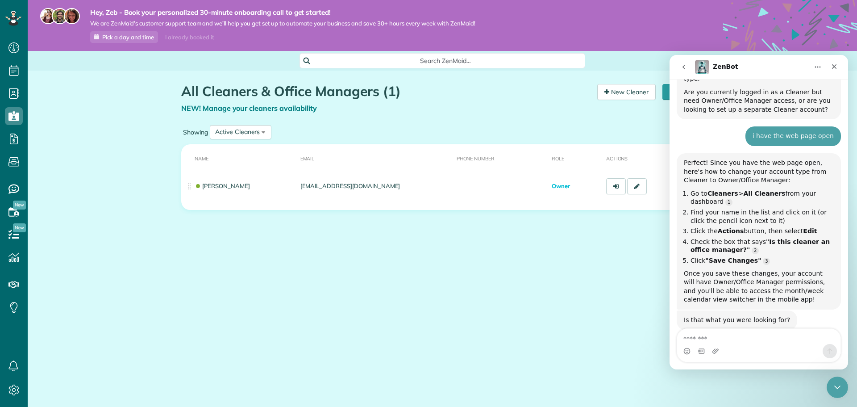
scroll to position [1314, 0]
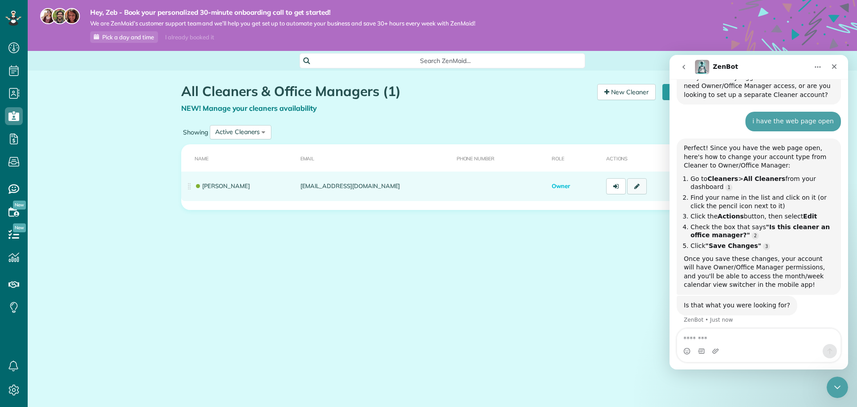
click at [636, 192] on link at bounding box center [637, 186] width 20 height 16
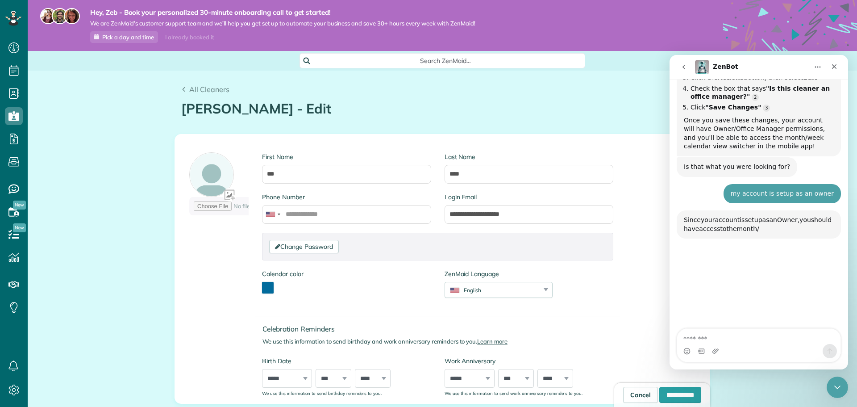
scroll to position [1499, 0]
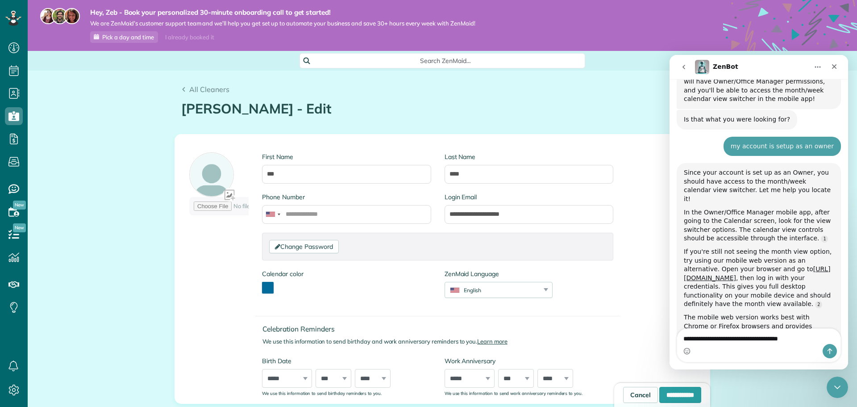
type textarea "**********"
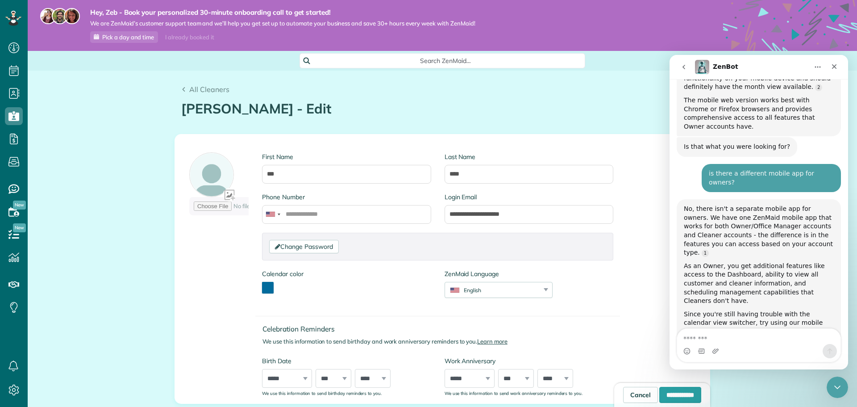
scroll to position [1730, 0]
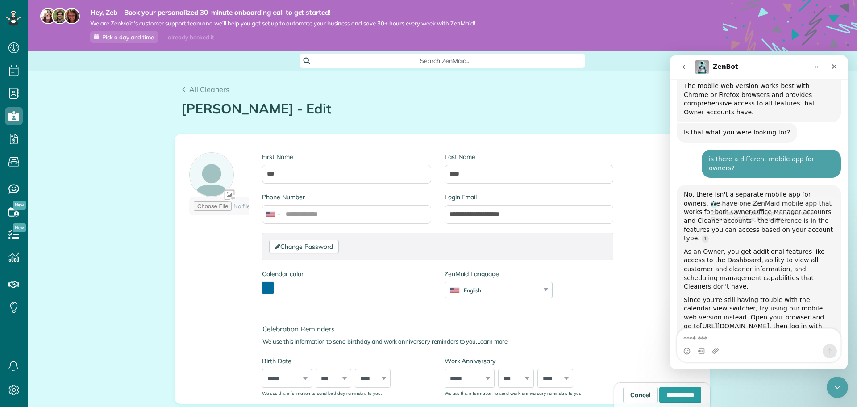
drag, startPoint x: 798, startPoint y: 223, endPoint x: 797, endPoint y: 300, distance: 76.4
click at [734, 337] on textarea "Message…" at bounding box center [758, 336] width 163 height 15
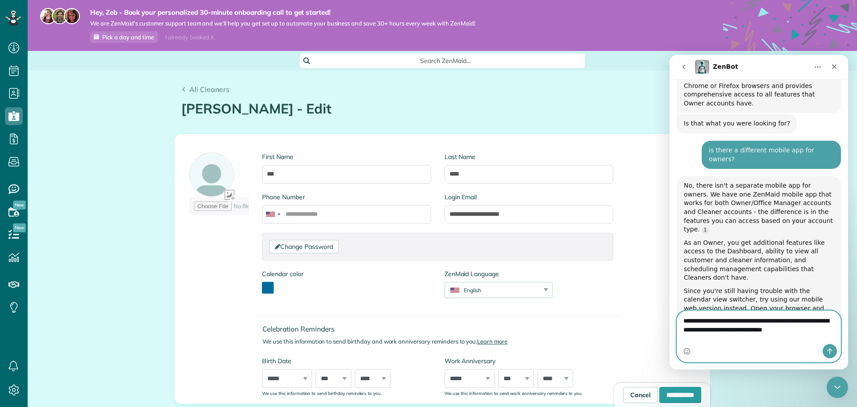
type textarea "**********"
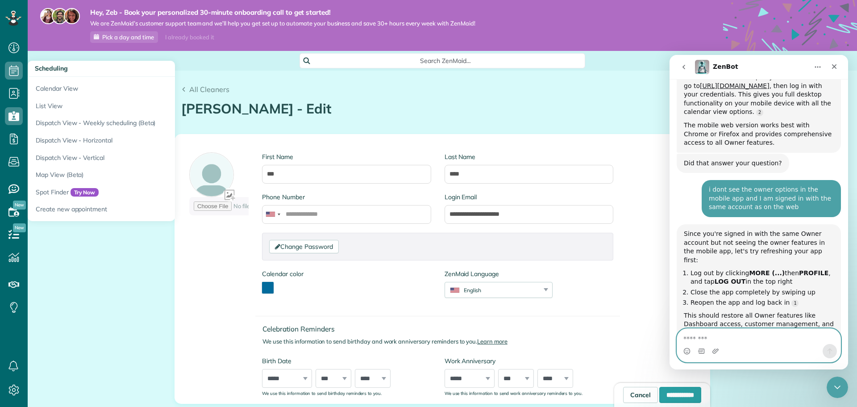
scroll to position [1990, 0]
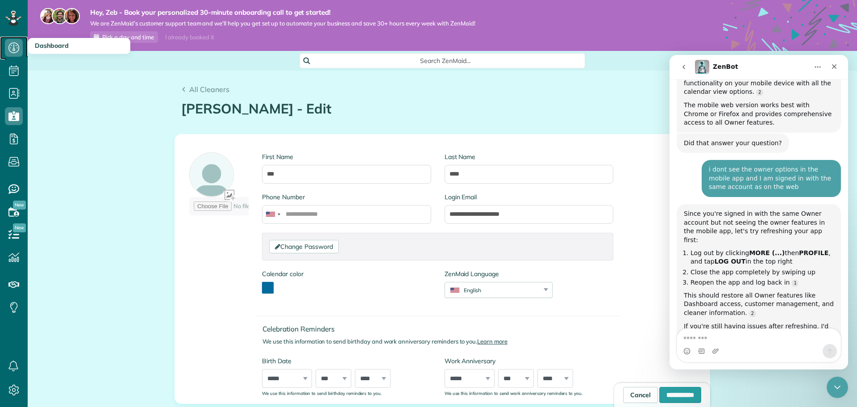
click at [8, 47] on icon at bounding box center [14, 48] width 18 height 18
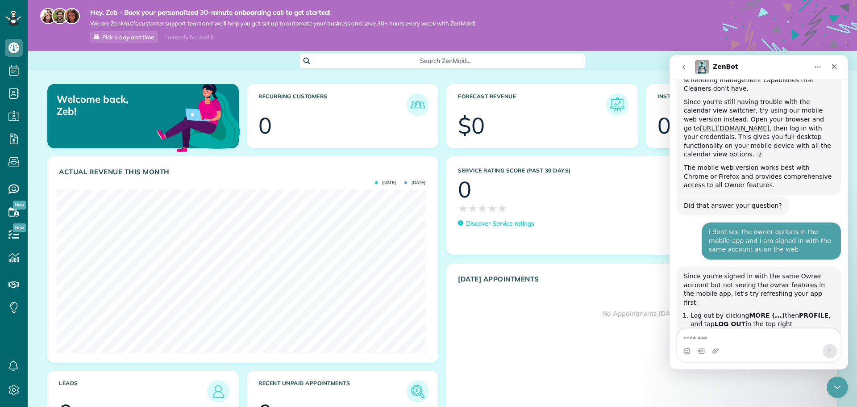
scroll to position [1990, 0]
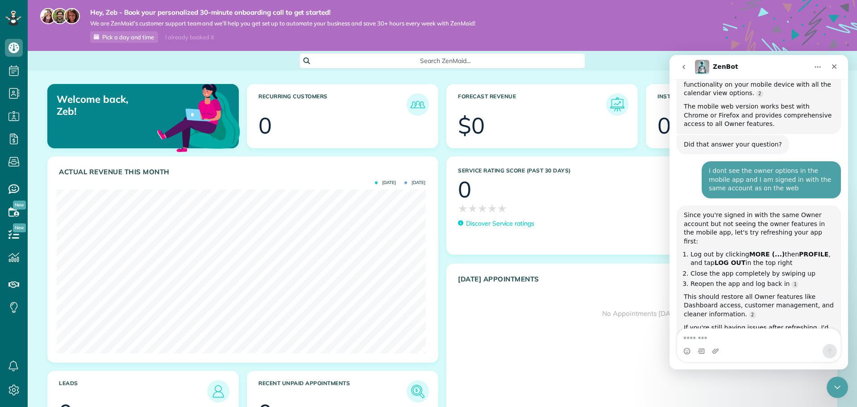
click at [737, 334] on textarea "Message…" at bounding box center [758, 336] width 163 height 15
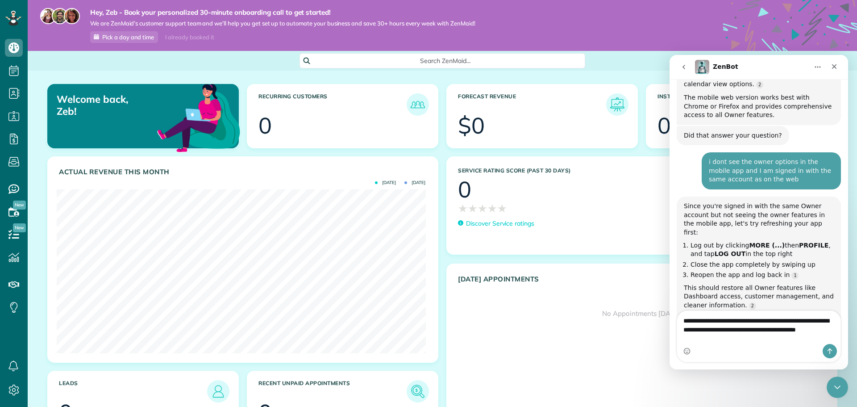
scroll to position [2008, 0]
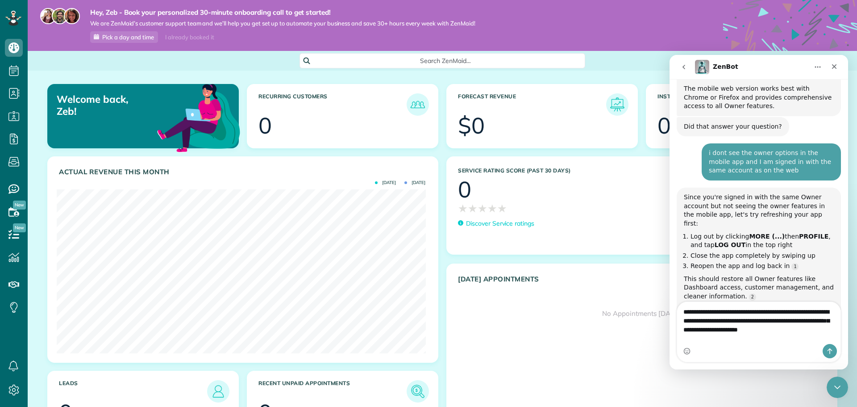
type textarea "**********"
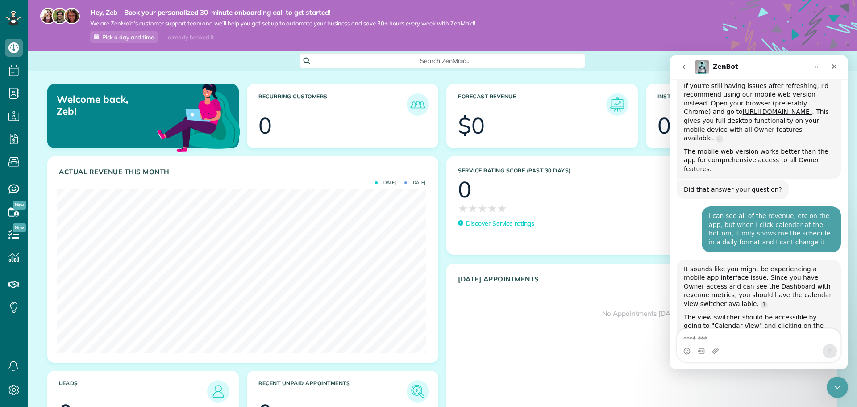
scroll to position [2253, 0]
